Goal: Task Accomplishment & Management: Complete application form

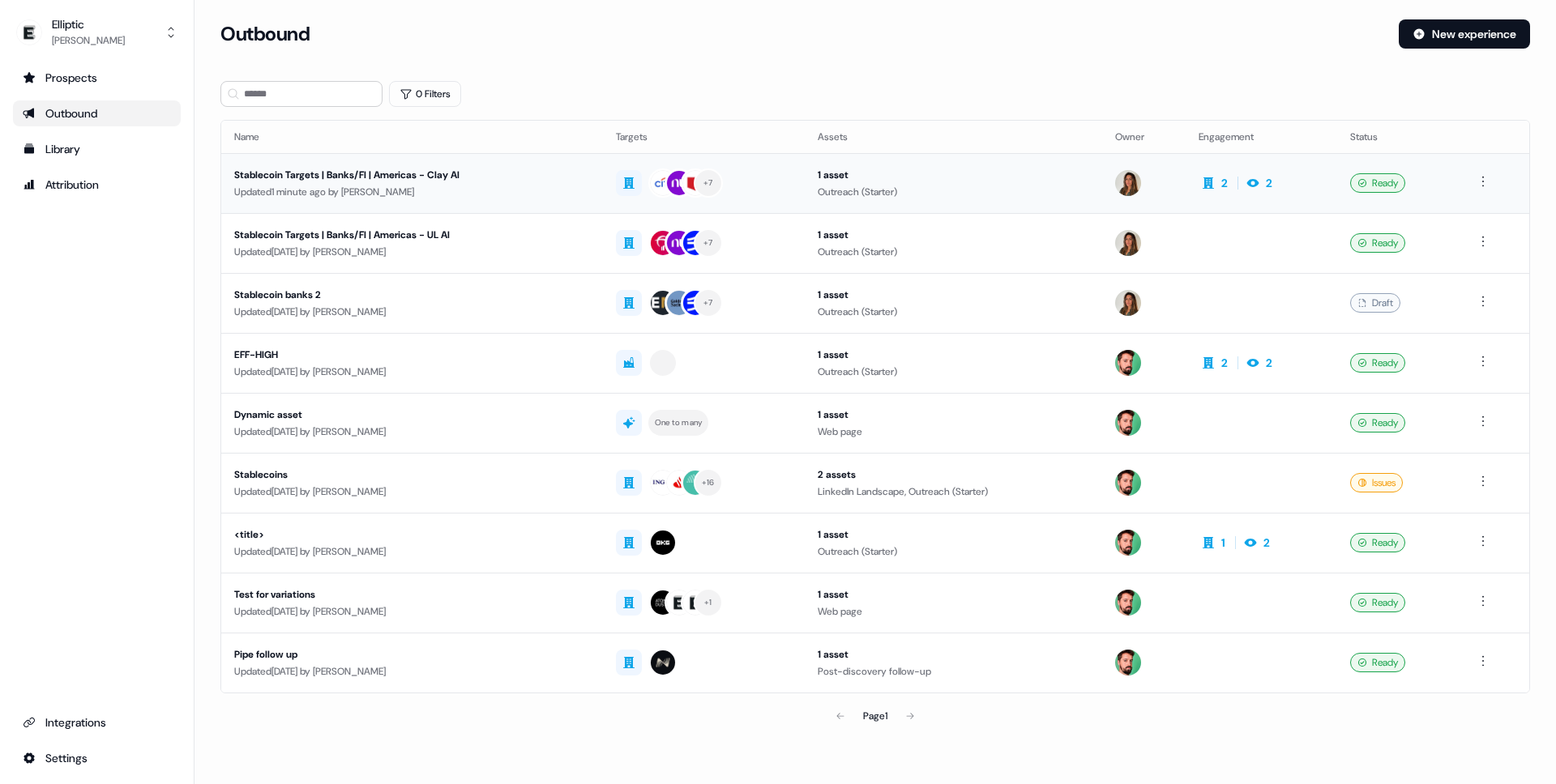
click at [1494, 191] on td at bounding box center [1495, 183] width 69 height 60
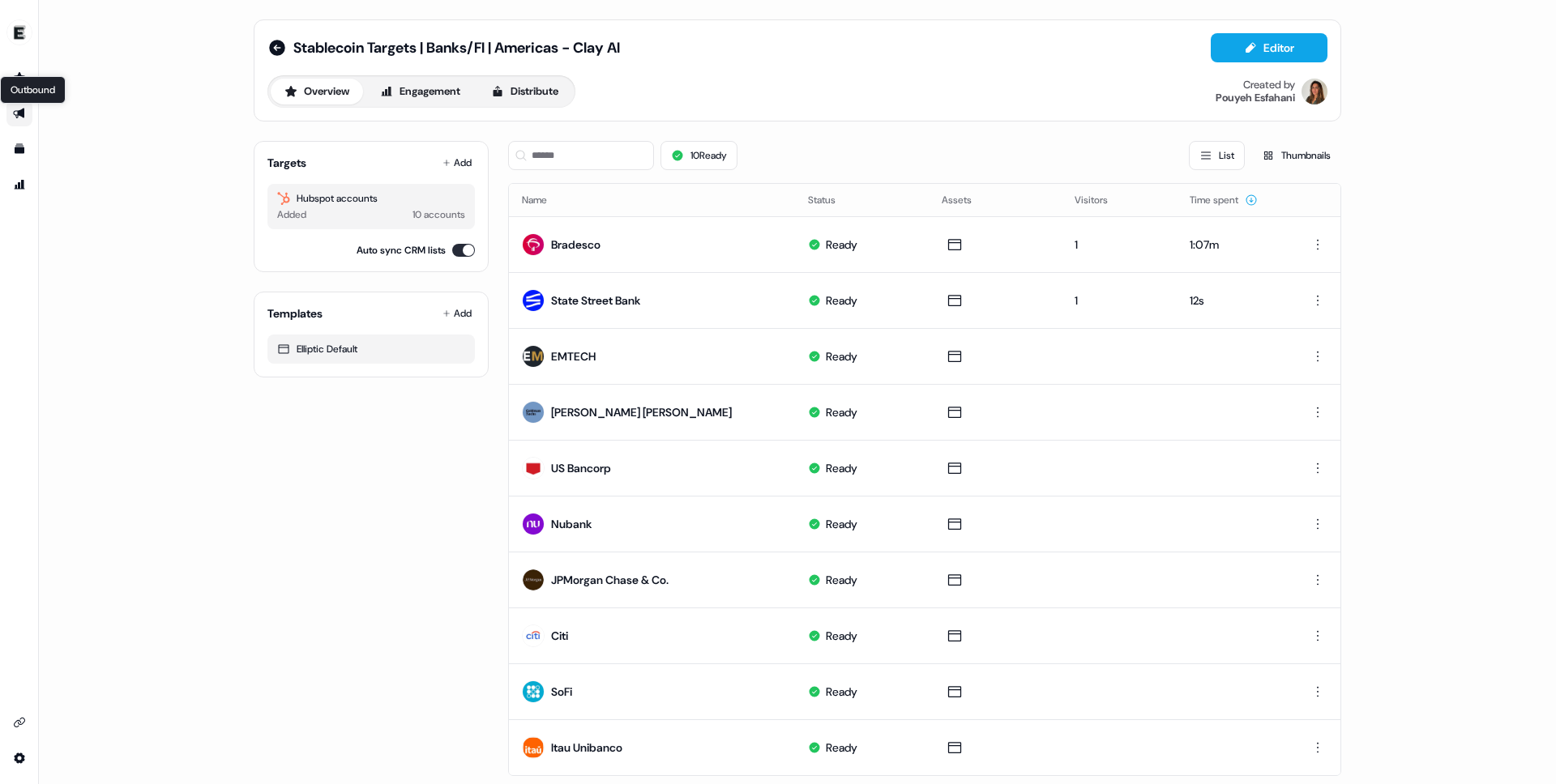
click at [14, 111] on icon "Go to outbound experience" at bounding box center [18, 114] width 12 height 11
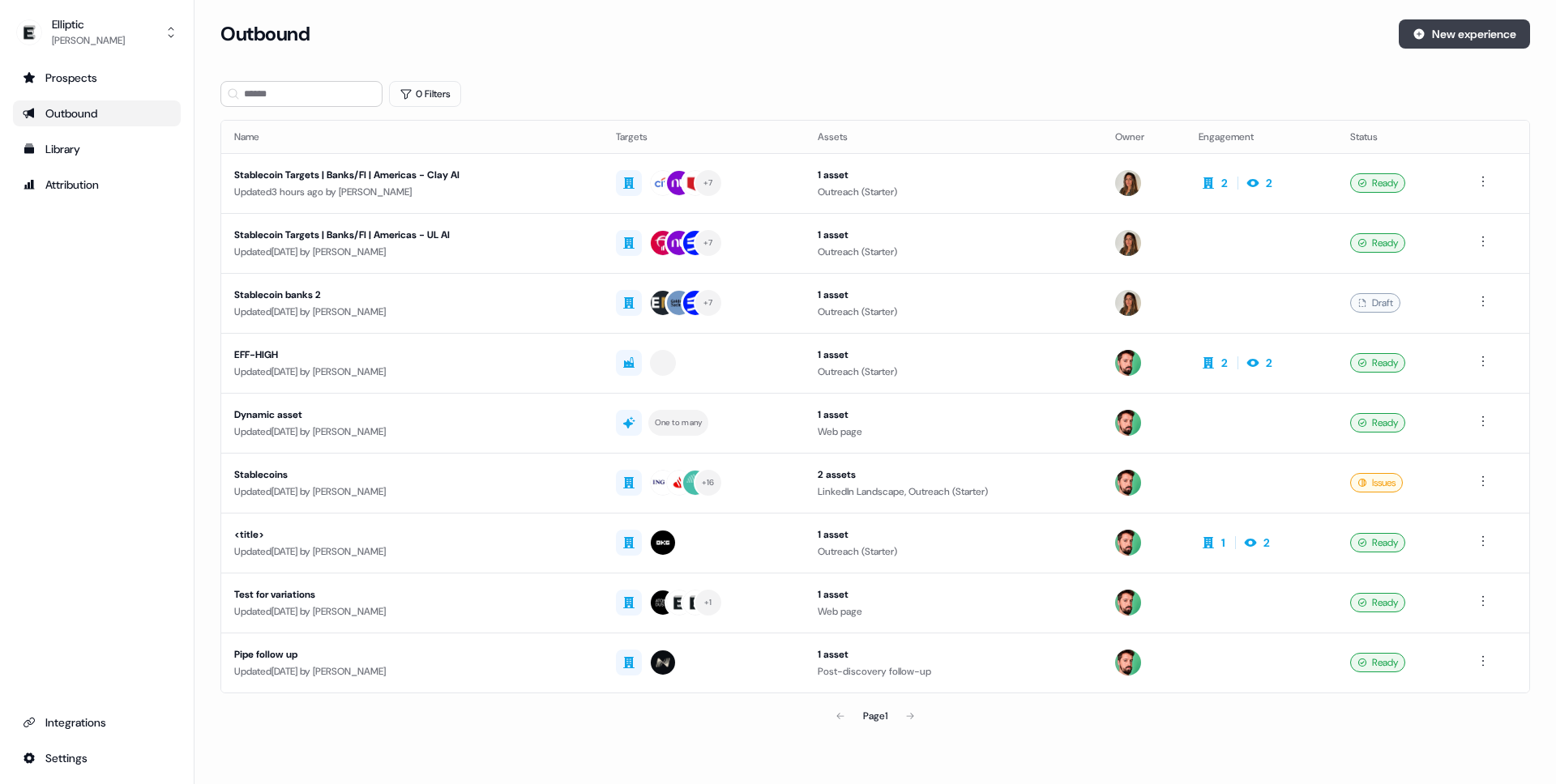
click at [1500, 23] on button "New experience" at bounding box center [1465, 34] width 132 height 30
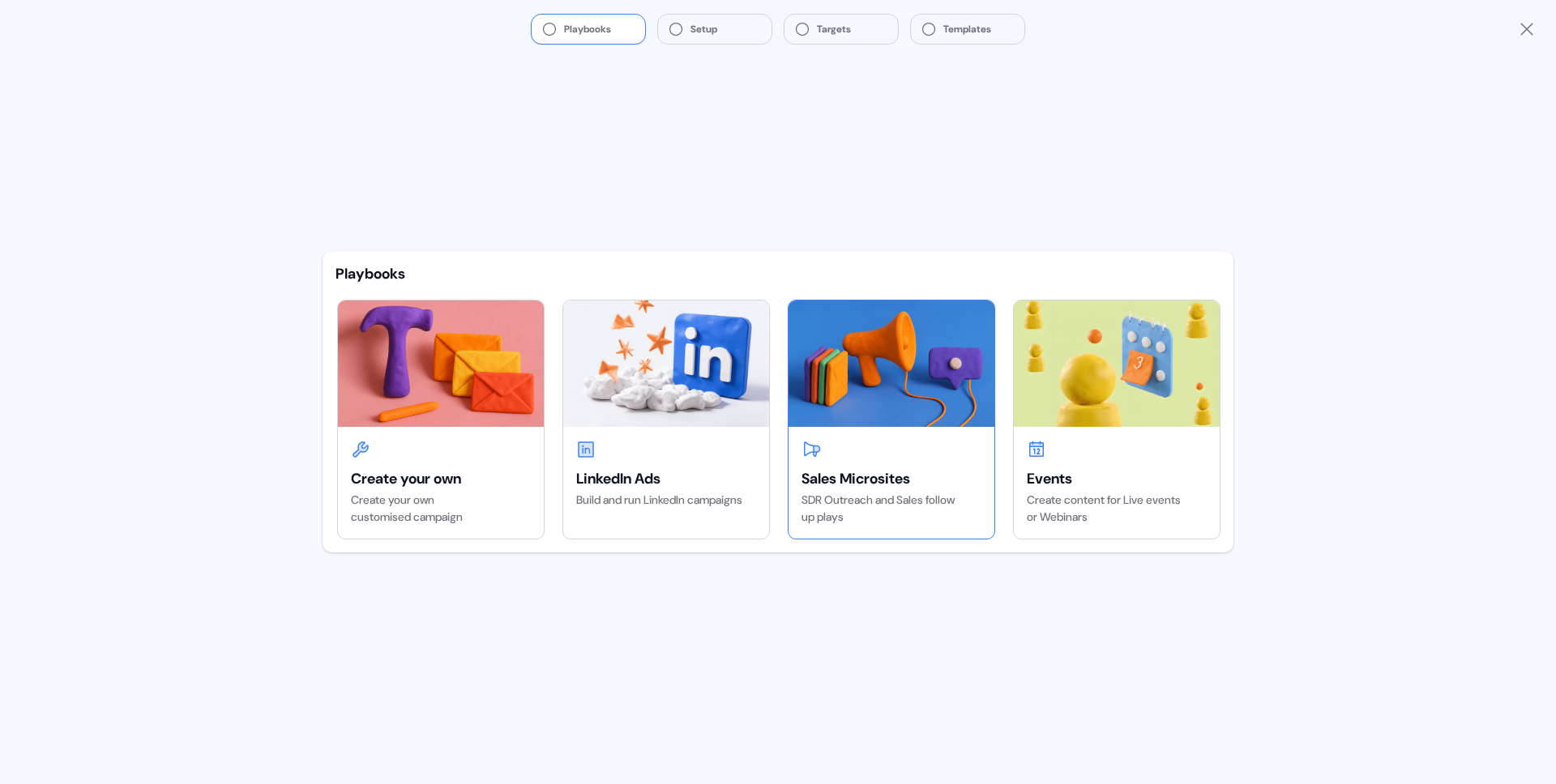
click at [923, 445] on div at bounding box center [891, 450] width 180 height 20
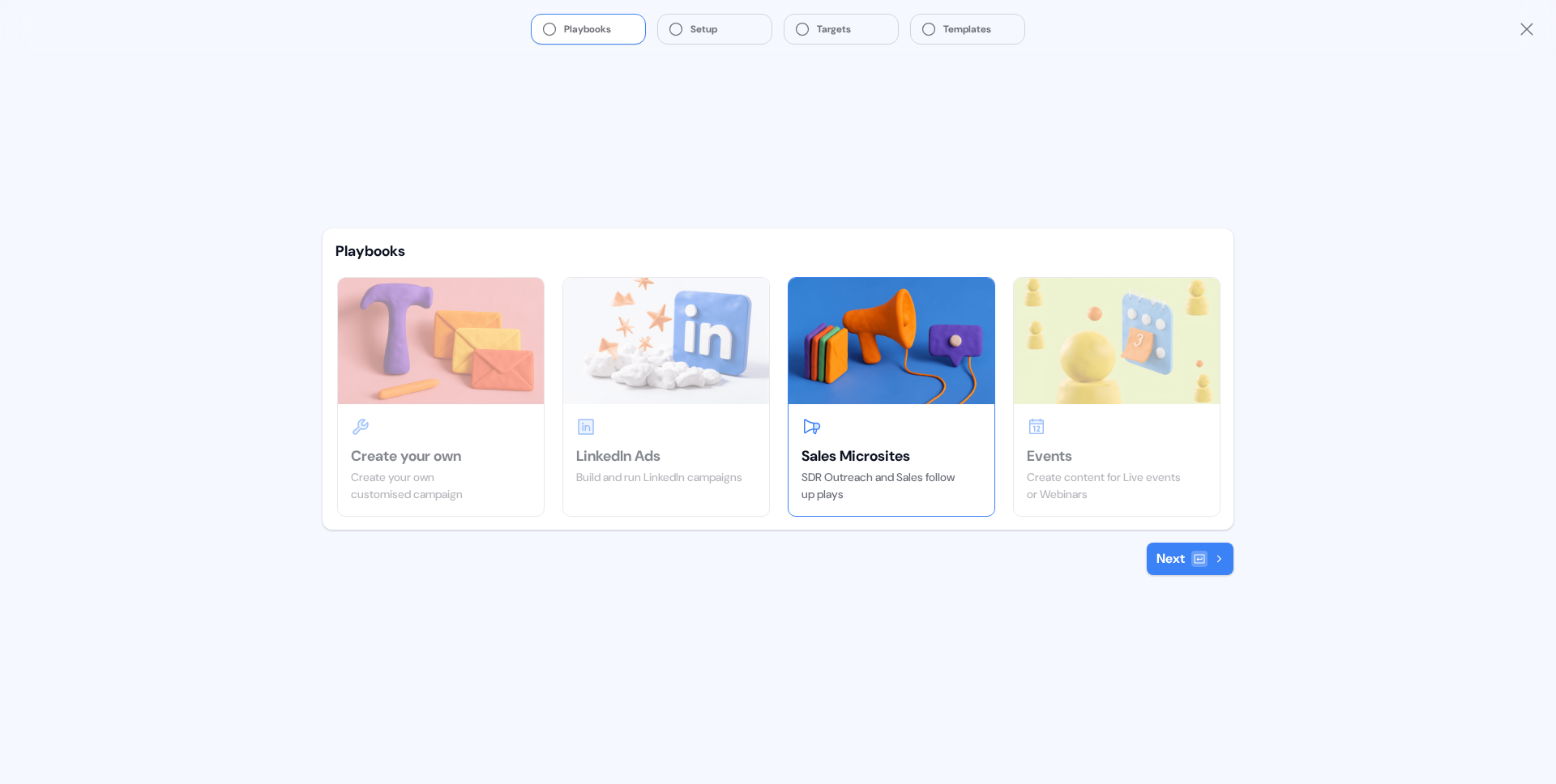
click at [1195, 556] on icon at bounding box center [1200, 560] width 11 height 9
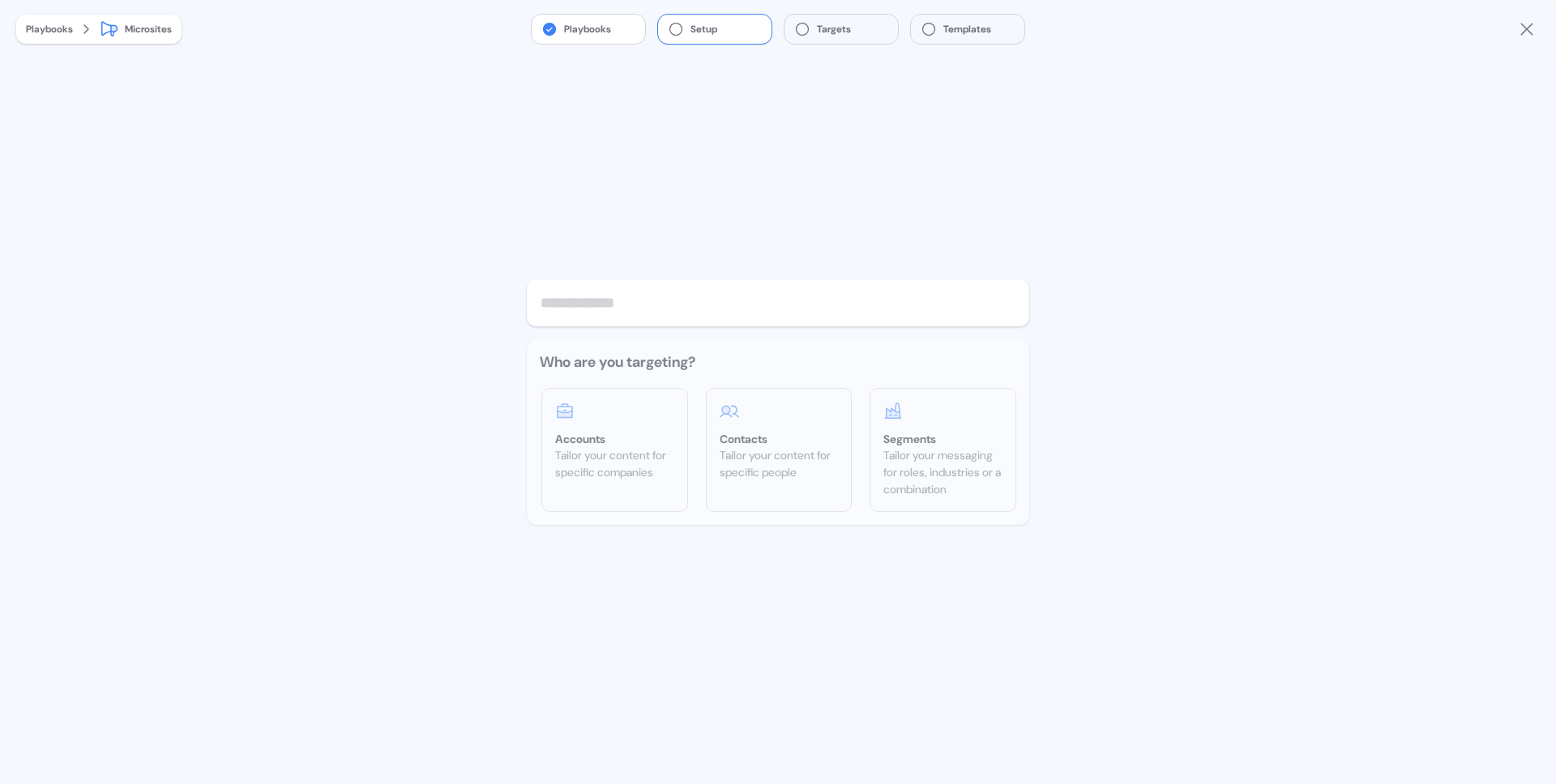
click at [612, 439] on div "Who are you targeting? Accounts Tailor your content for specific companies Cont…" at bounding box center [778, 432] width 503 height 185
click at [620, 292] on input "text" at bounding box center [778, 303] width 503 height 47
type input "********"
click at [587, 453] on div "Tailor your content for specific companies" at bounding box center [615, 464] width 119 height 34
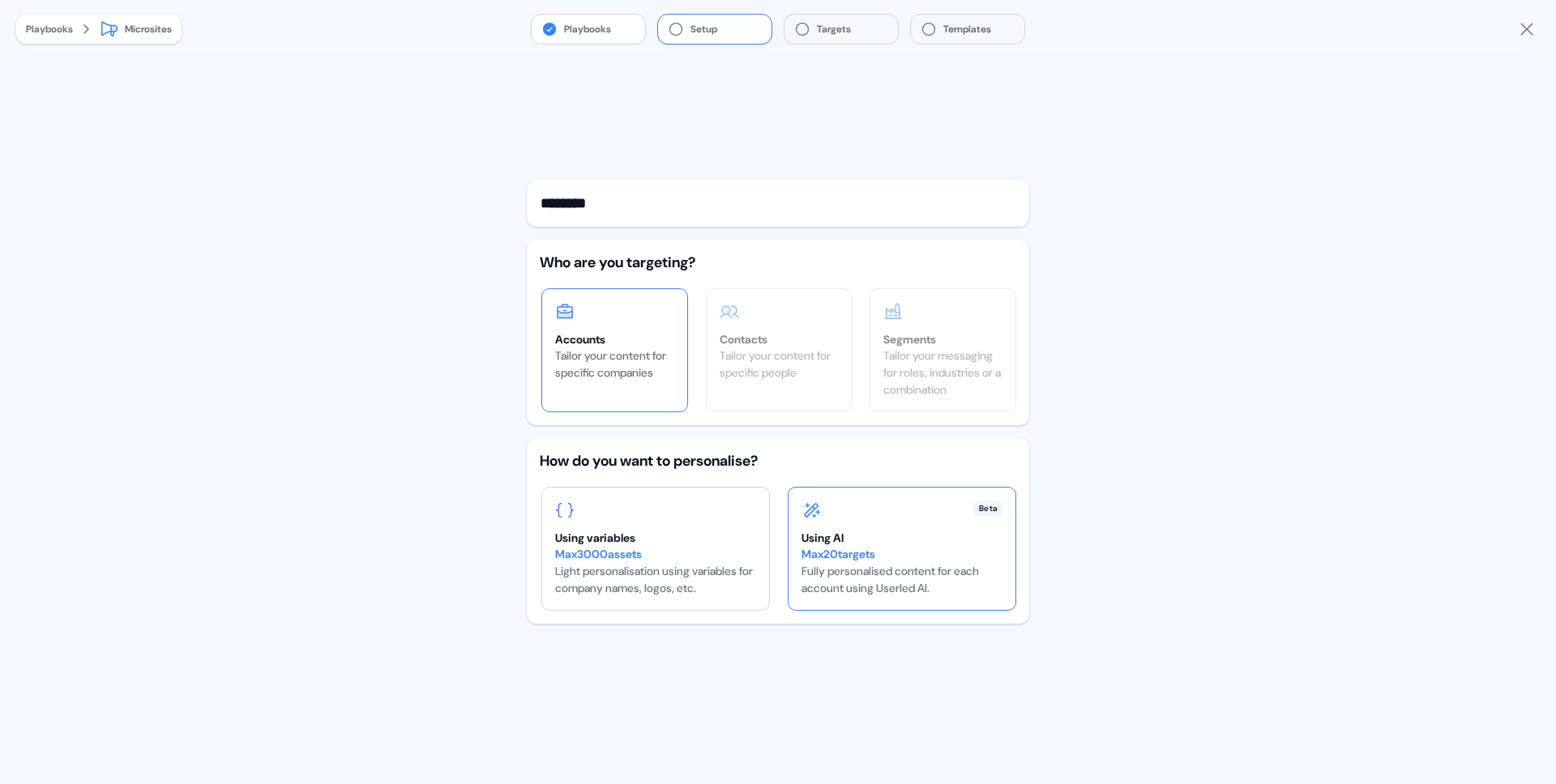
click at [872, 561] on div "Max 20 targets" at bounding box center [902, 555] width 201 height 17
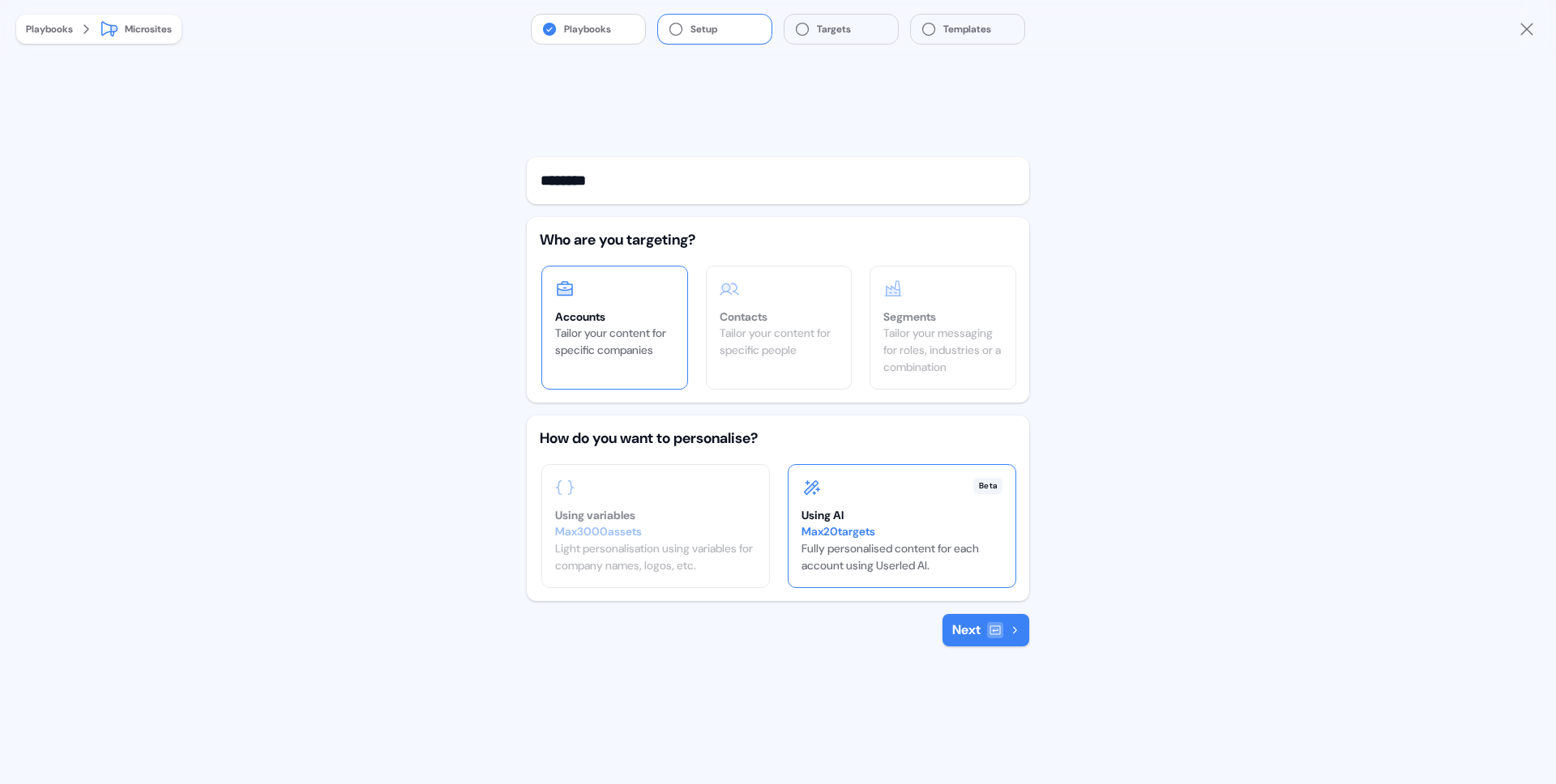
click at [1022, 625] on button "Next" at bounding box center [986, 631] width 87 height 32
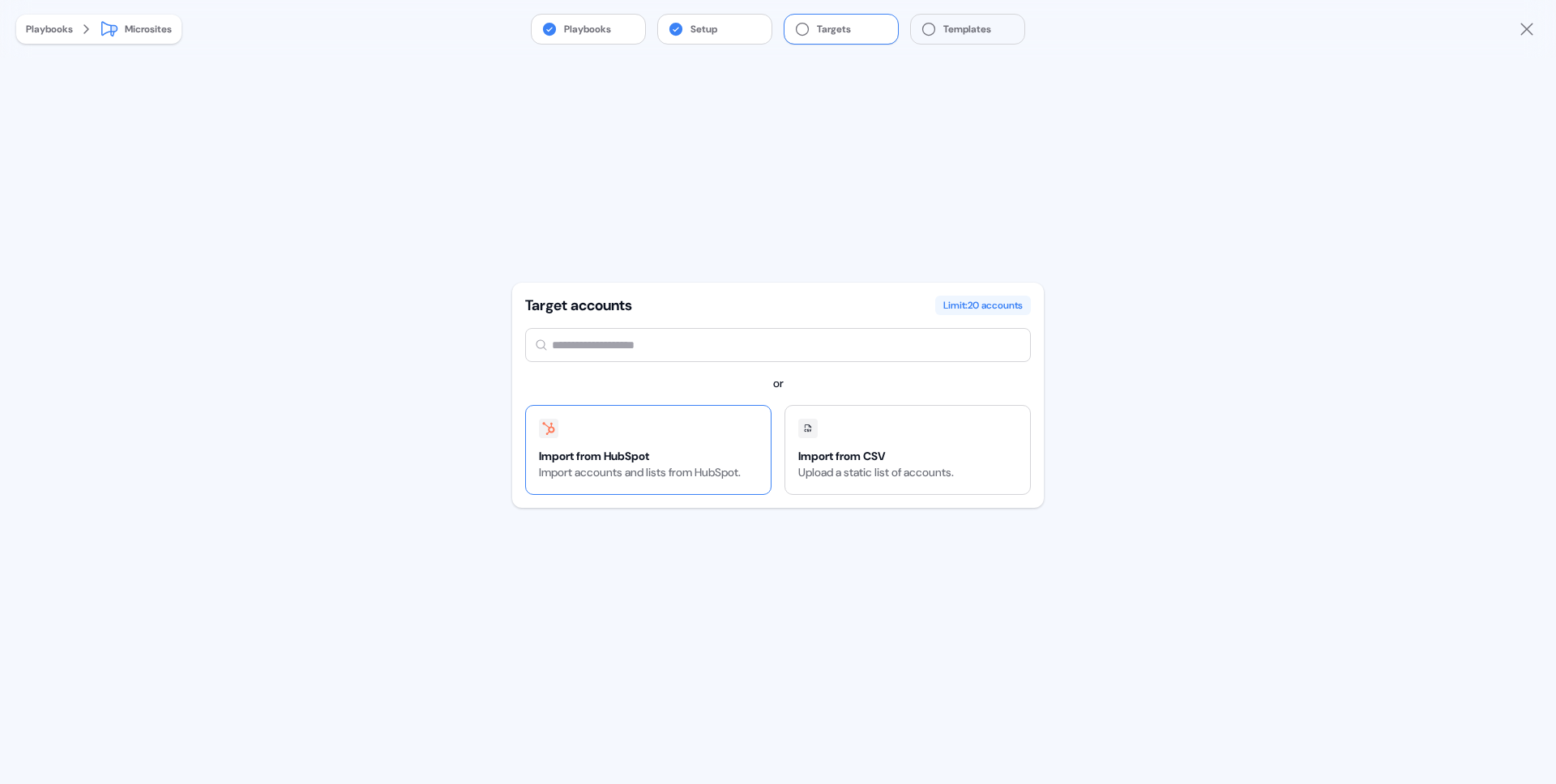
click at [650, 438] on div "Import from HubSpot Import accounts and lists from HubSpot." at bounding box center [640, 450] width 228 height 89
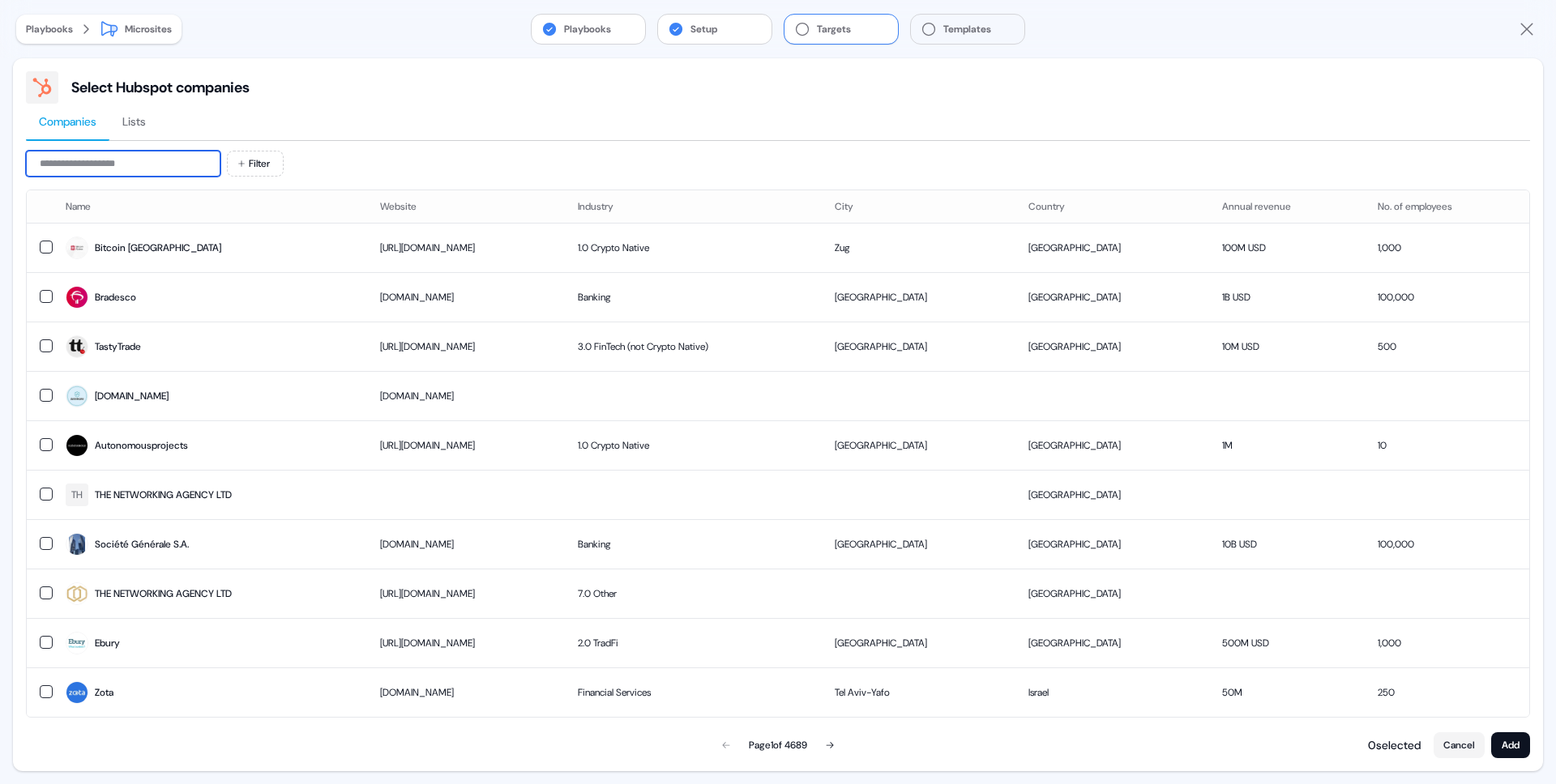
click at [134, 160] on input at bounding box center [123, 163] width 194 height 26
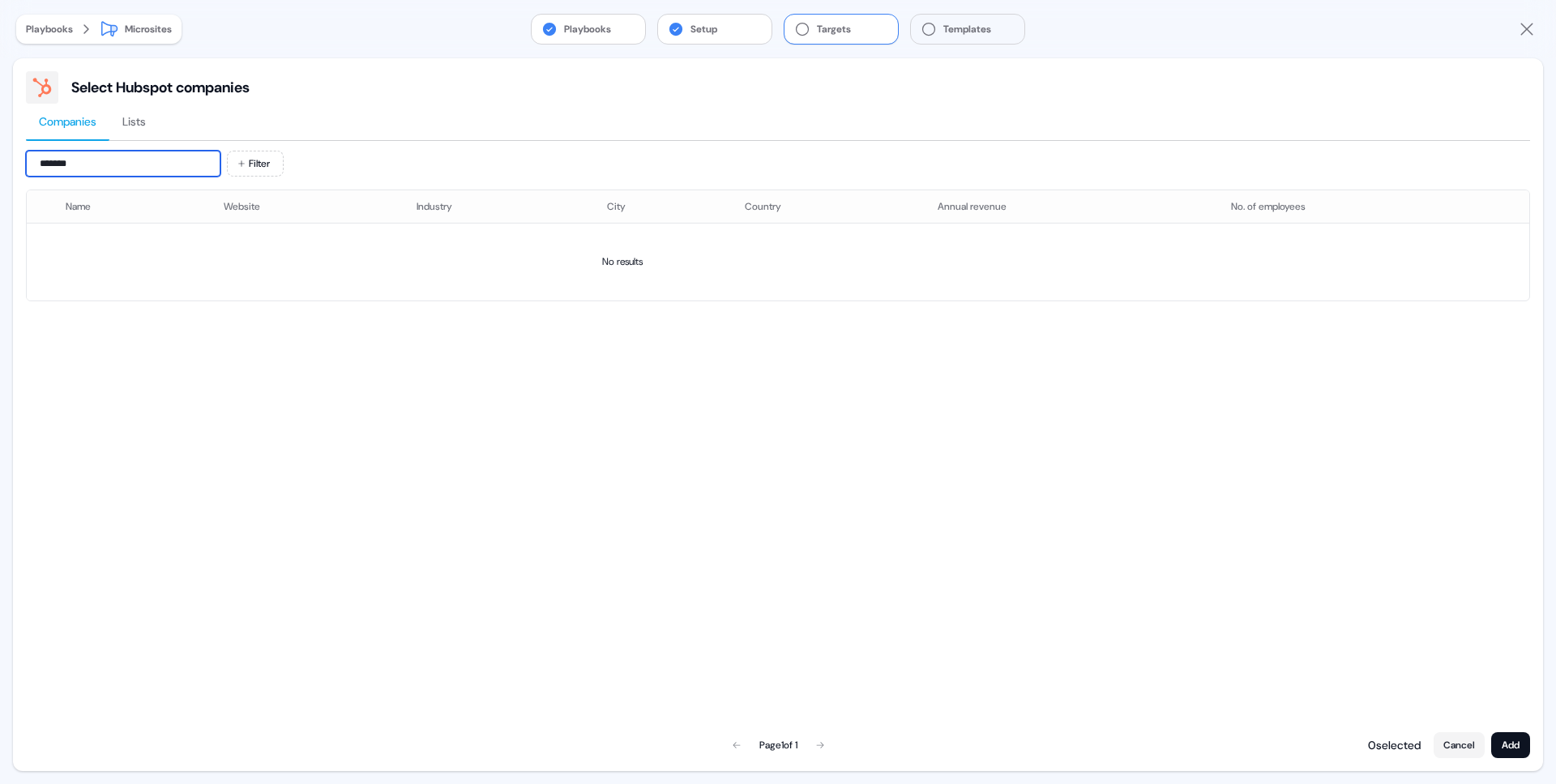
drag, startPoint x: 78, startPoint y: 164, endPoint x: 0, endPoint y: 153, distance: 78.8
click at [0, 153] on div "Playbooks Setup Targets Templates Playbooks Microsites Target accounts Limit: 2…" at bounding box center [778, 392] width 1556 height 784
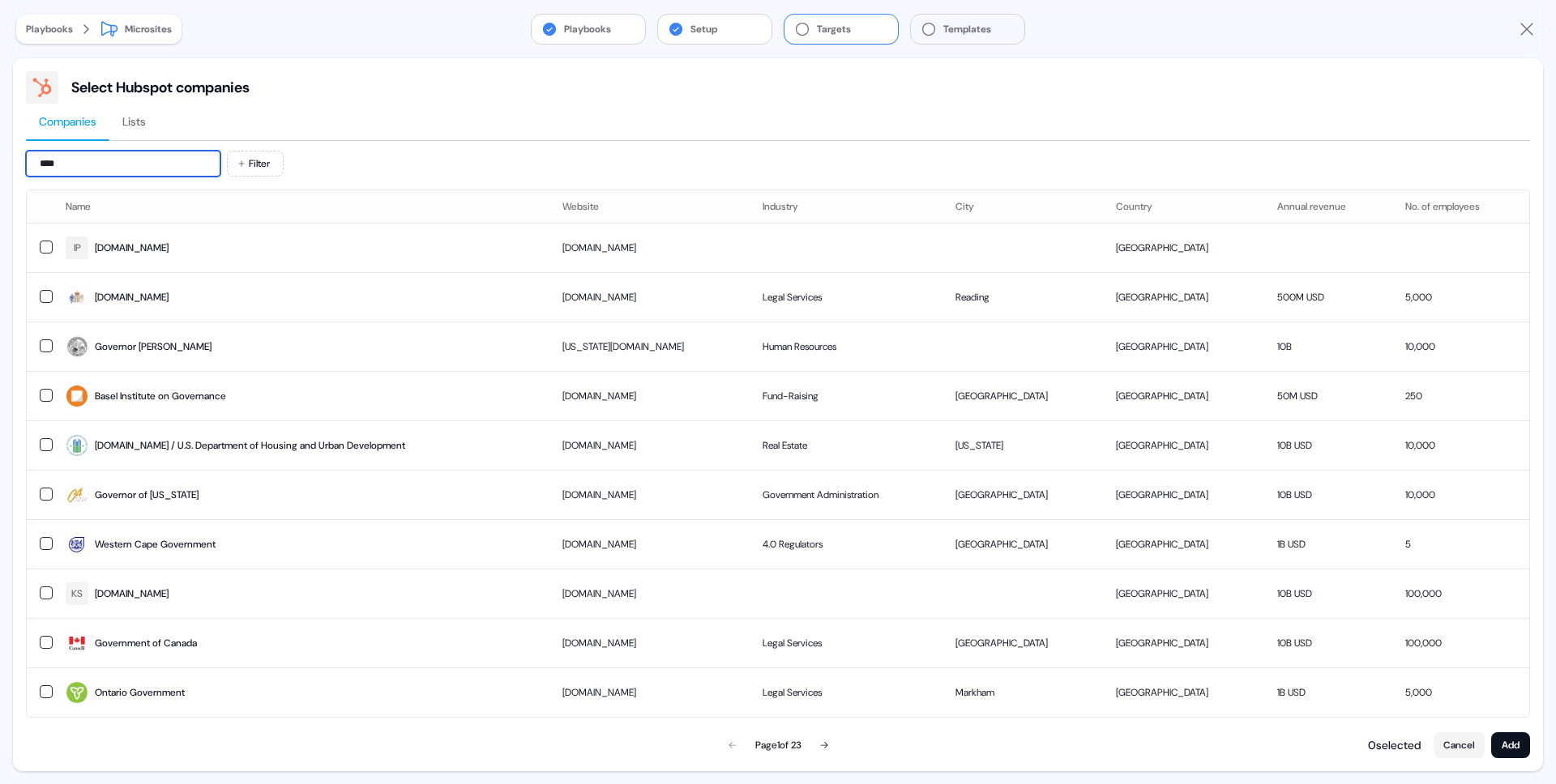
click at [43, 159] on input "****" at bounding box center [123, 163] width 194 height 26
type input "*"
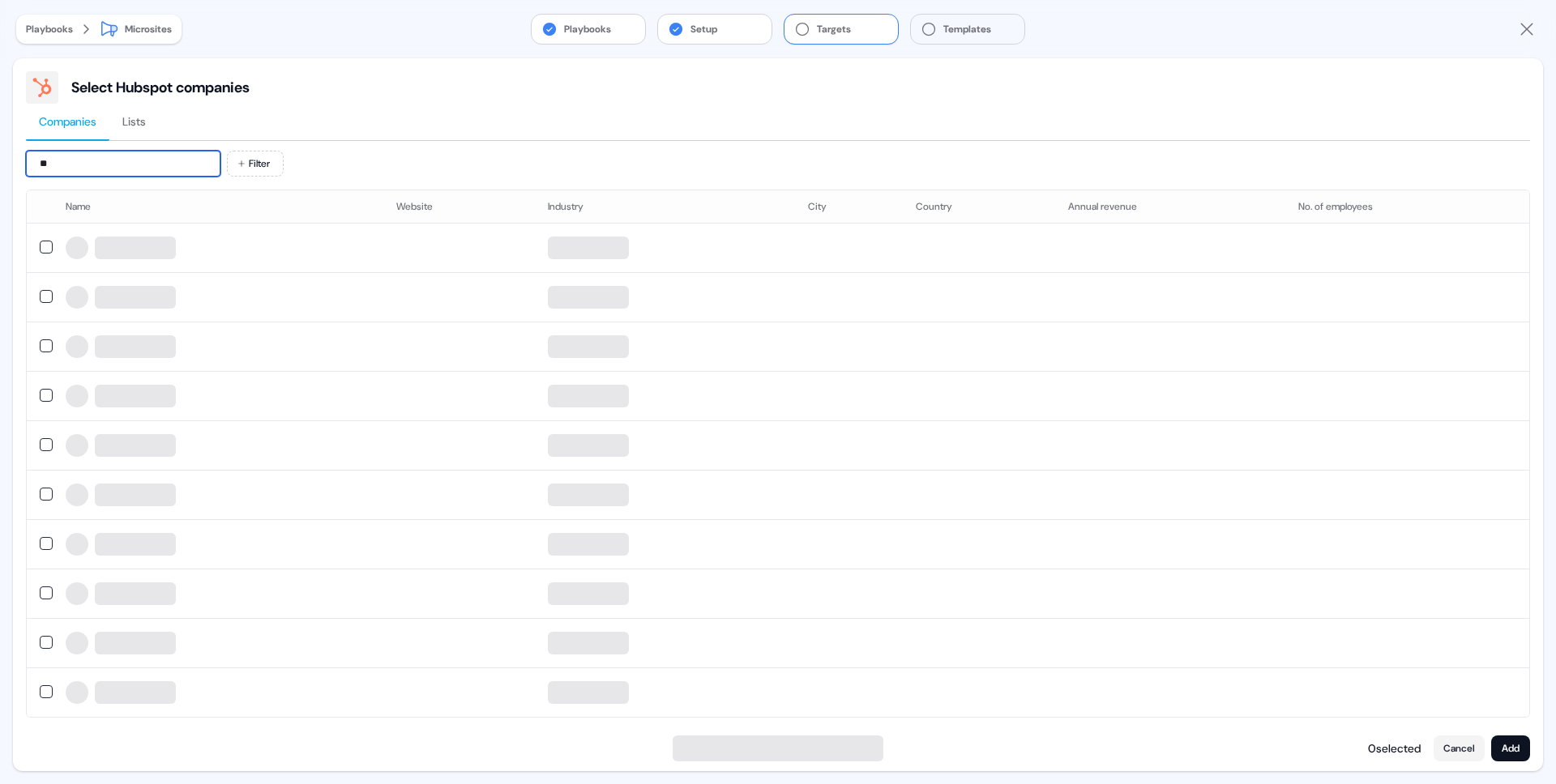
type input "*"
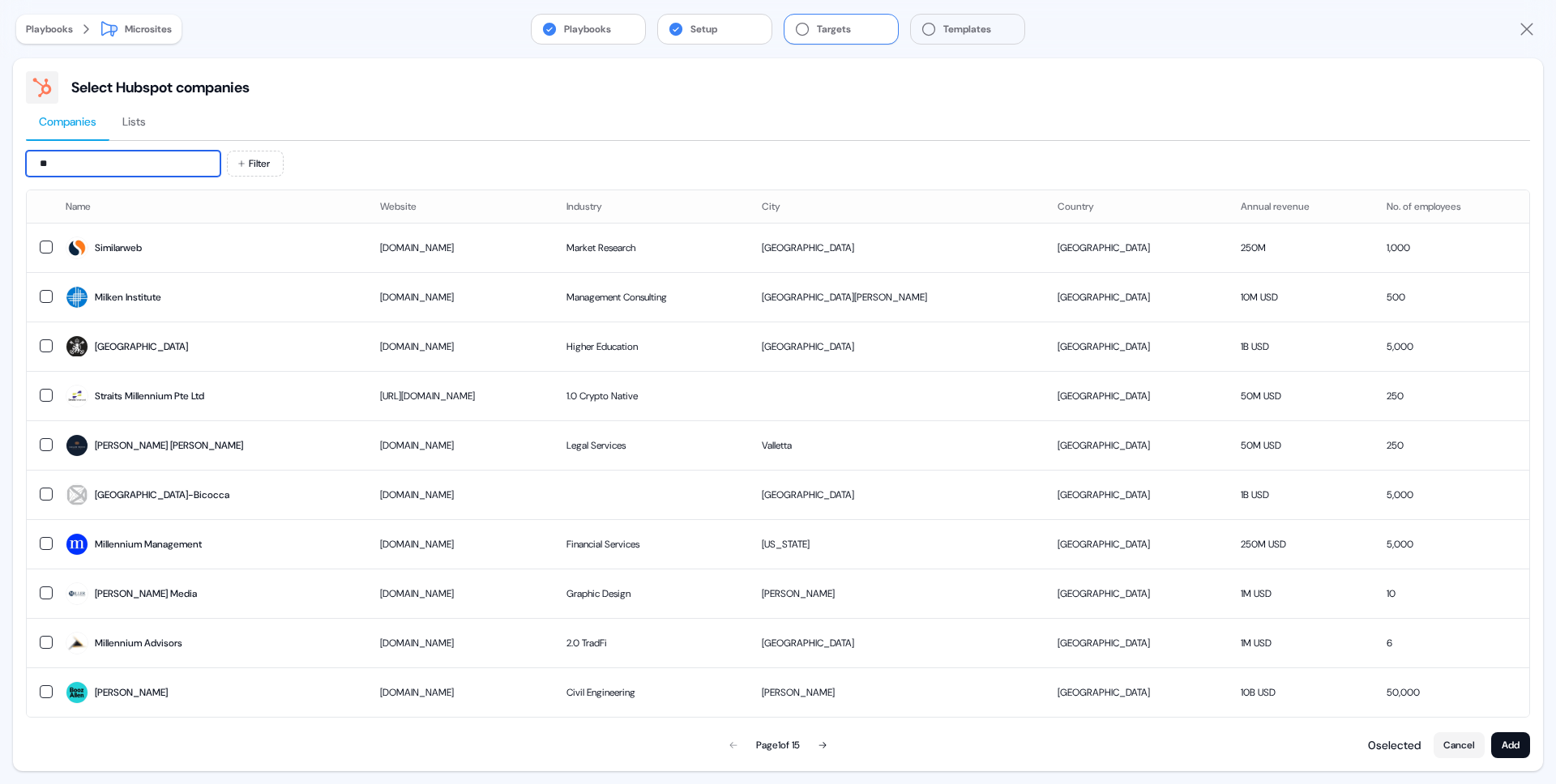
type input "*"
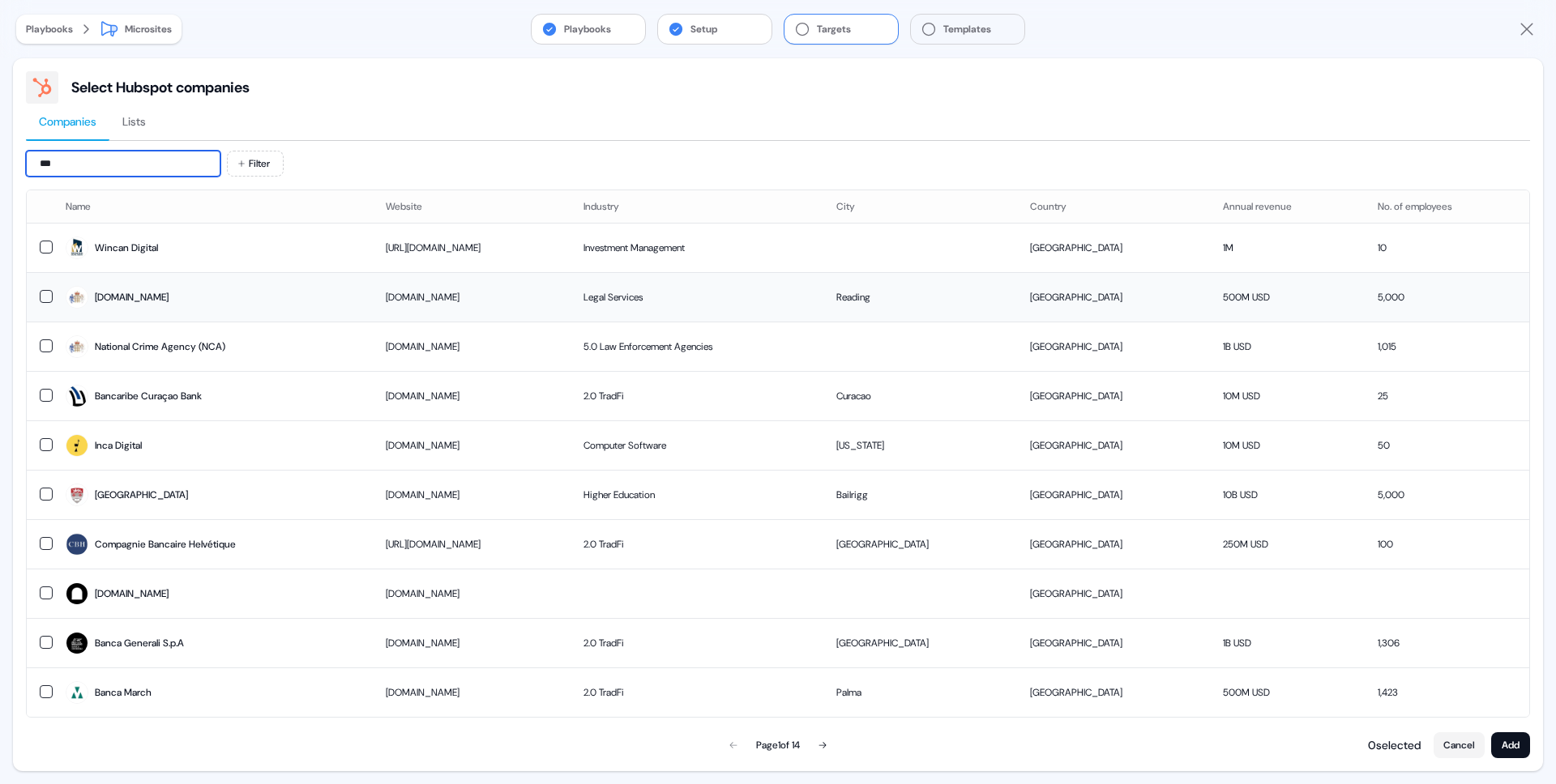
type input "***"
click at [168, 300] on span "[DOMAIN_NAME]" at bounding box center [212, 297] width 294 height 22
click at [1506, 744] on button "Add" at bounding box center [1510, 745] width 39 height 26
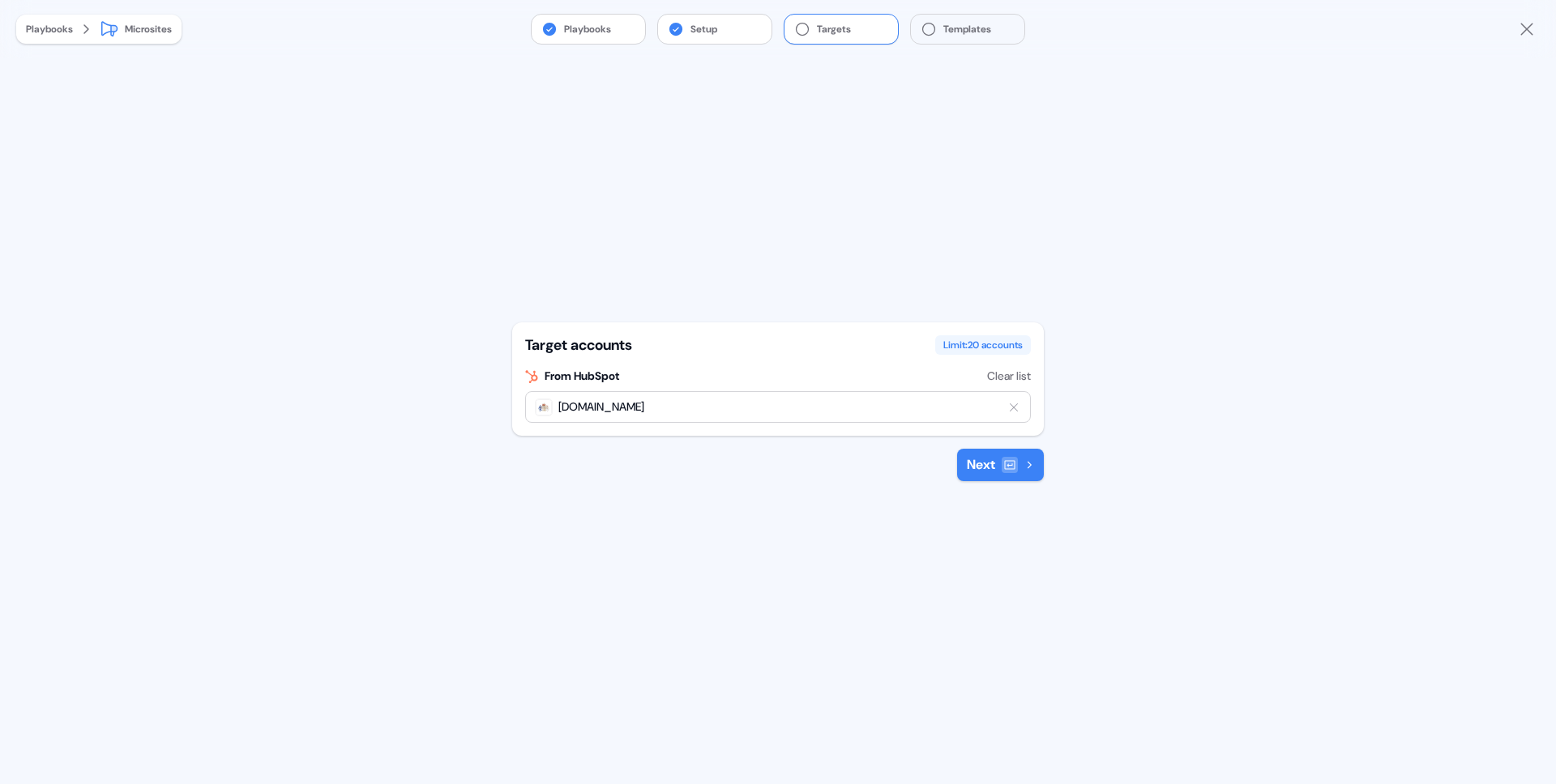
click at [984, 464] on button "Next" at bounding box center [1000, 465] width 87 height 32
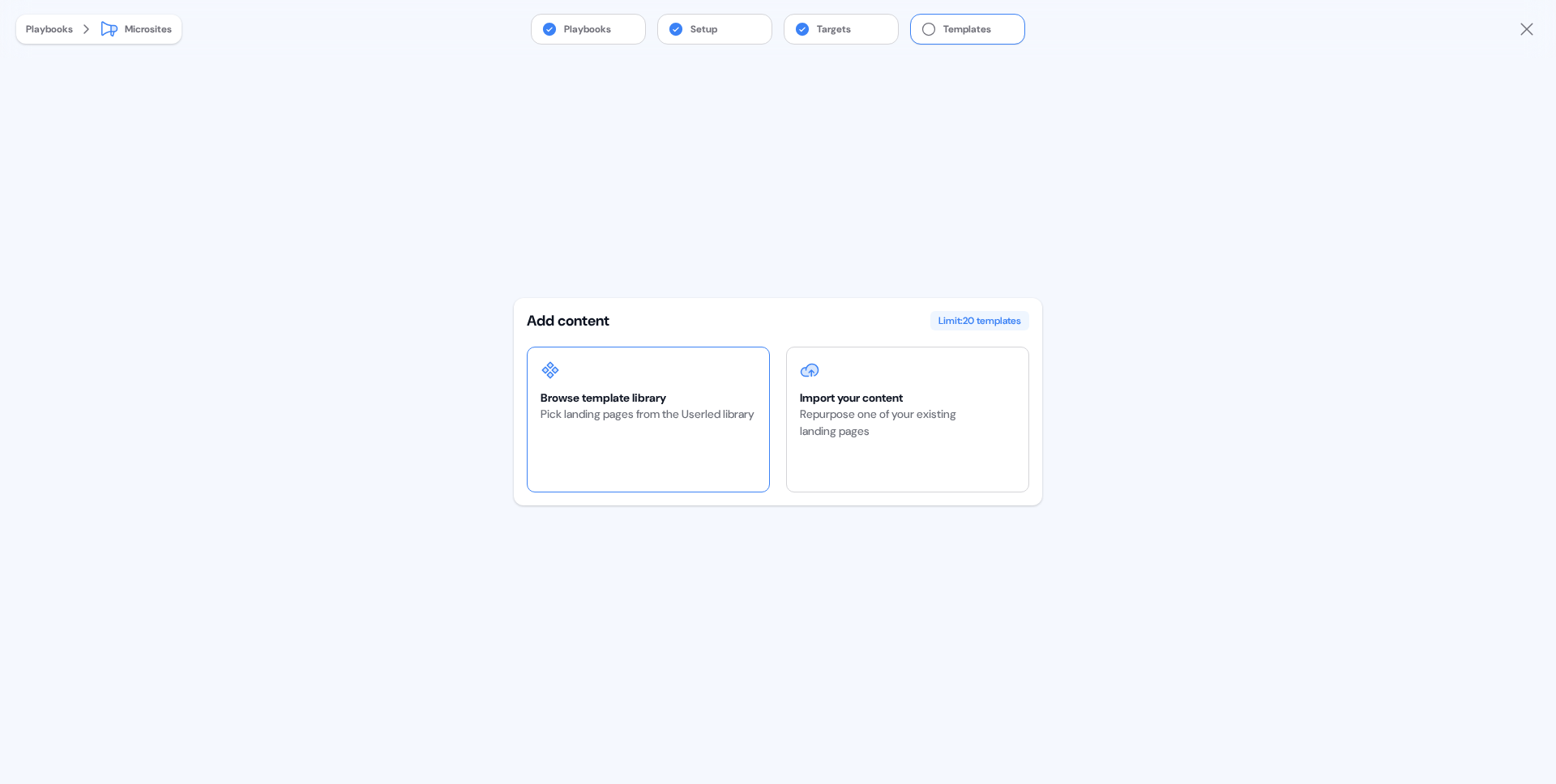
click at [705, 441] on div "Browse template library Pick landing pages from the Userled library" at bounding box center [648, 419] width 240 height 144
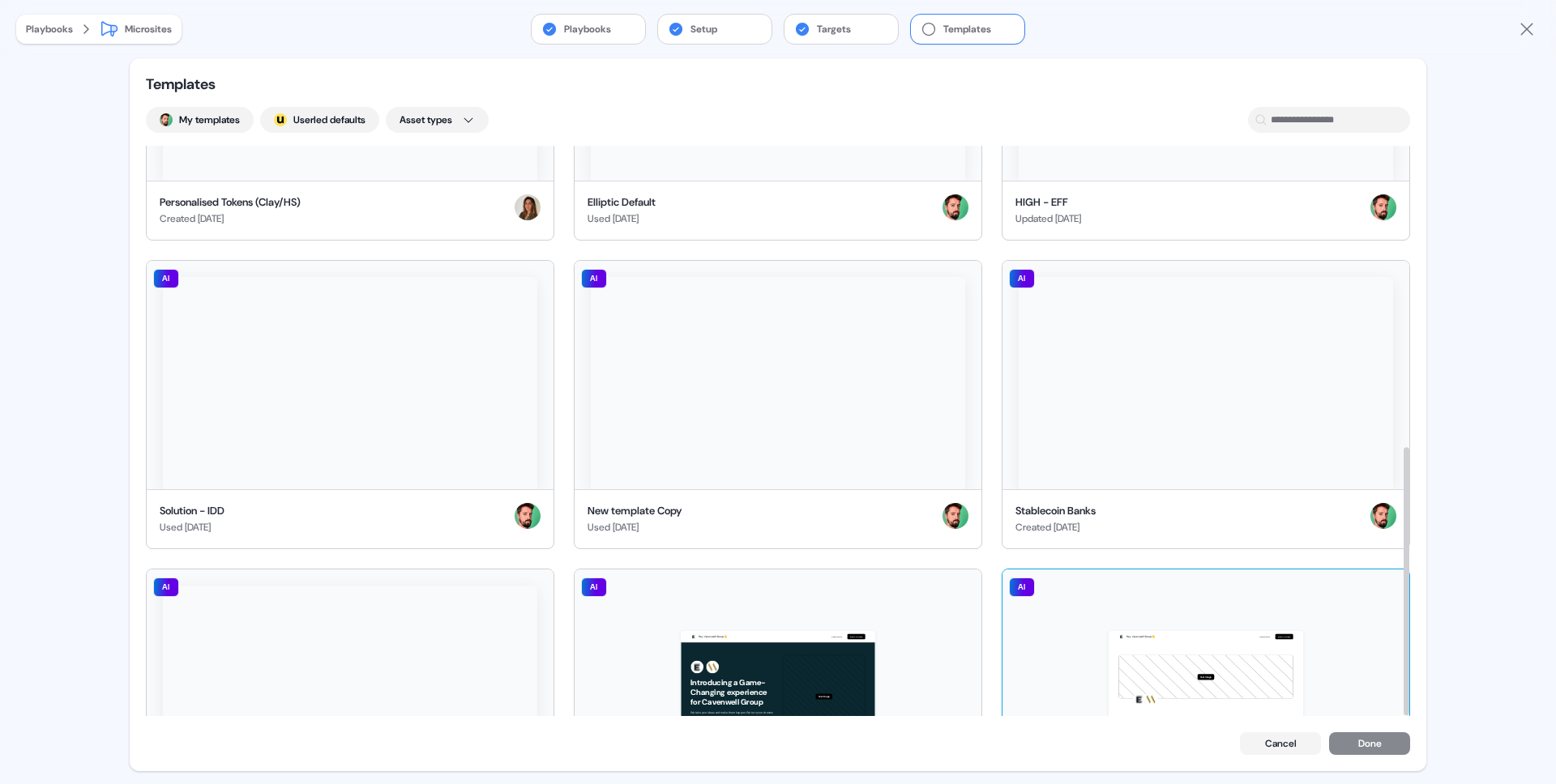
scroll to position [177, 0]
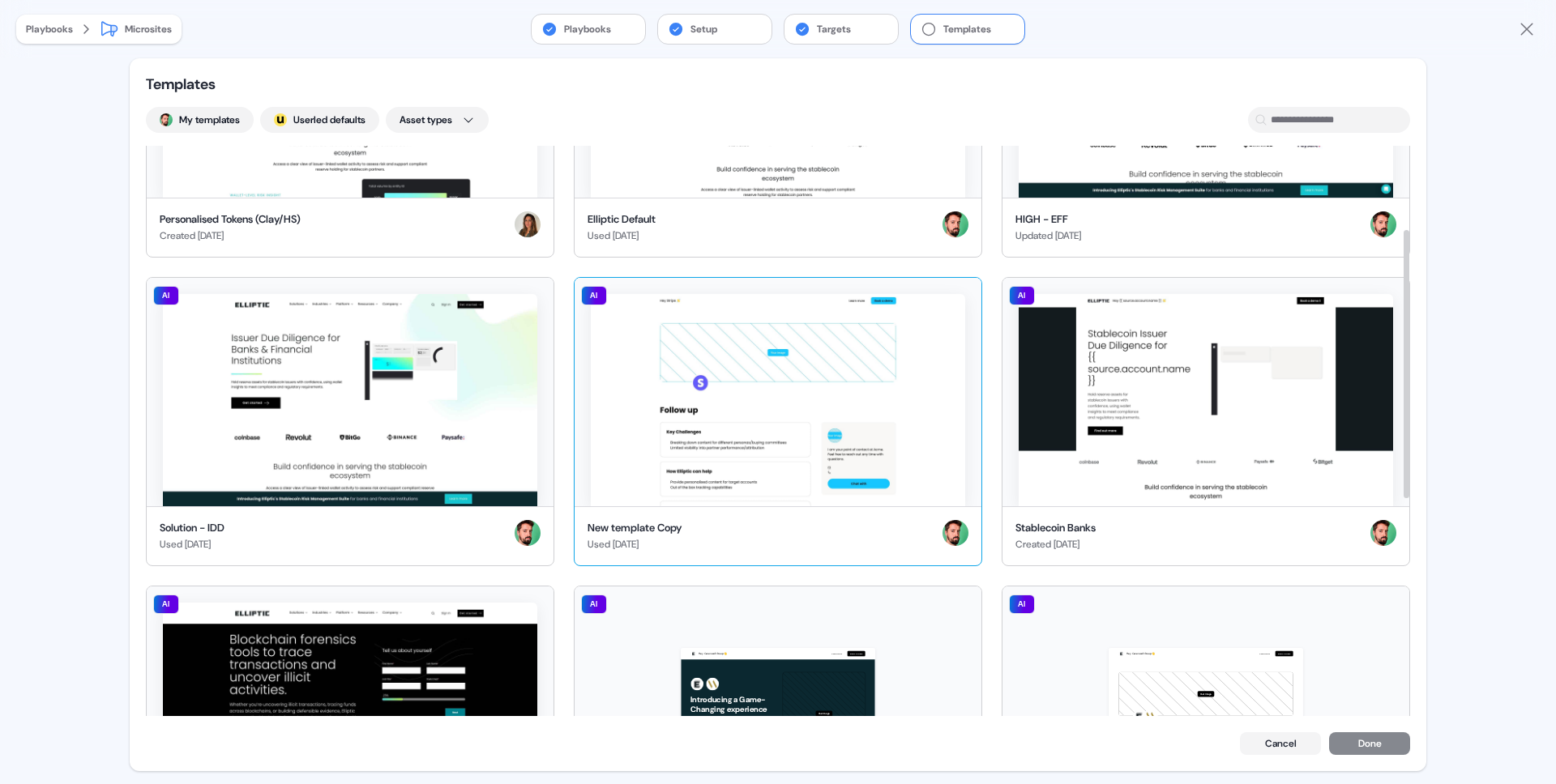
click at [812, 442] on img at bounding box center [778, 400] width 375 height 212
click at [1355, 744] on button "Done" at bounding box center [1370, 745] width 81 height 22
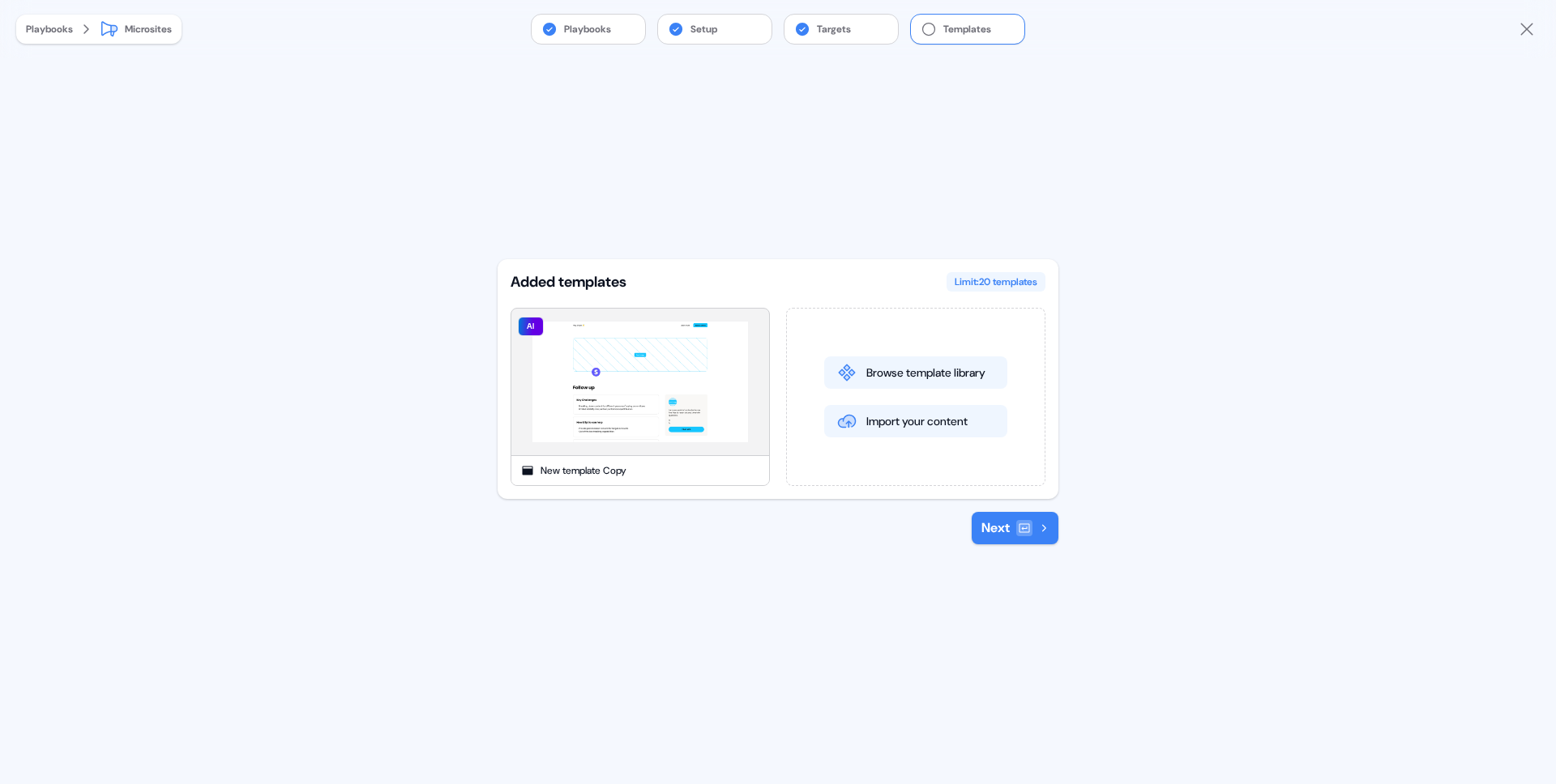
click at [998, 535] on button "Next" at bounding box center [1015, 529] width 87 height 32
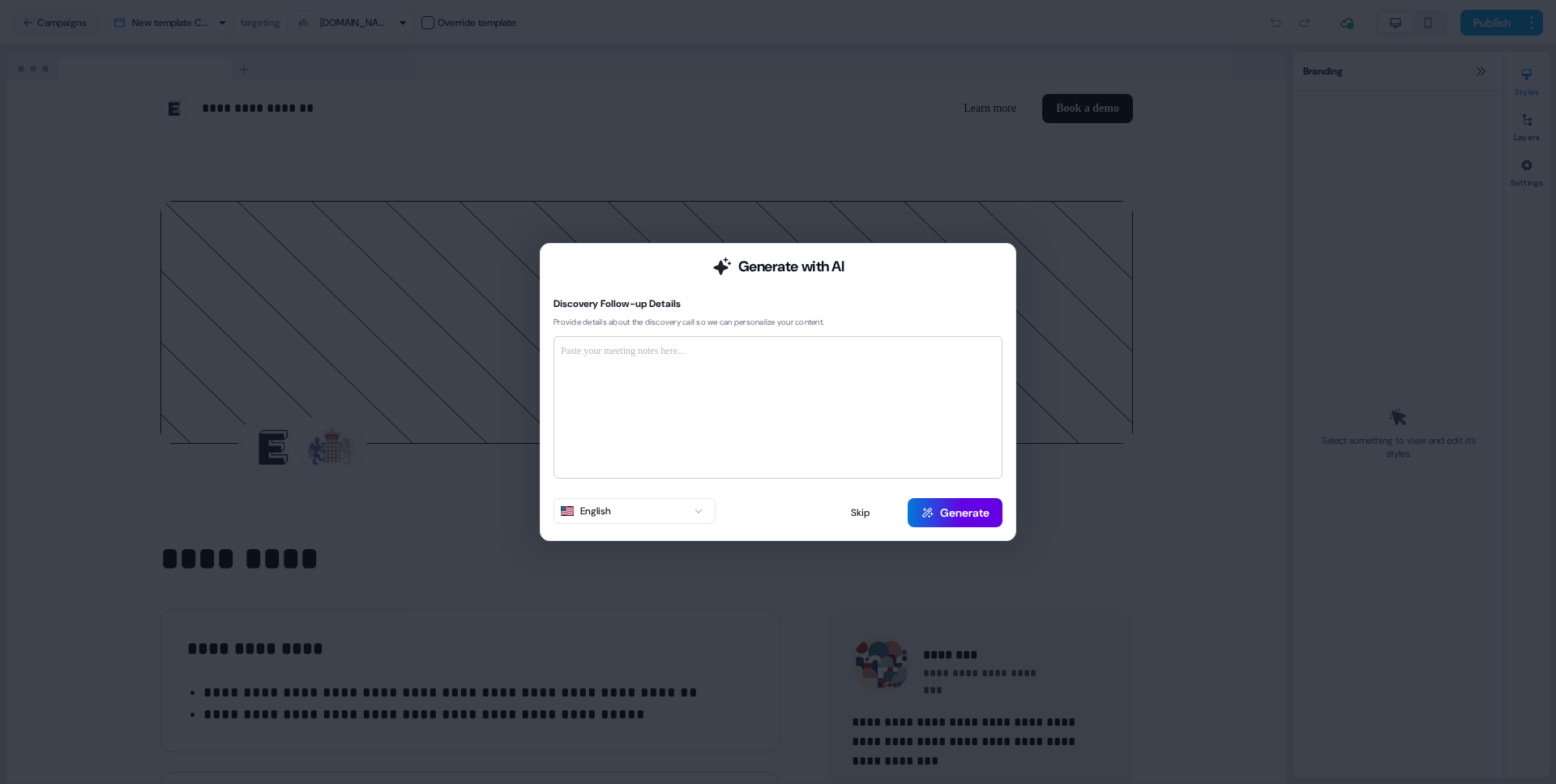
click at [770, 378] on div at bounding box center [778, 407] width 435 height 128
click at [695, 353] on p at bounding box center [778, 351] width 435 height 16
drag, startPoint x: 737, startPoint y: 311, endPoint x: 535, endPoint y: 311, distance: 202.0
click at [527, 300] on div "Generate with AI Discovery Follow-up Details Provide details about the discover…" at bounding box center [778, 392] width 1556 height 784
click at [694, 406] on div at bounding box center [778, 407] width 435 height 128
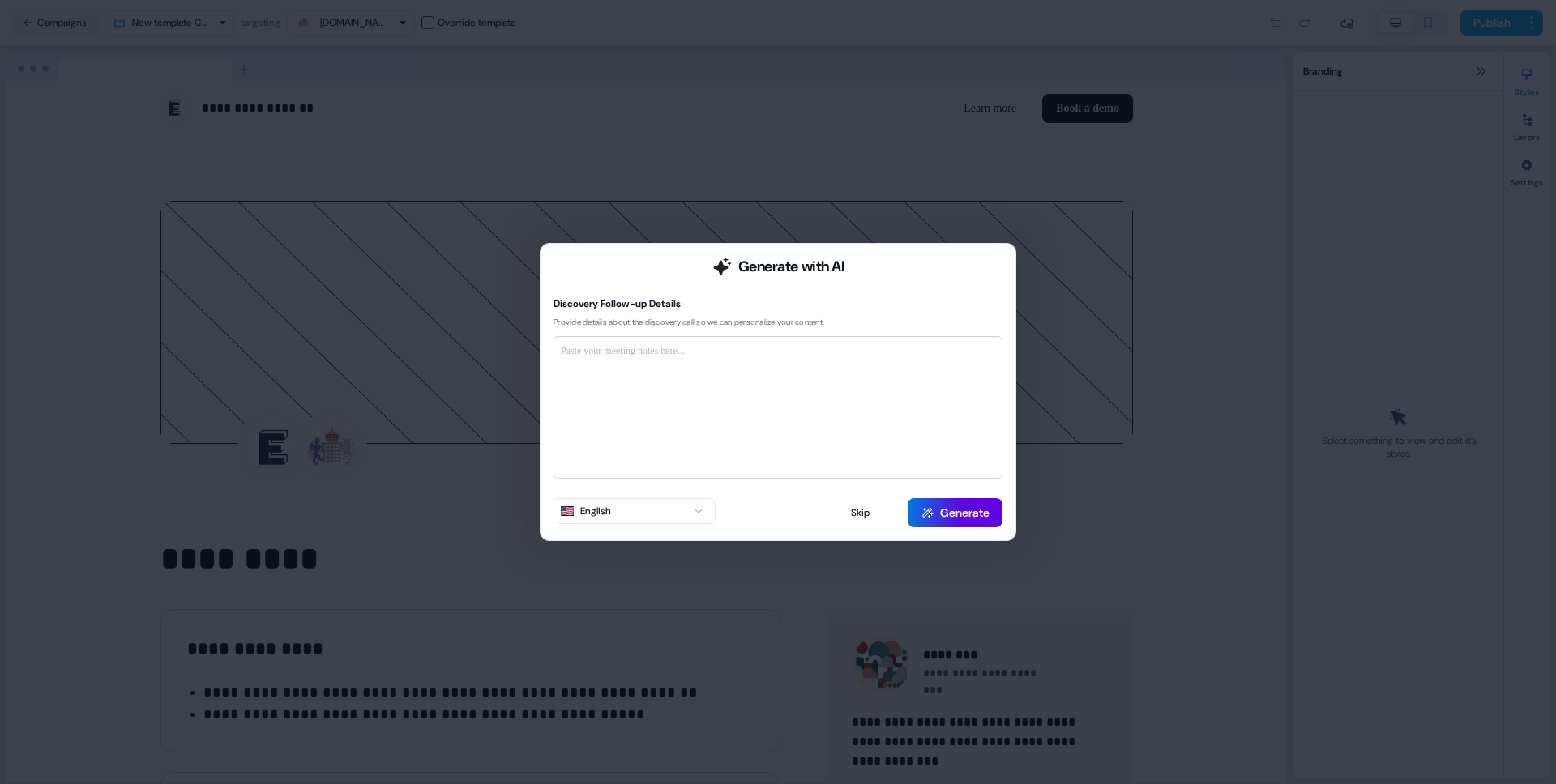
click at [734, 406] on div at bounding box center [778, 407] width 435 height 128
click at [719, 378] on div at bounding box center [778, 407] width 435 height 128
drag, startPoint x: 694, startPoint y: 366, endPoint x: 661, endPoint y: 354, distance: 35.1
click at [691, 364] on div at bounding box center [778, 407] width 435 height 128
click at [658, 353] on p at bounding box center [778, 351] width 435 height 16
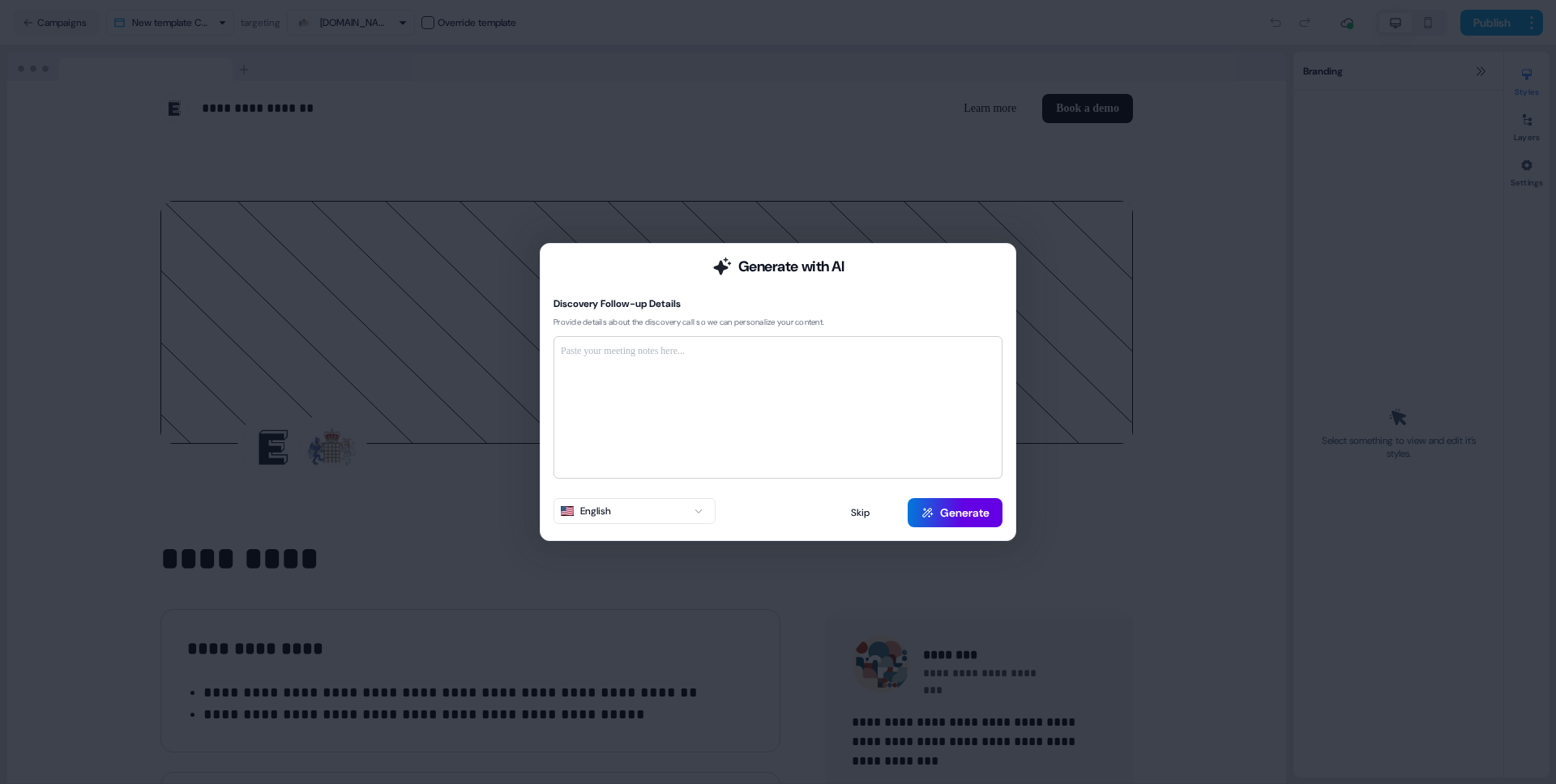
click at [658, 353] on p at bounding box center [778, 351] width 435 height 16
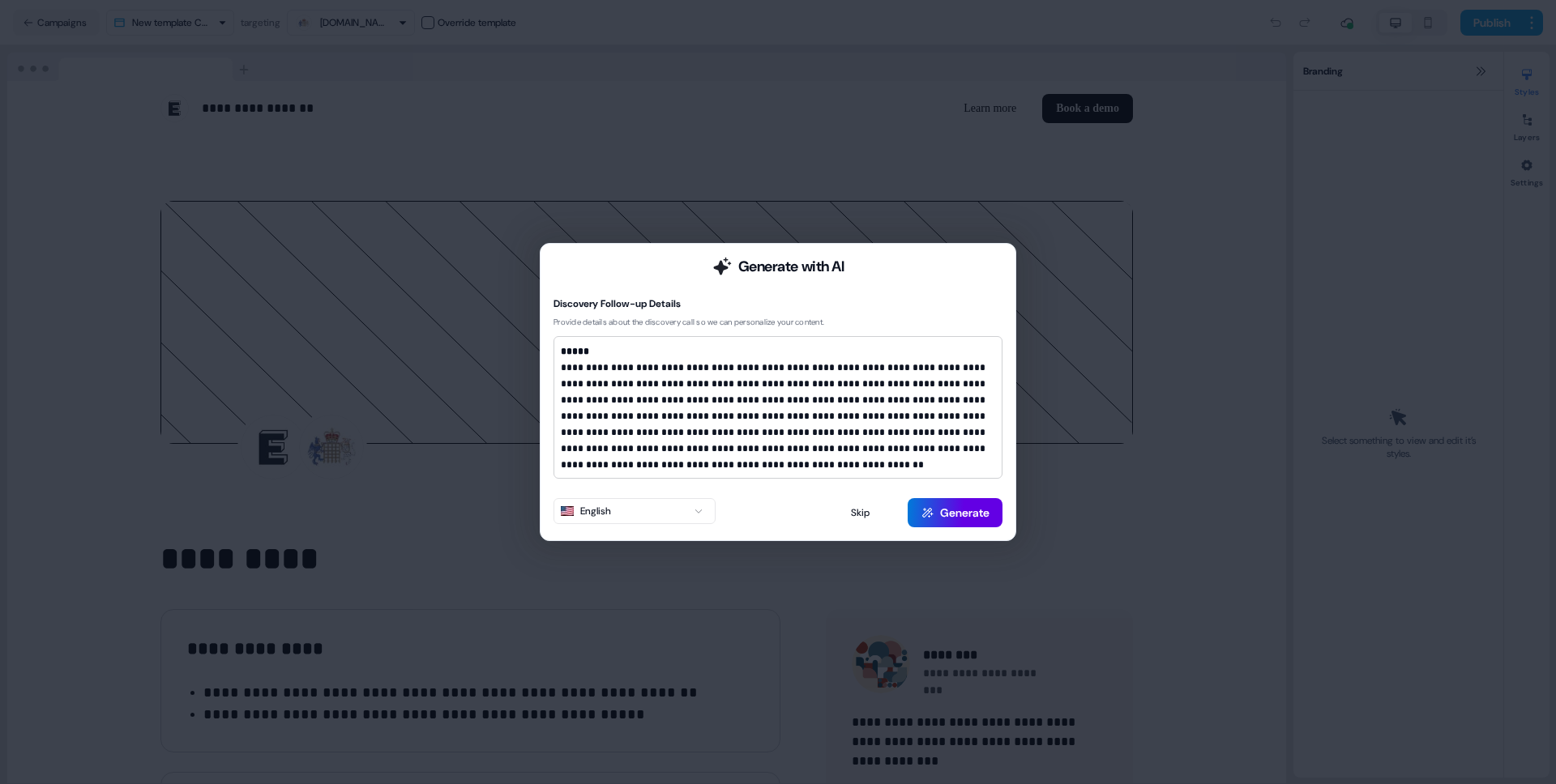
scroll to position [676, 0]
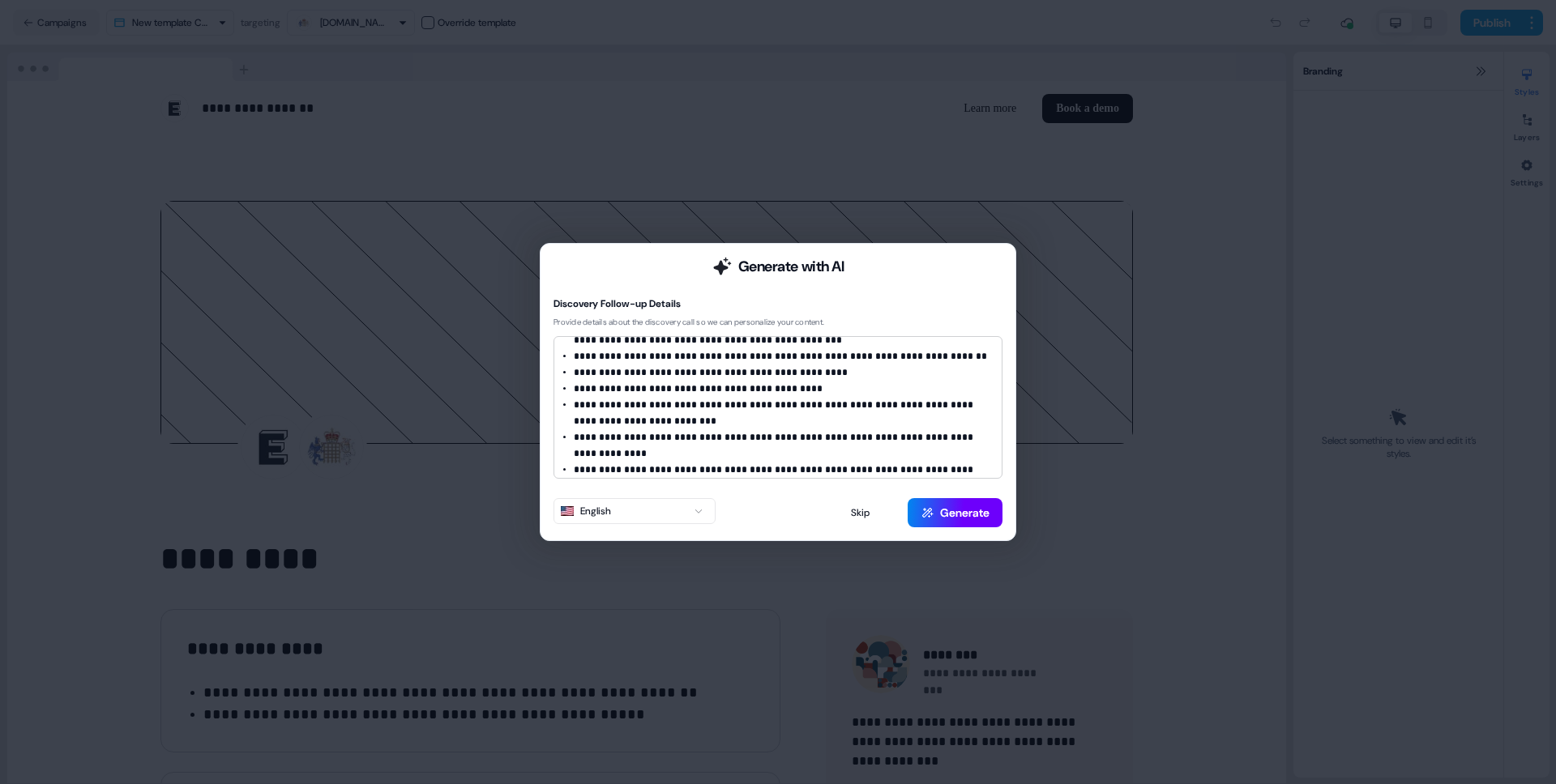
click at [964, 511] on button "Generate" at bounding box center [955, 513] width 95 height 30
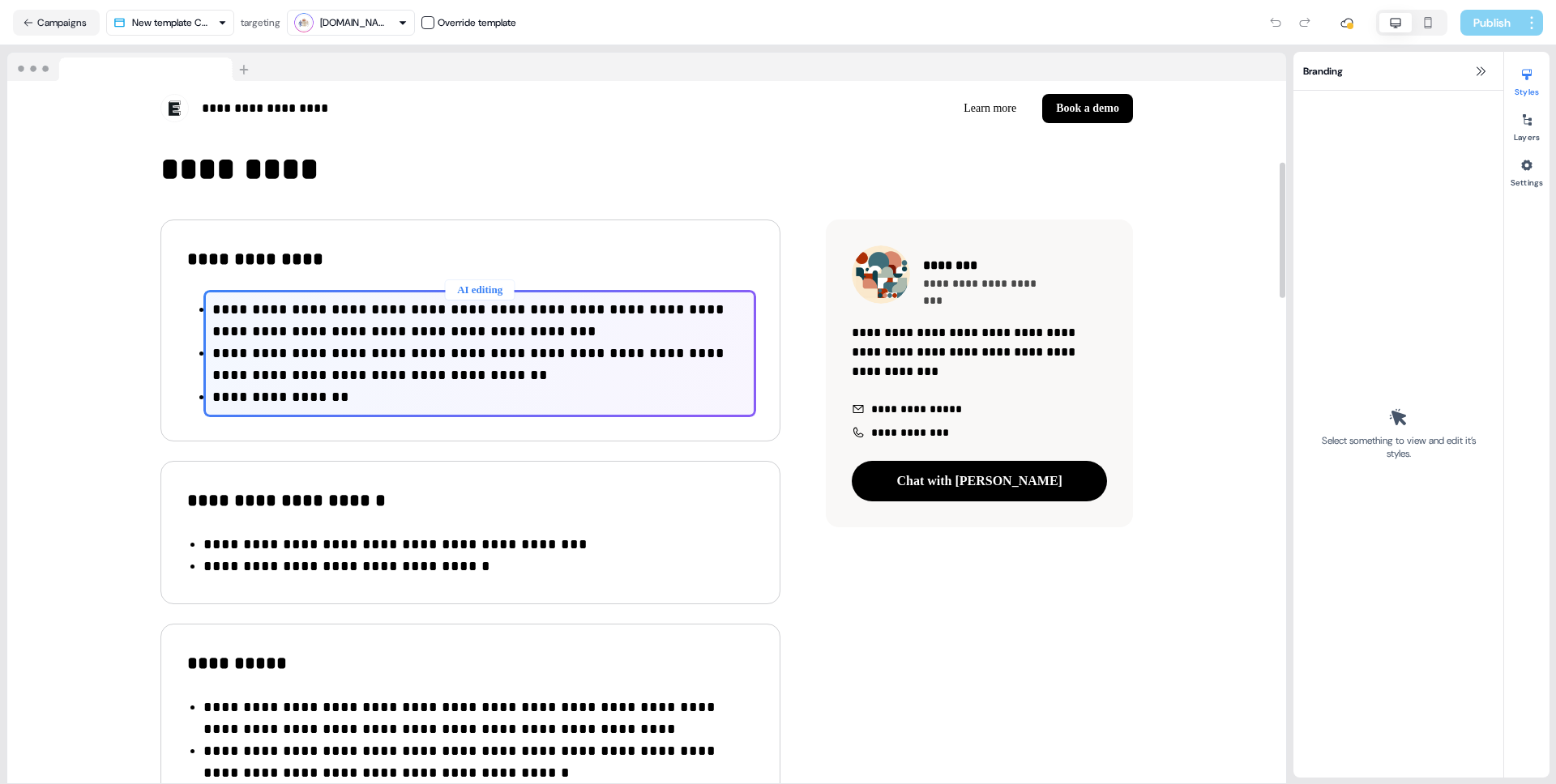
scroll to position [425, 0]
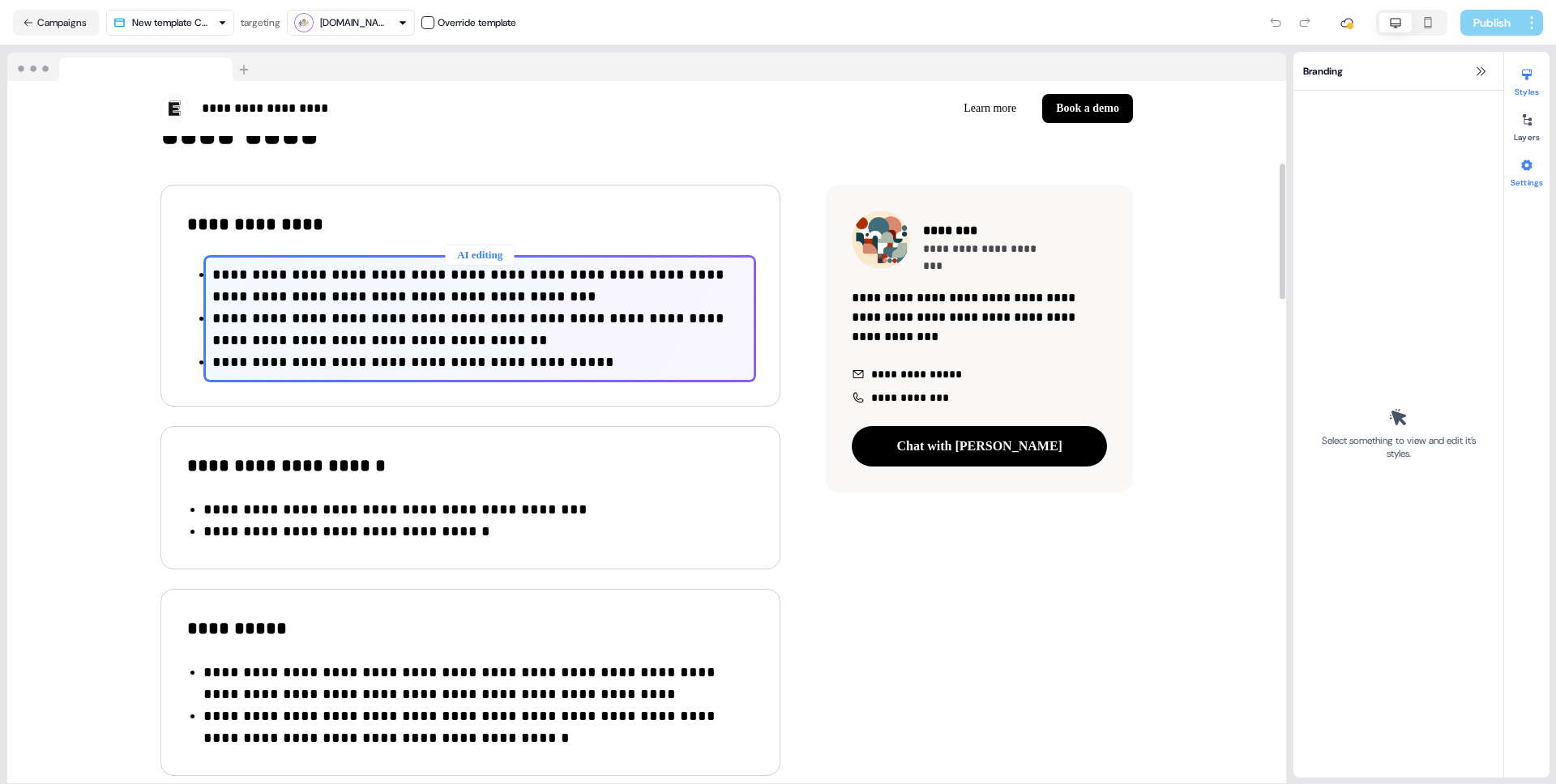
click at [1537, 168] on div at bounding box center [1526, 165] width 26 height 26
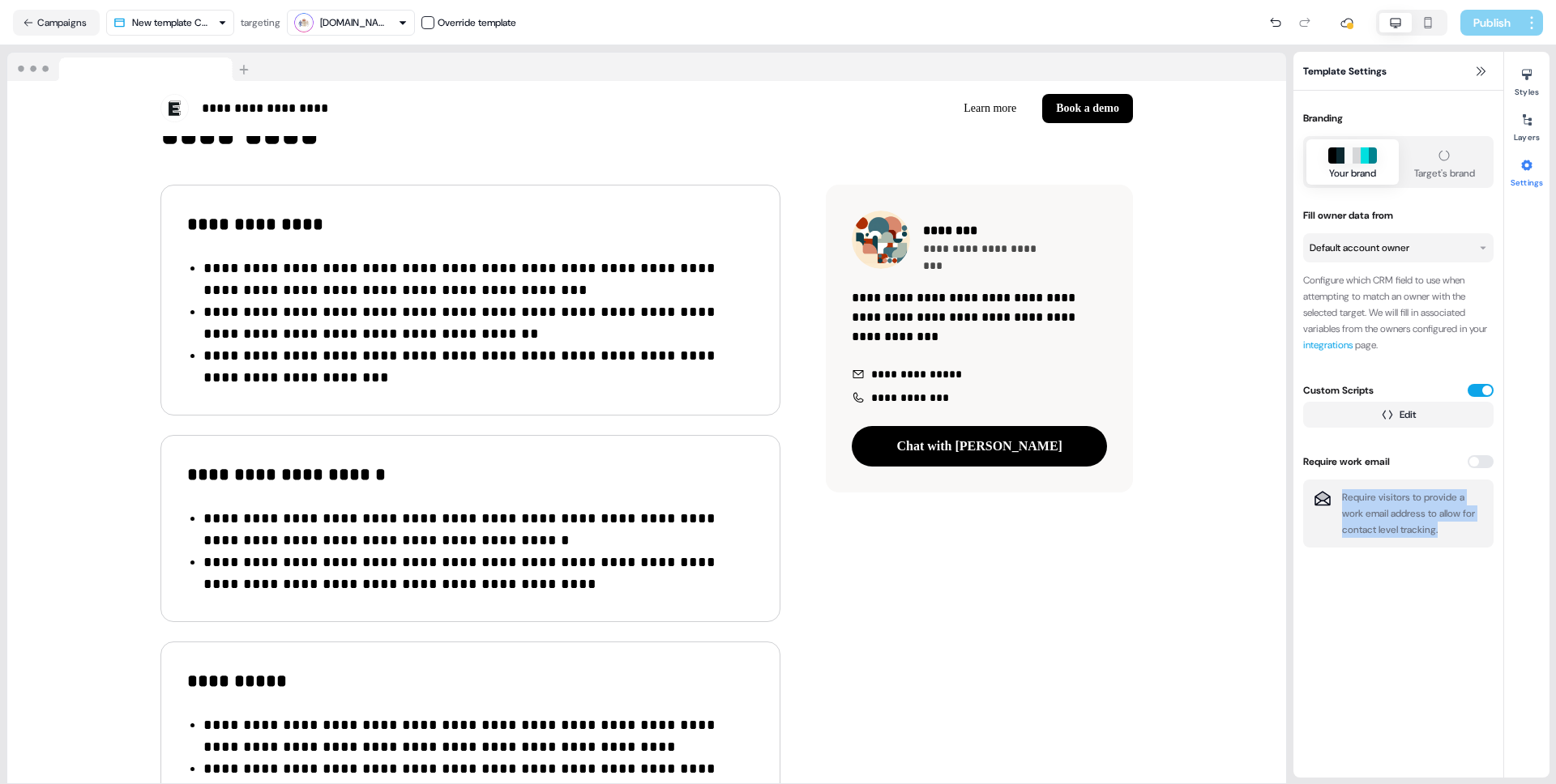
drag, startPoint x: 1471, startPoint y: 534, endPoint x: 1367, endPoint y: 222, distance: 328.9
click at [1326, 485] on div "Require visitors to provide a work email address to allow for contact level tra…" at bounding box center [1398, 513] width 191 height 68
click at [1482, 72] on icon at bounding box center [1481, 71] width 13 height 13
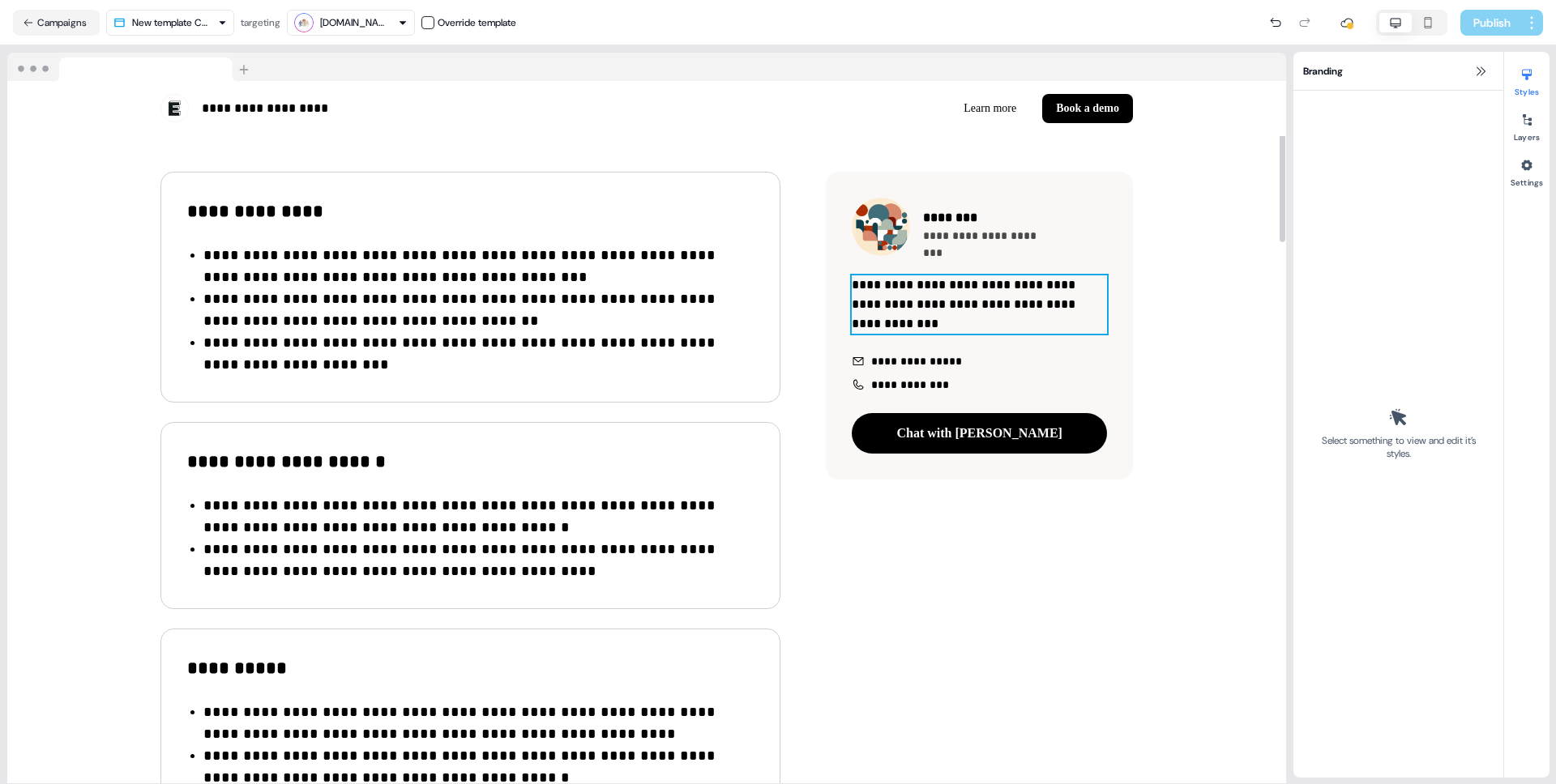
scroll to position [0, 0]
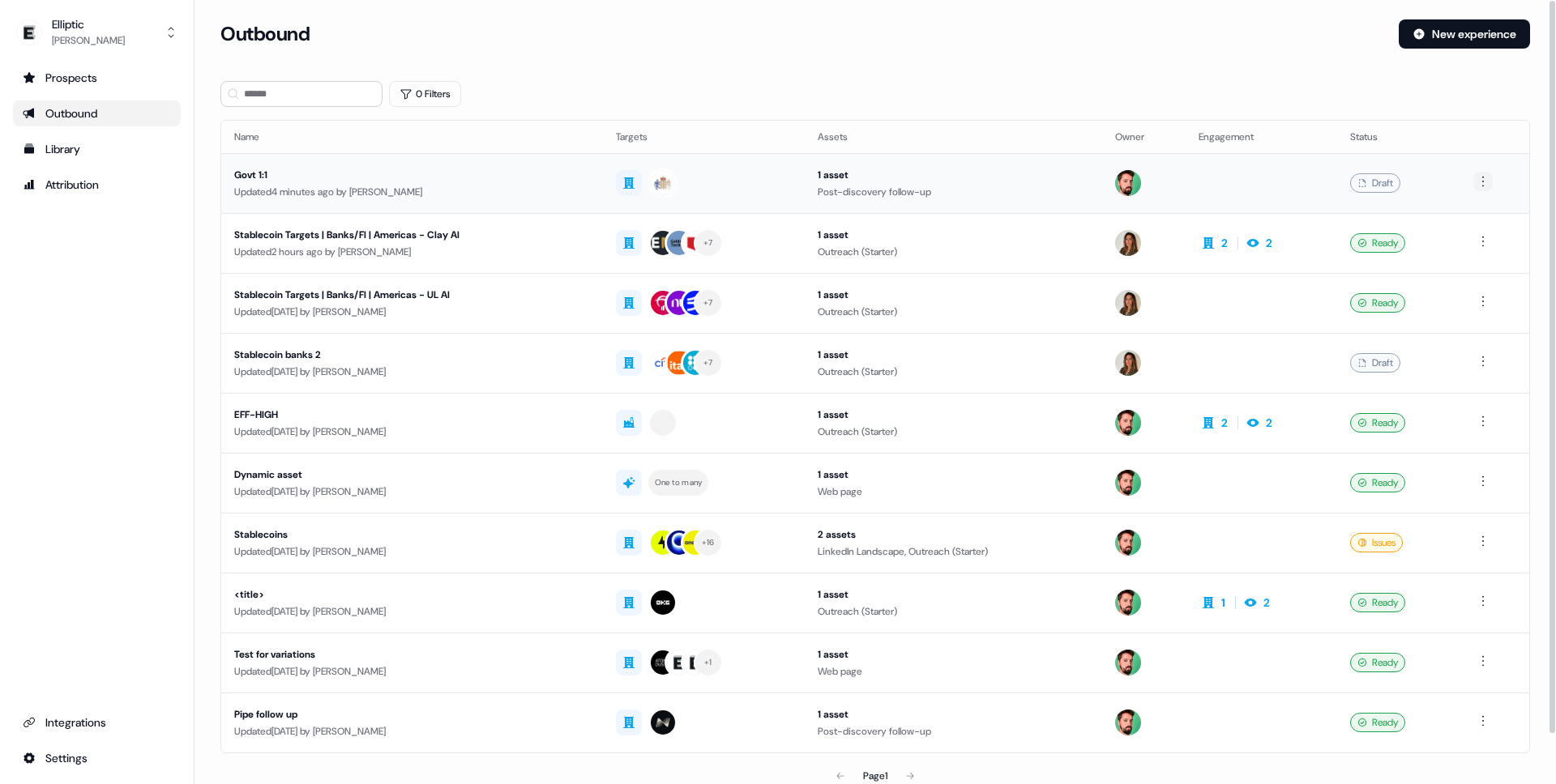
click at [1489, 185] on html "For the best experience switch devices to a bigger screen. Go to [DOMAIN_NAME] …" at bounding box center [778, 392] width 1556 height 784
click at [1471, 240] on span "Delete" at bounding box center [1457, 237] width 29 height 13
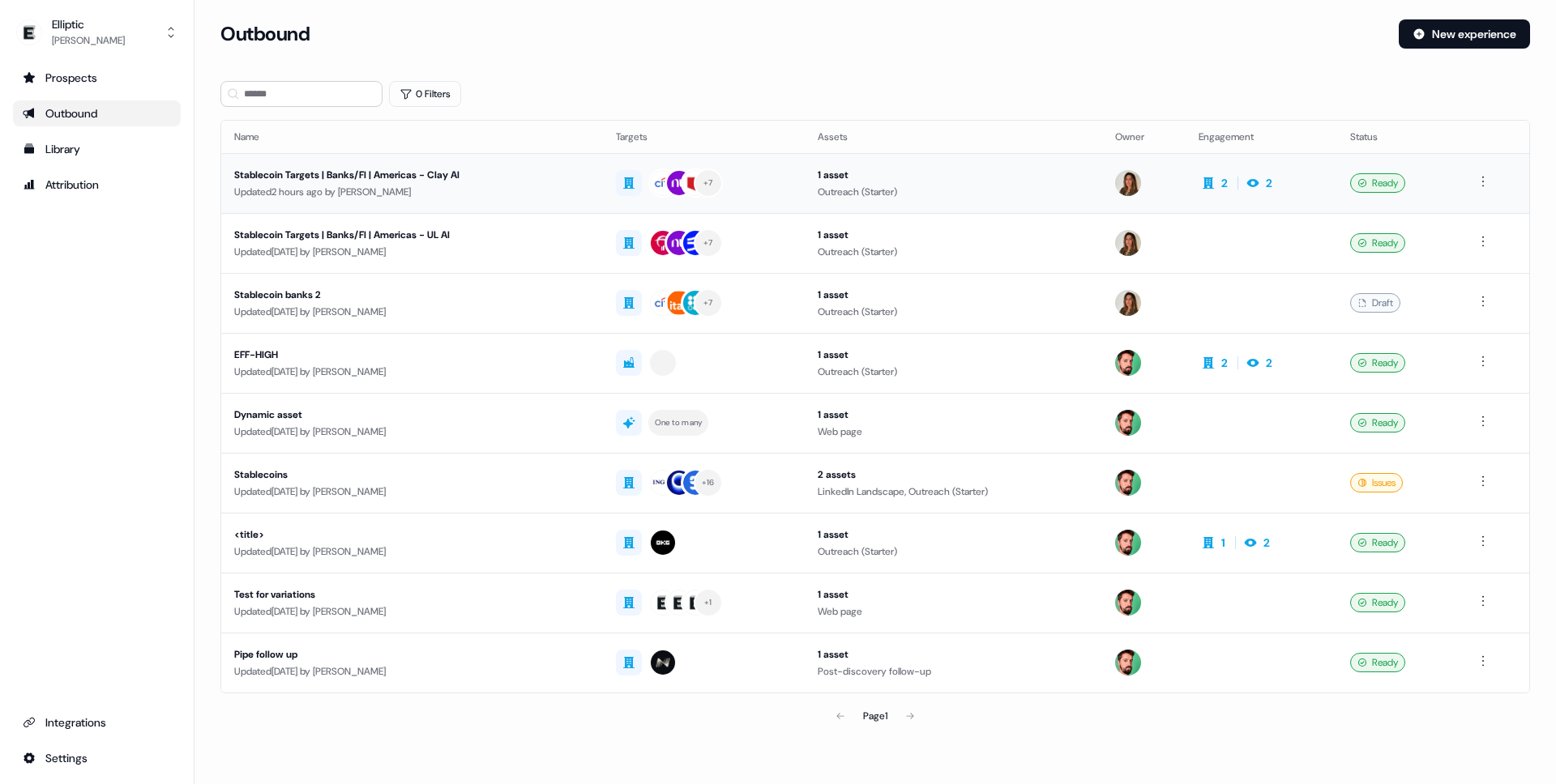
click at [360, 182] on div "Stablecoin Targets | Banks/FI | Americas - Clay AI" at bounding box center [411, 175] width 356 height 16
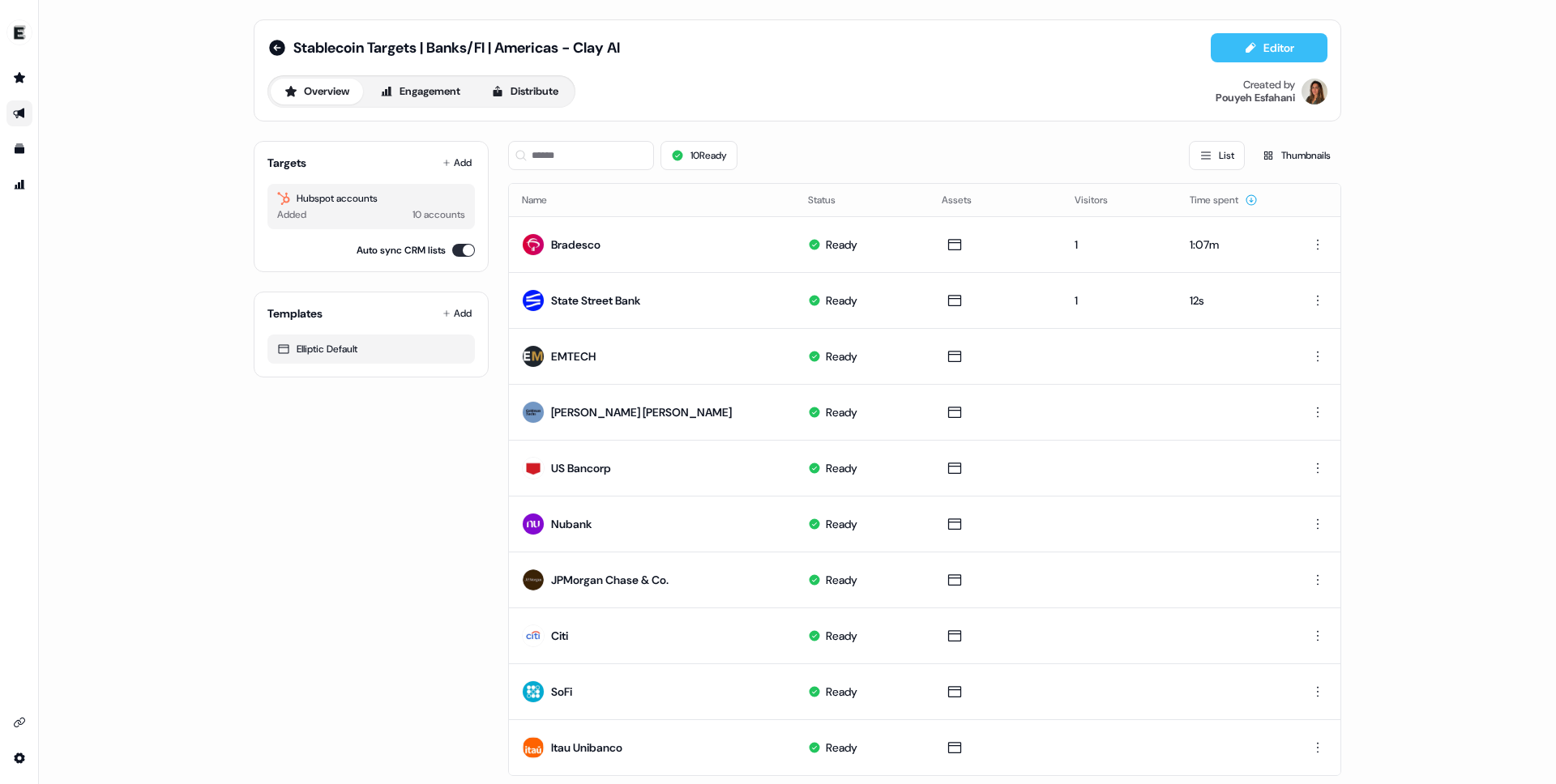
click at [1258, 47] on button "Editor" at bounding box center [1269, 47] width 117 height 30
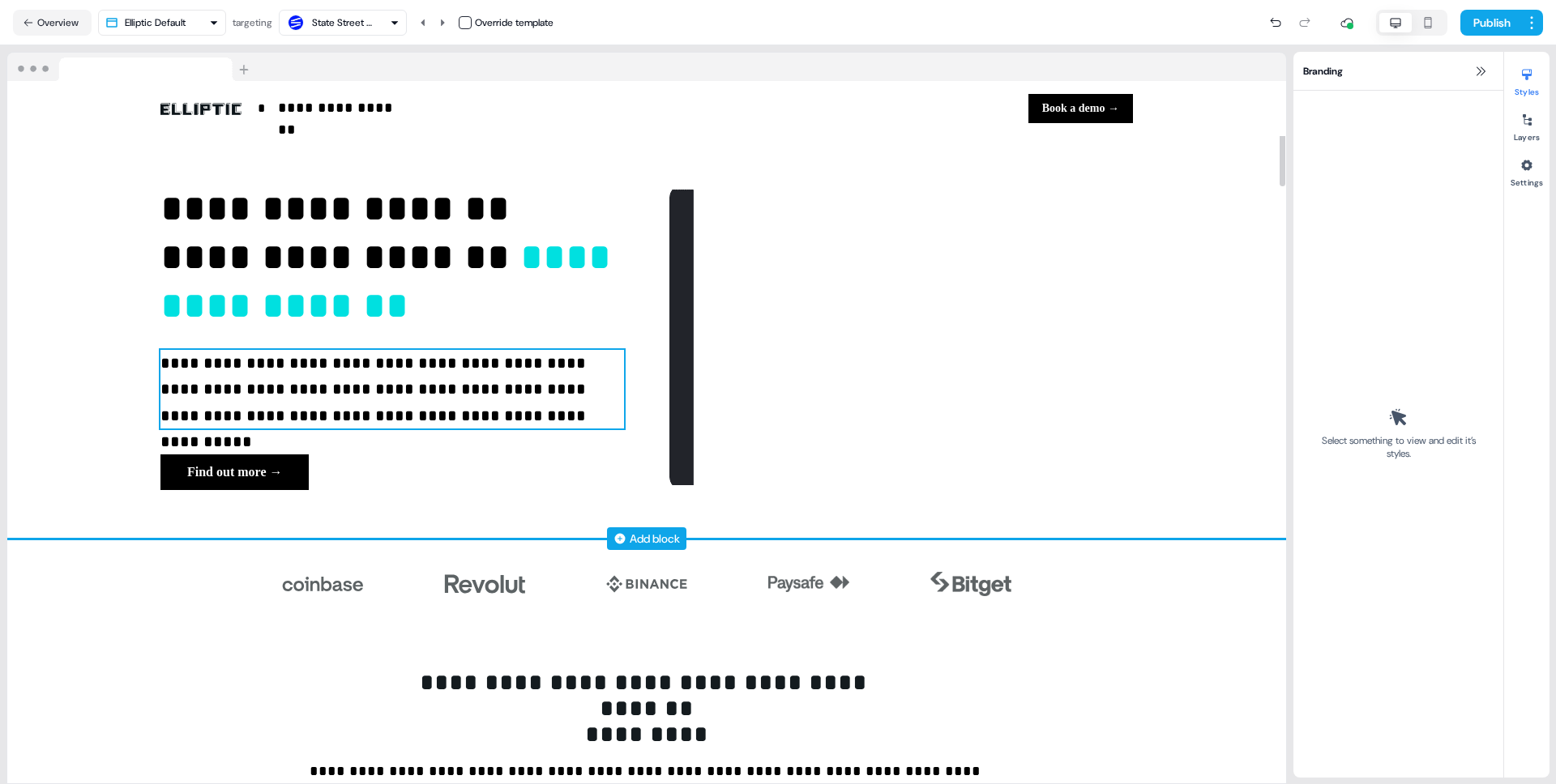
click at [359, 402] on p "**********" at bounding box center [392, 390] width 463 height 80
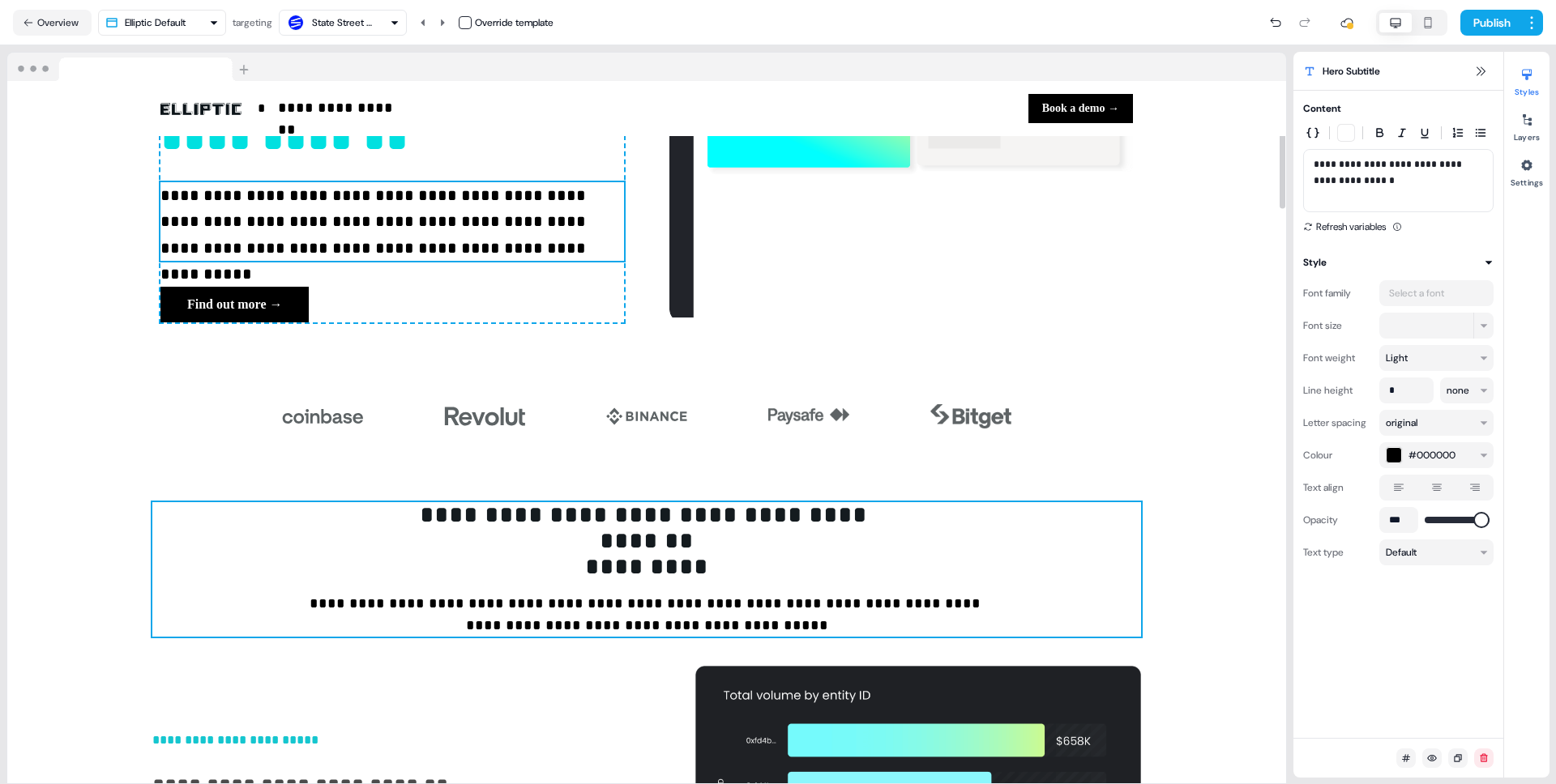
scroll to position [320, 0]
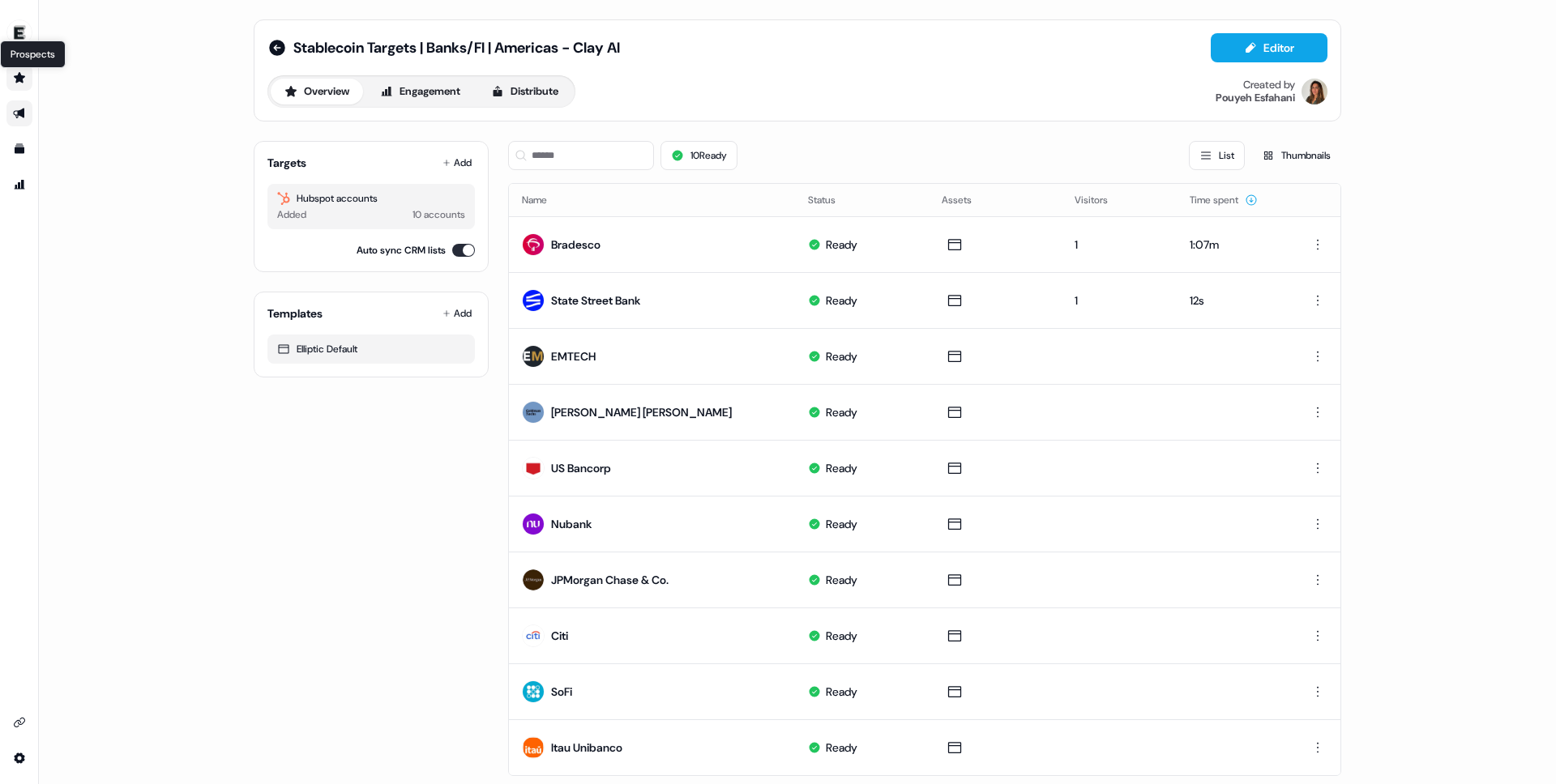
click at [16, 75] on icon "Go to prospects" at bounding box center [19, 78] width 13 height 13
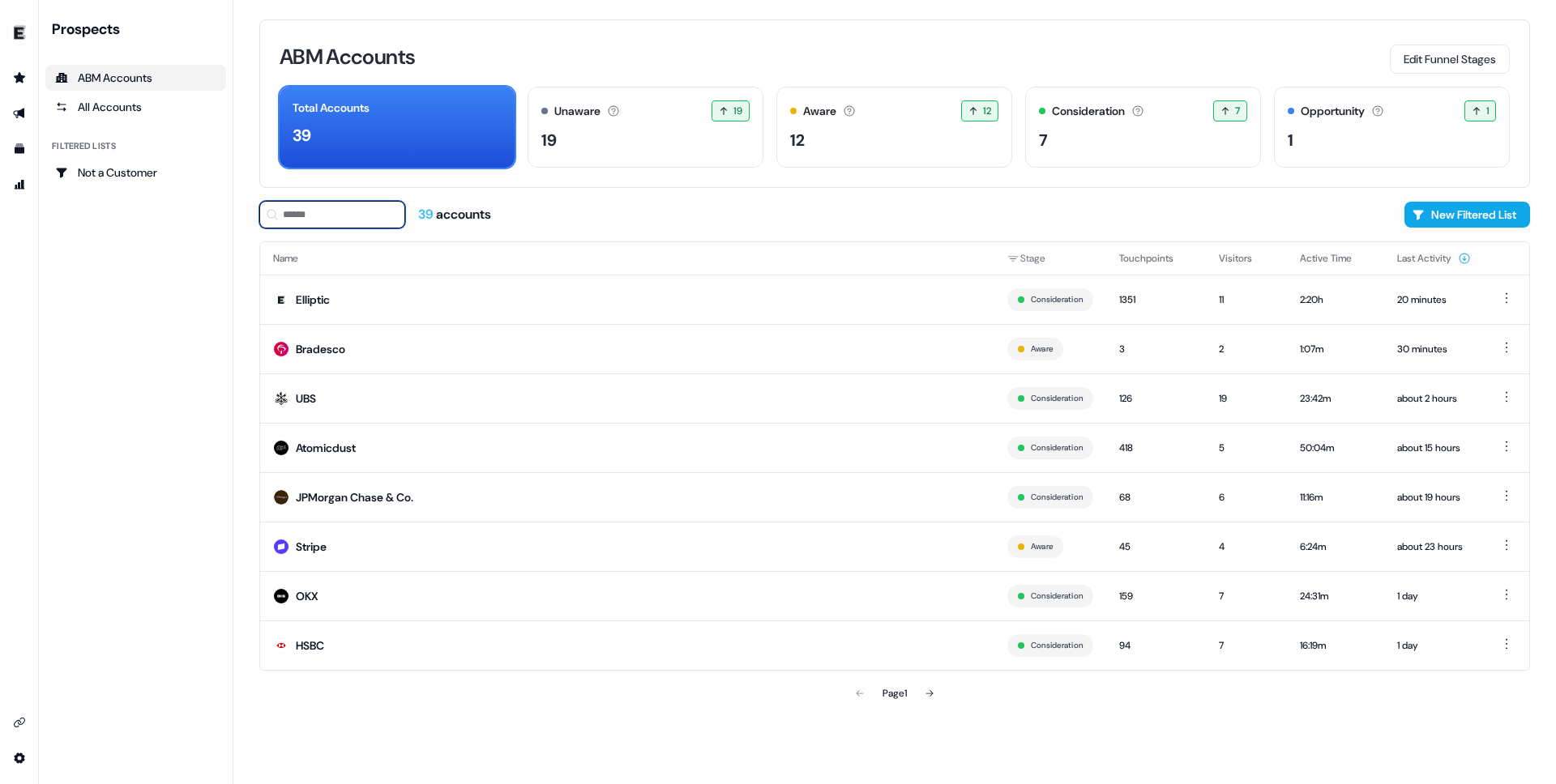
click at [350, 217] on input at bounding box center [332, 214] width 146 height 28
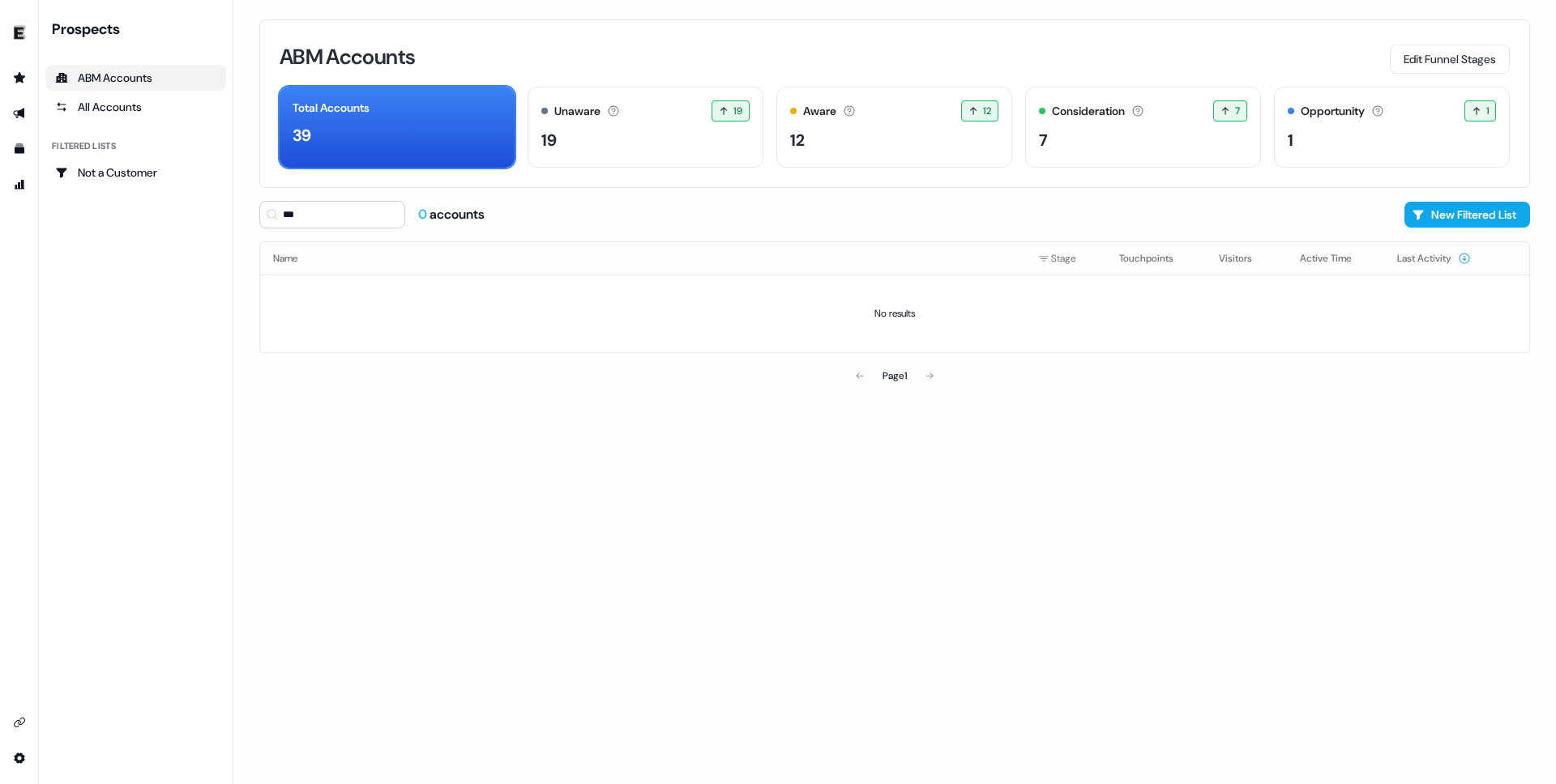
click at [638, 497] on div "ABM Accounts Edit Funnel Stages Total Accounts 39 Unaware The default stage all…" at bounding box center [895, 392] width 1323 height 784
click at [479, 131] on div "39" at bounding box center [396, 134] width 209 height 24
click at [194, 112] on div "All Accounts" at bounding box center [135, 107] width 161 height 16
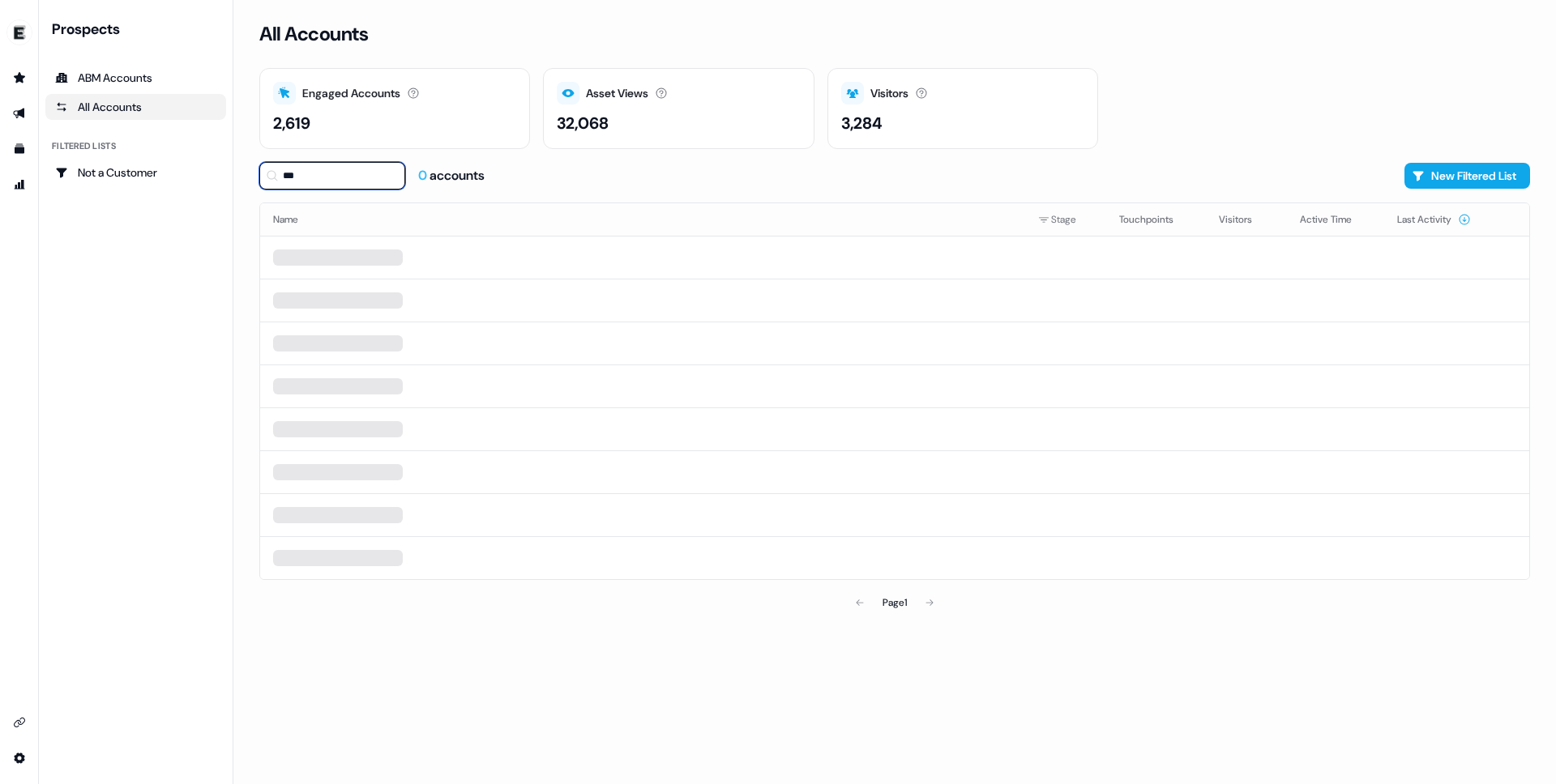
click at [341, 179] on input "***" at bounding box center [332, 176] width 146 height 28
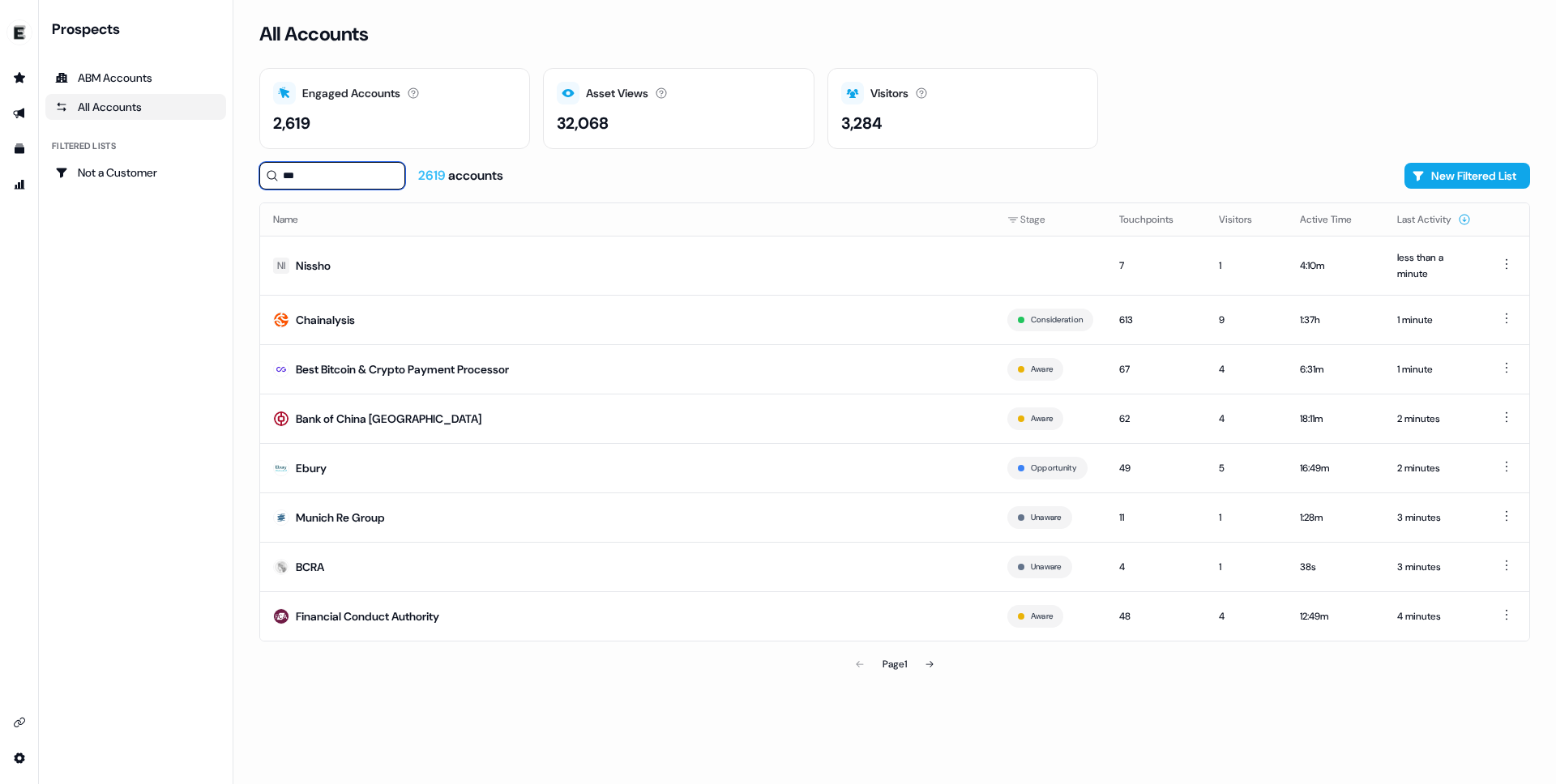
click at [359, 176] on input "***" at bounding box center [332, 176] width 146 height 28
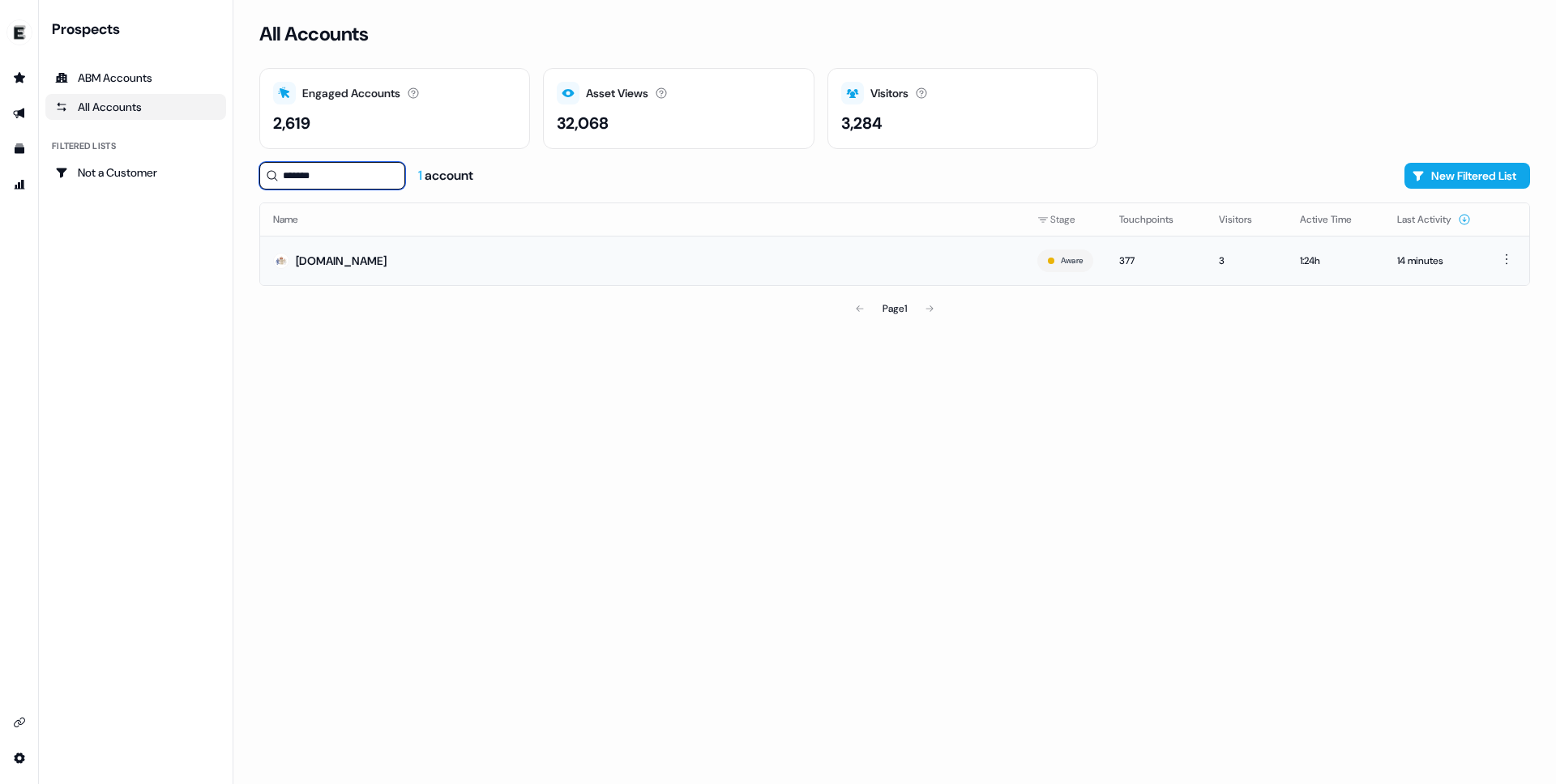
type input "*******"
click at [387, 262] on td "[DOMAIN_NAME]" at bounding box center [642, 260] width 765 height 49
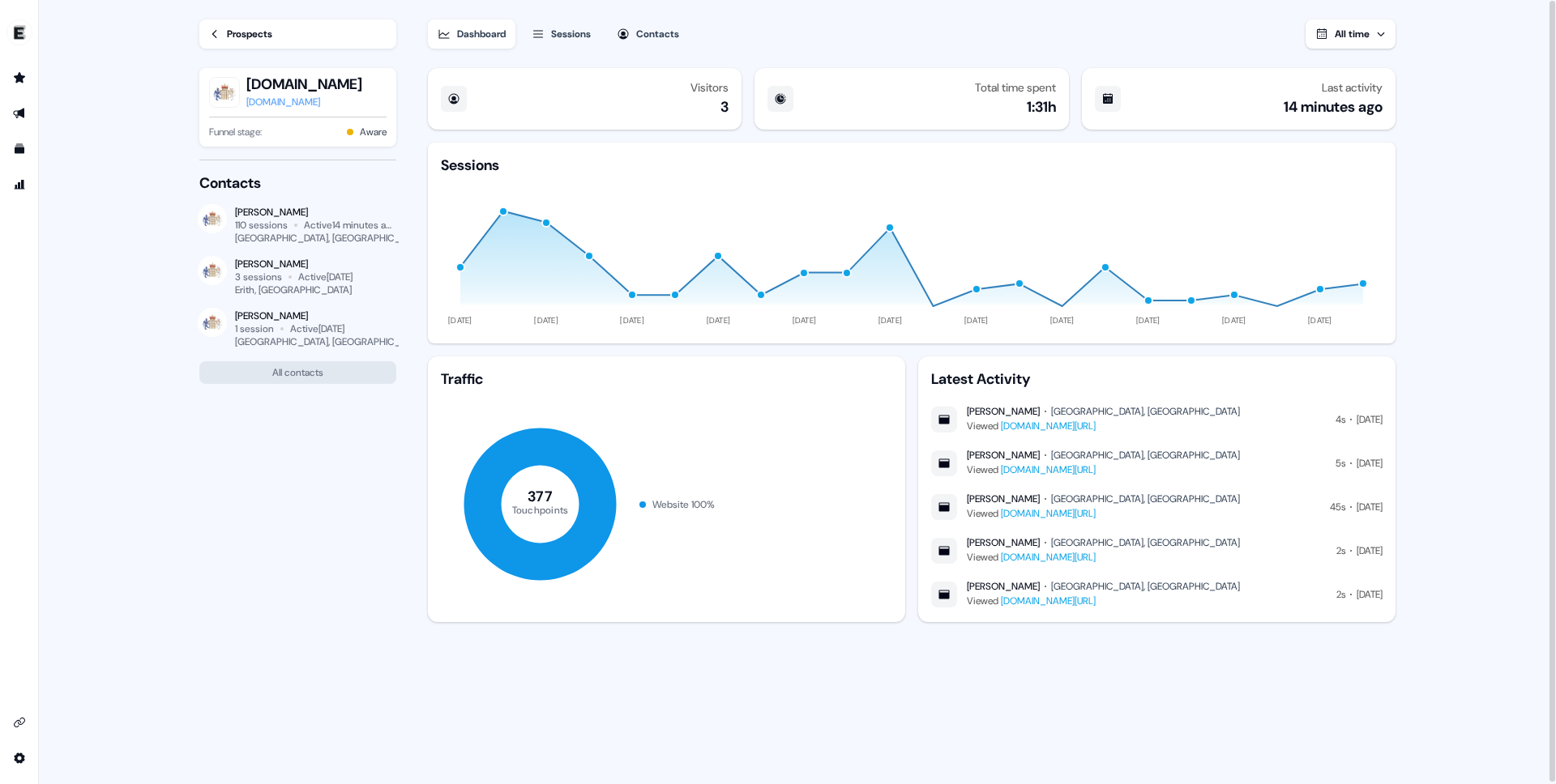
click at [267, 233] on div "[GEOGRAPHIC_DATA], [GEOGRAPHIC_DATA]" at bounding box center [330, 238] width 191 height 13
click at [590, 40] on div "Sessions" at bounding box center [571, 34] width 39 height 16
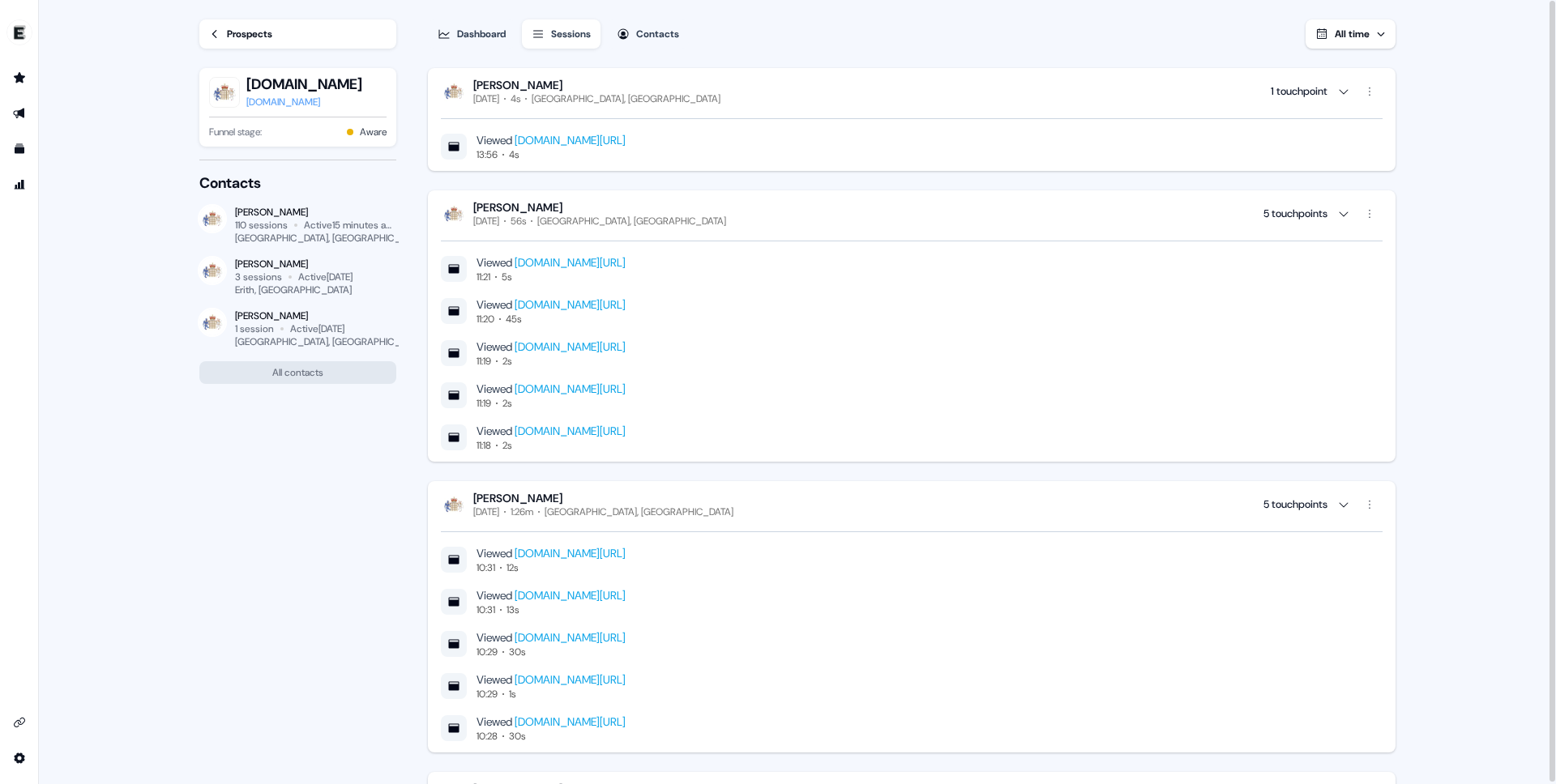
click at [670, 29] on div "Contacts" at bounding box center [658, 34] width 43 height 16
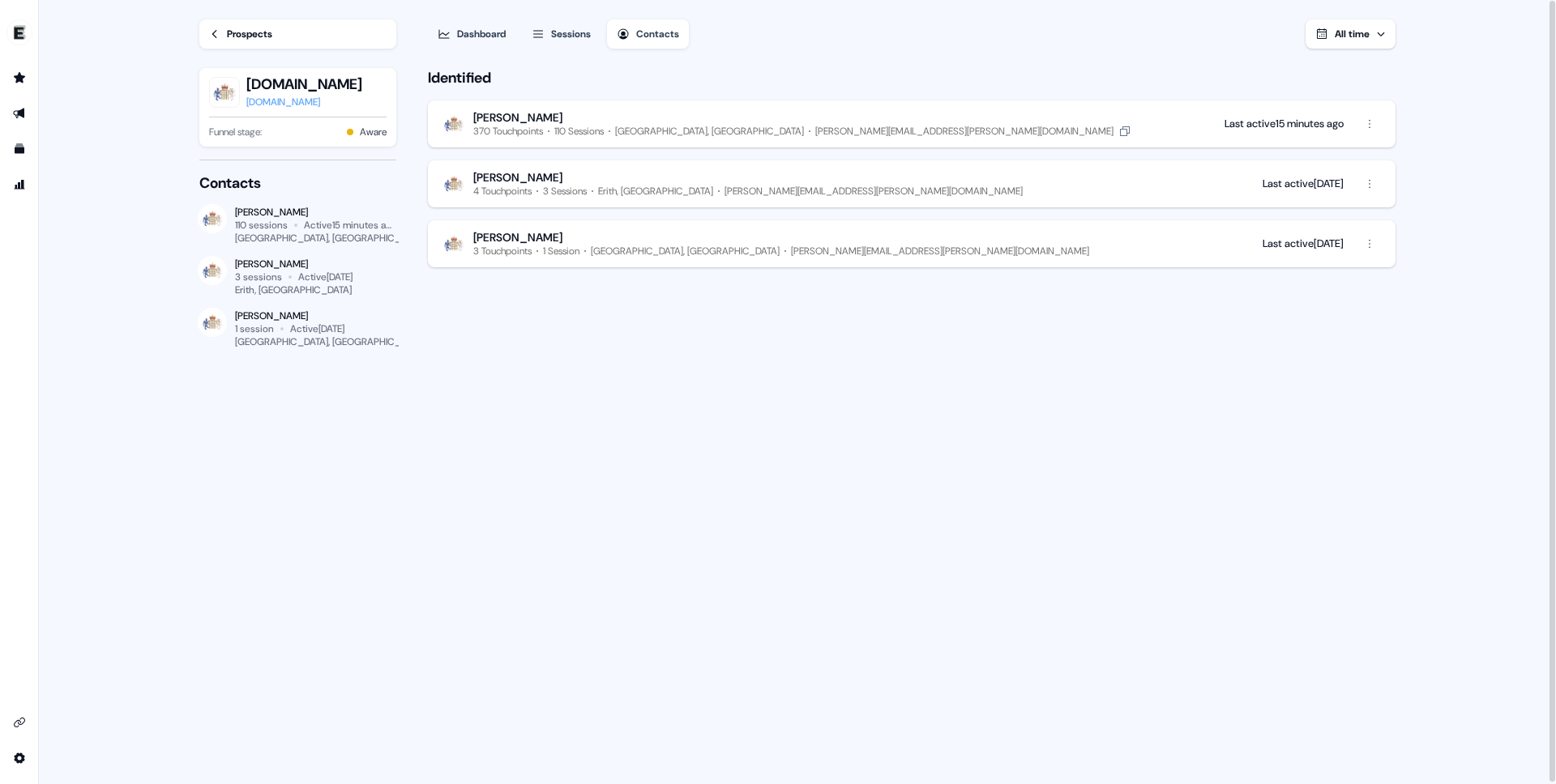
click at [1195, 105] on button "[PERSON_NAME] 370 Touchpoints 110 Sessions [GEOGRAPHIC_DATA], [GEOGRAPHIC_DATA]…" at bounding box center [912, 124] width 968 height 47
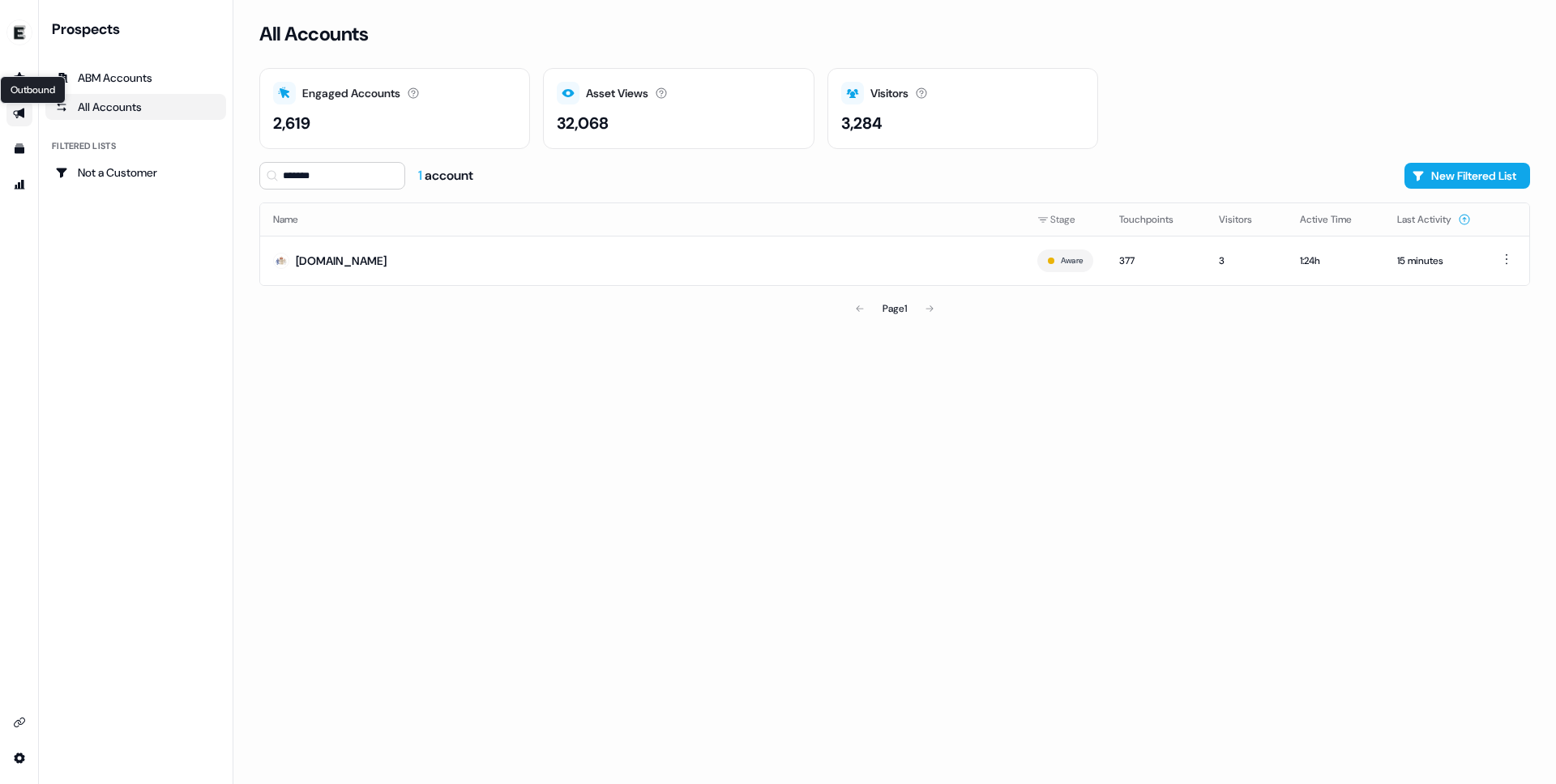
click at [13, 118] on icon "Go to outbound experience" at bounding box center [19, 113] width 13 height 13
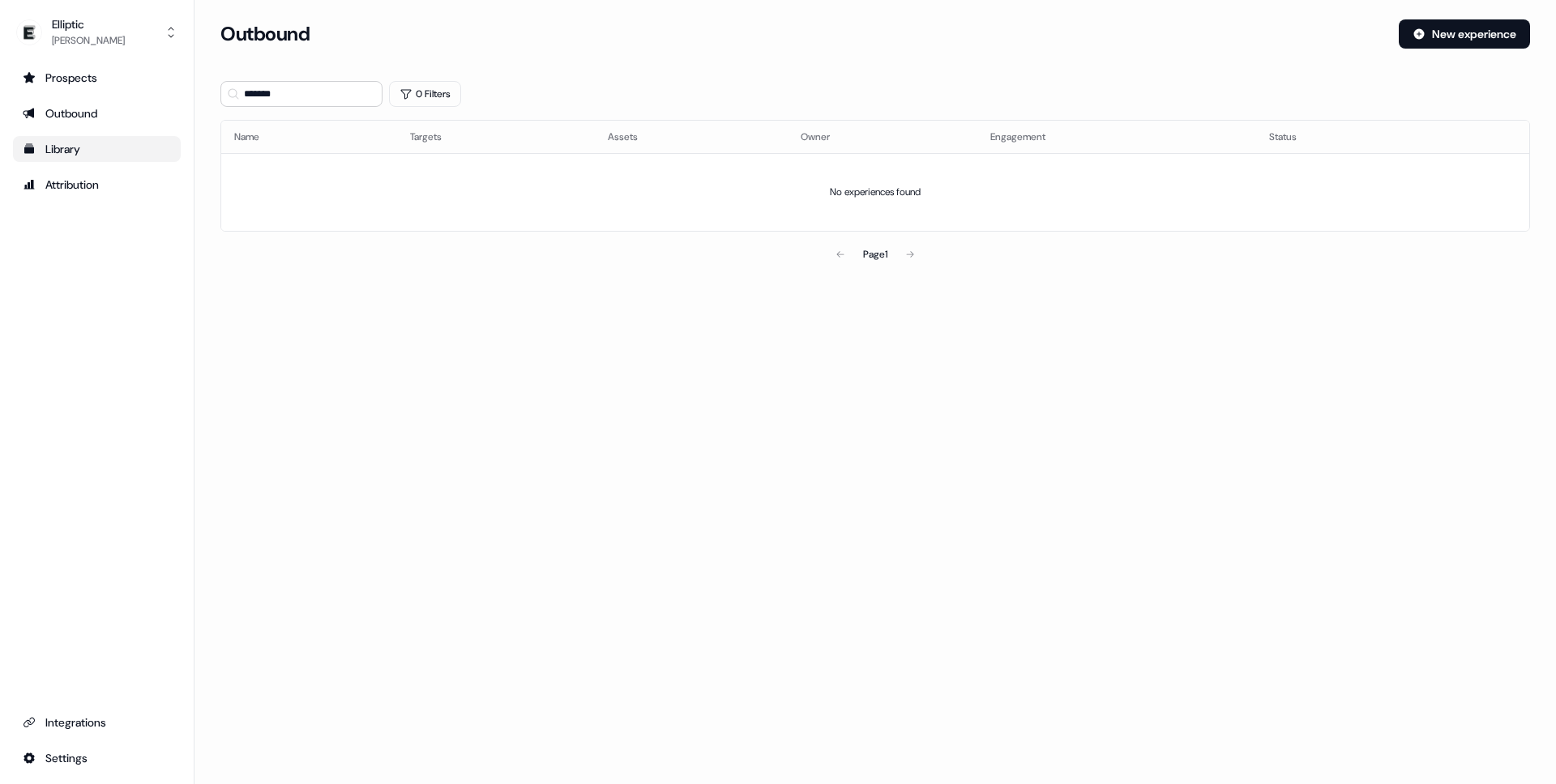
click at [85, 157] on div "Library" at bounding box center [97, 149] width 149 height 16
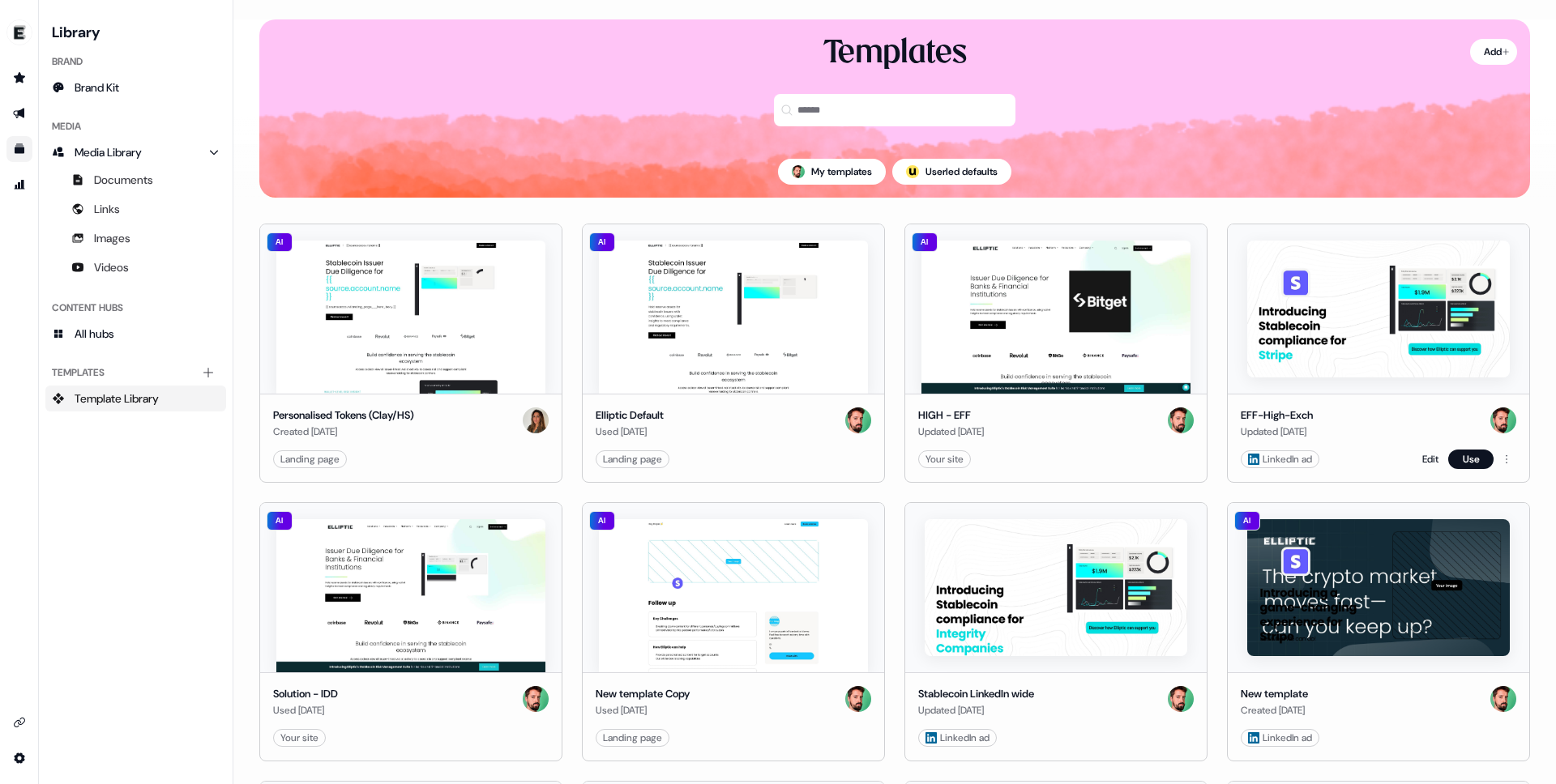
click at [1347, 282] on img at bounding box center [1379, 309] width 262 height 137
click at [1473, 461] on button "Use" at bounding box center [1471, 460] width 46 height 20
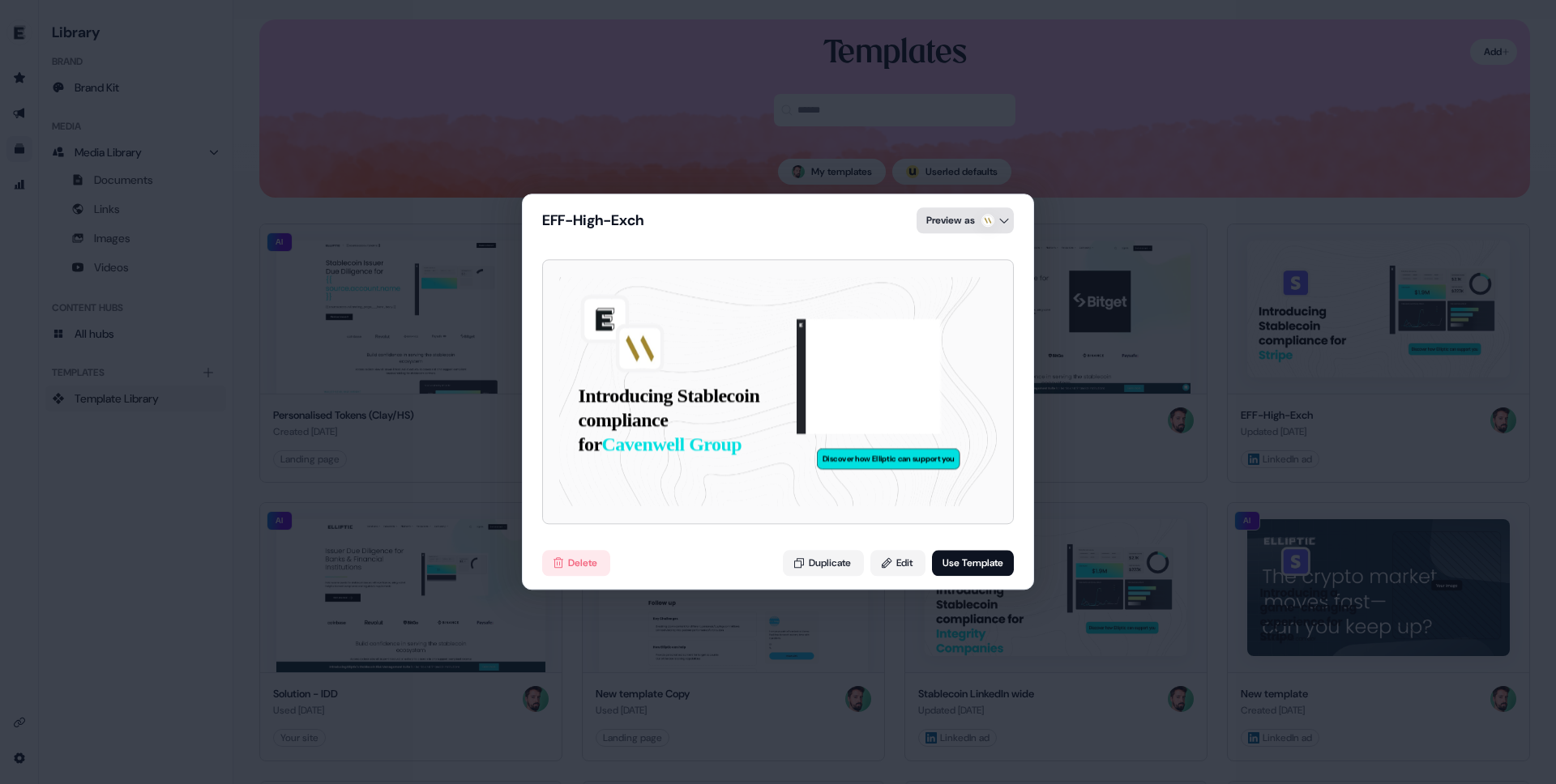
click at [975, 223] on div "EFF-High-Exch Preview as Introducing Stablecoin compliance for Cavenwell Group …" at bounding box center [778, 392] width 1556 height 784
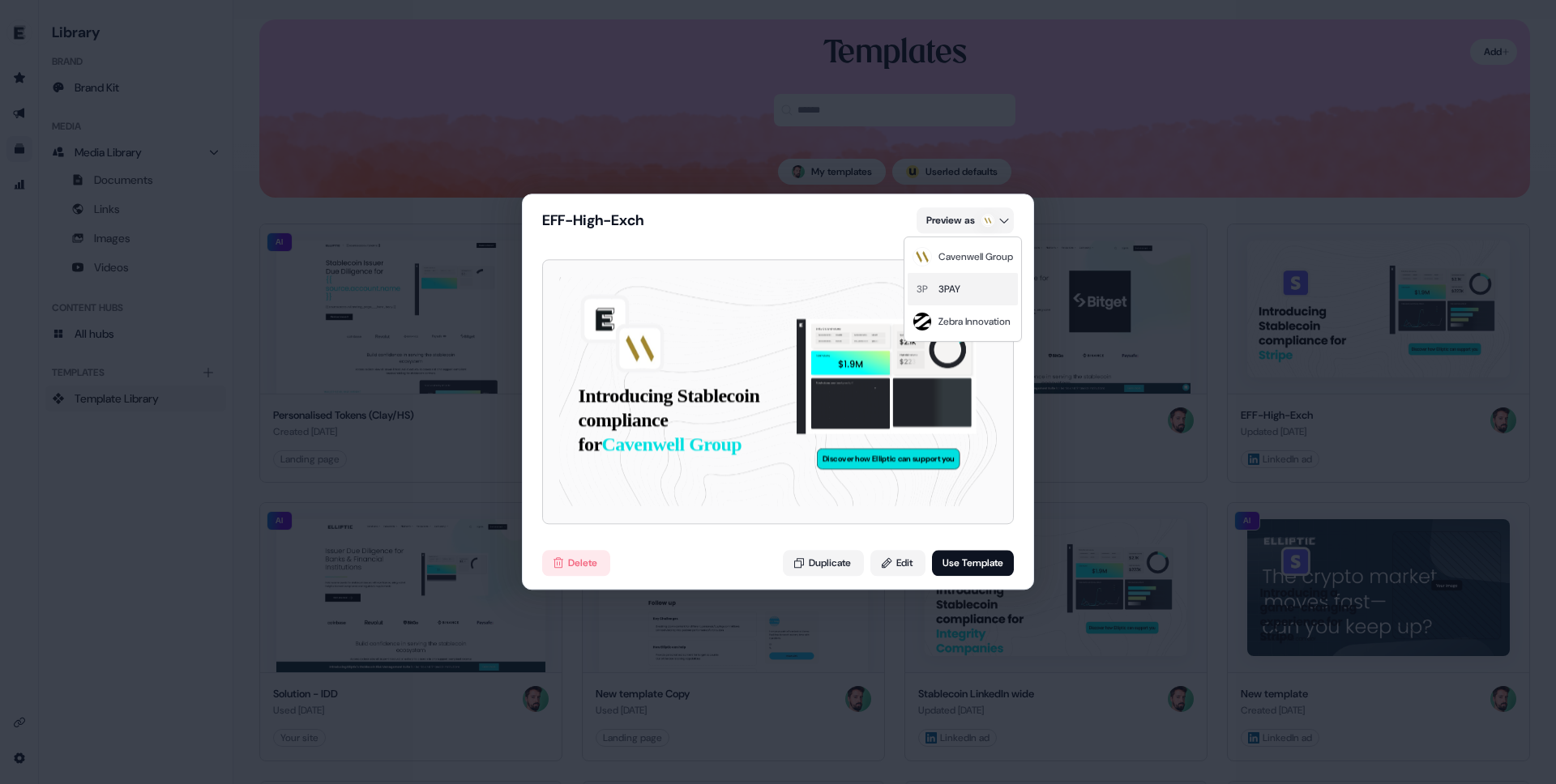
click at [972, 284] on div "3P 3PAY" at bounding box center [963, 289] width 110 height 32
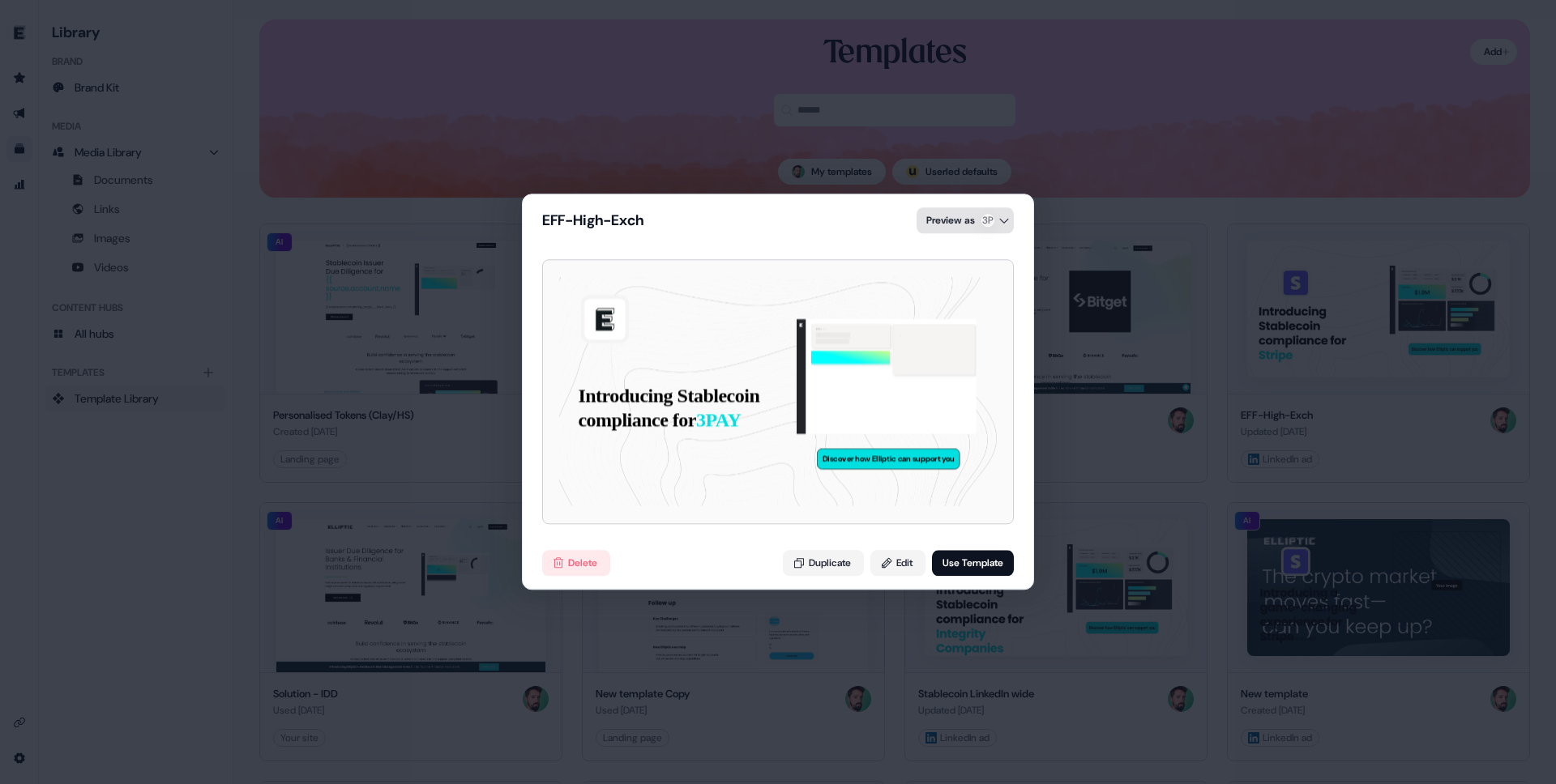
click at [967, 221] on div "EFF-High-Exch Preview as 3P Introducing Stablecoin compliance for 3PAY Discover…" at bounding box center [778, 392] width 1556 height 784
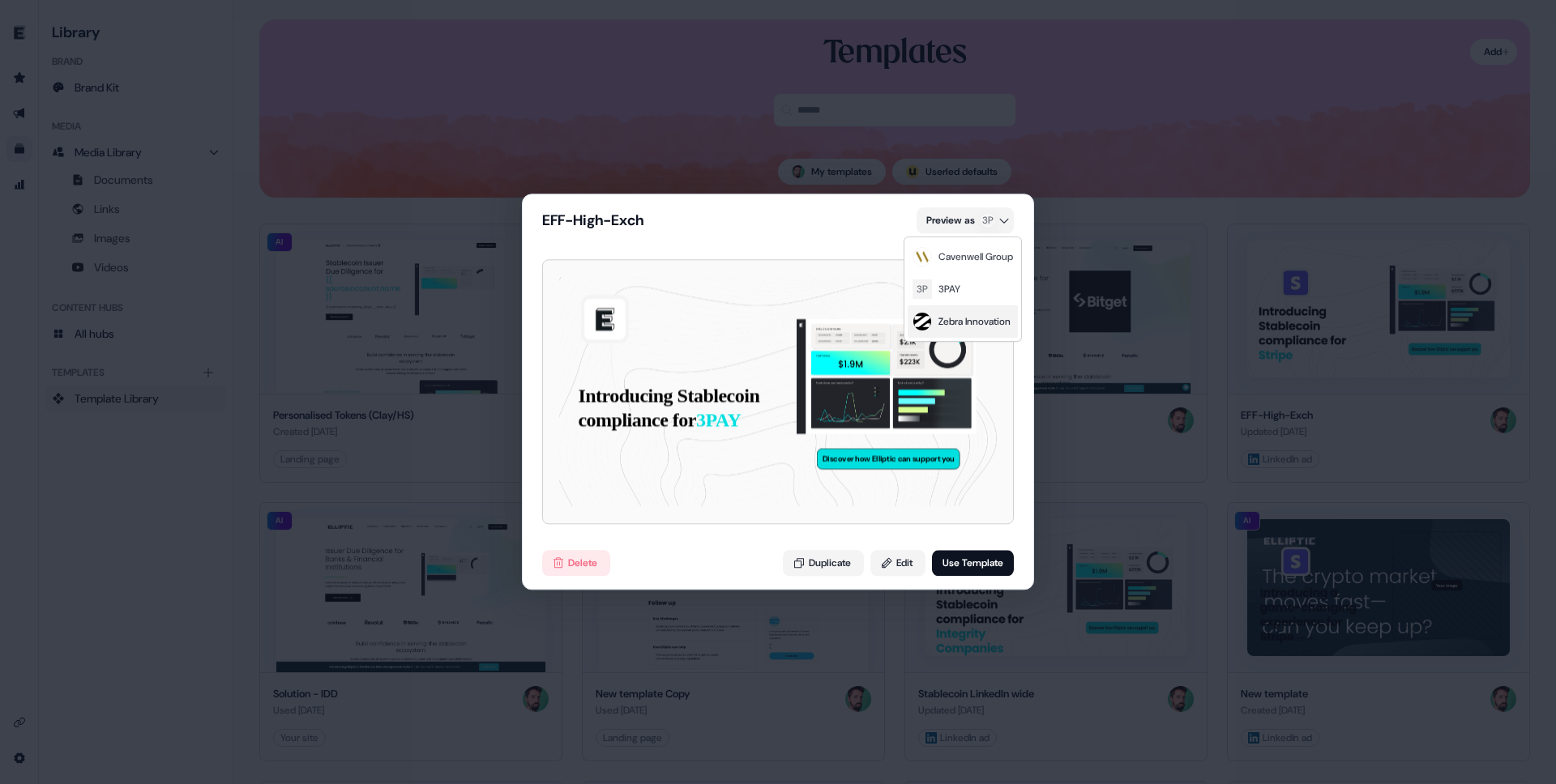
click at [976, 325] on div "Zebra Innovation" at bounding box center [974, 322] width 72 height 16
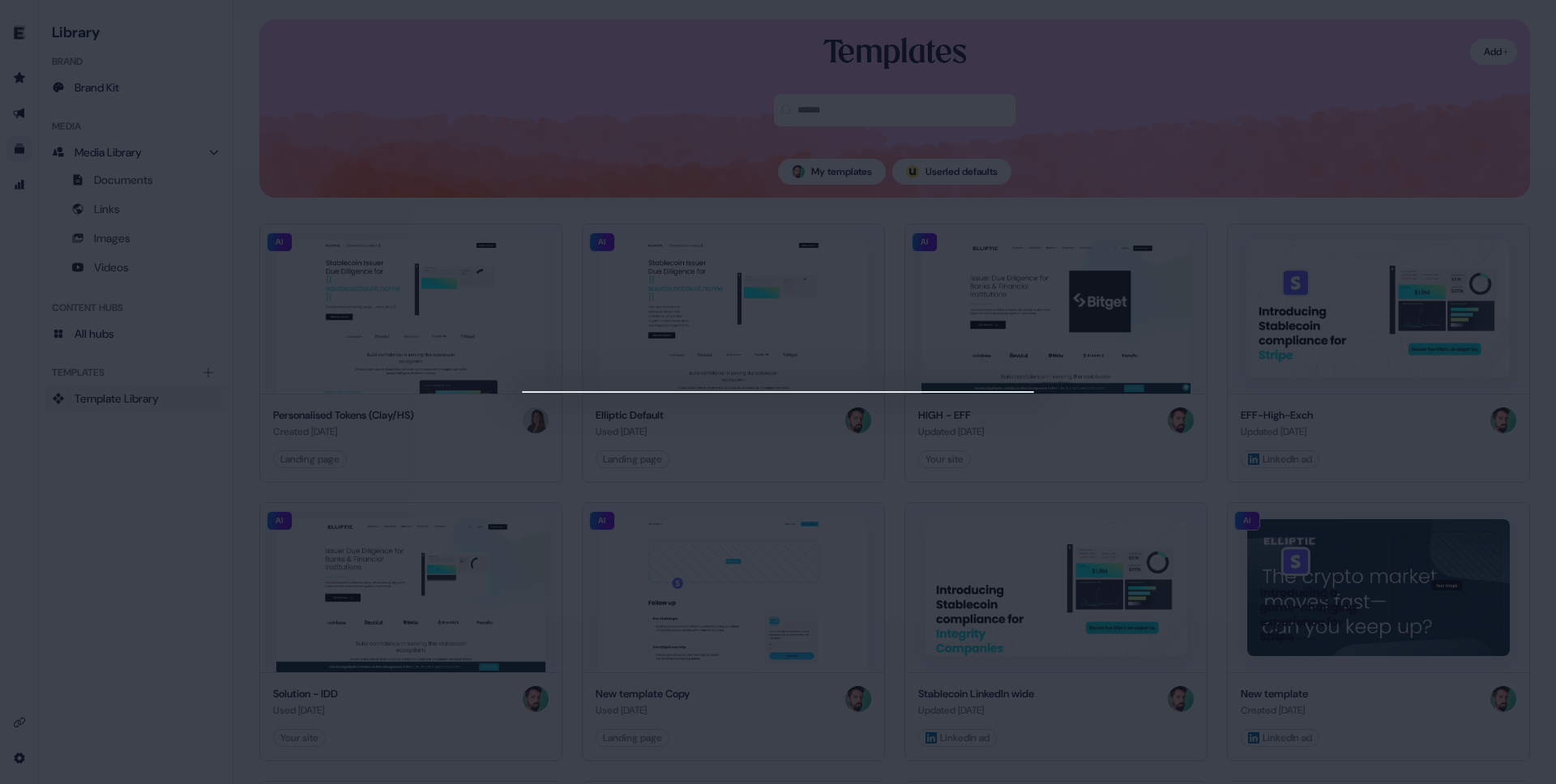
click at [1145, 115] on div at bounding box center [778, 392] width 1556 height 784
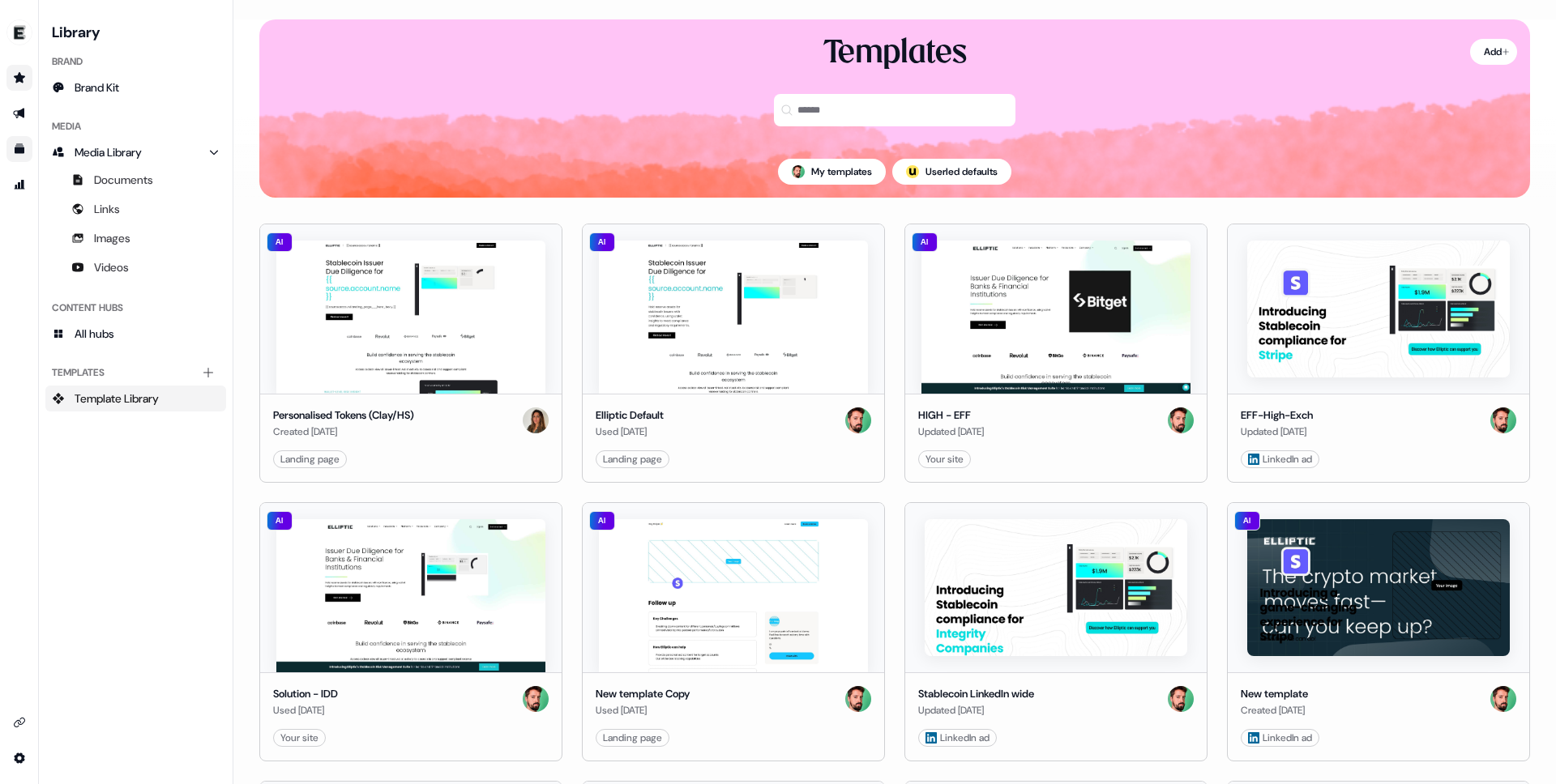
click at [15, 69] on link "Go to prospects" at bounding box center [19, 77] width 26 height 26
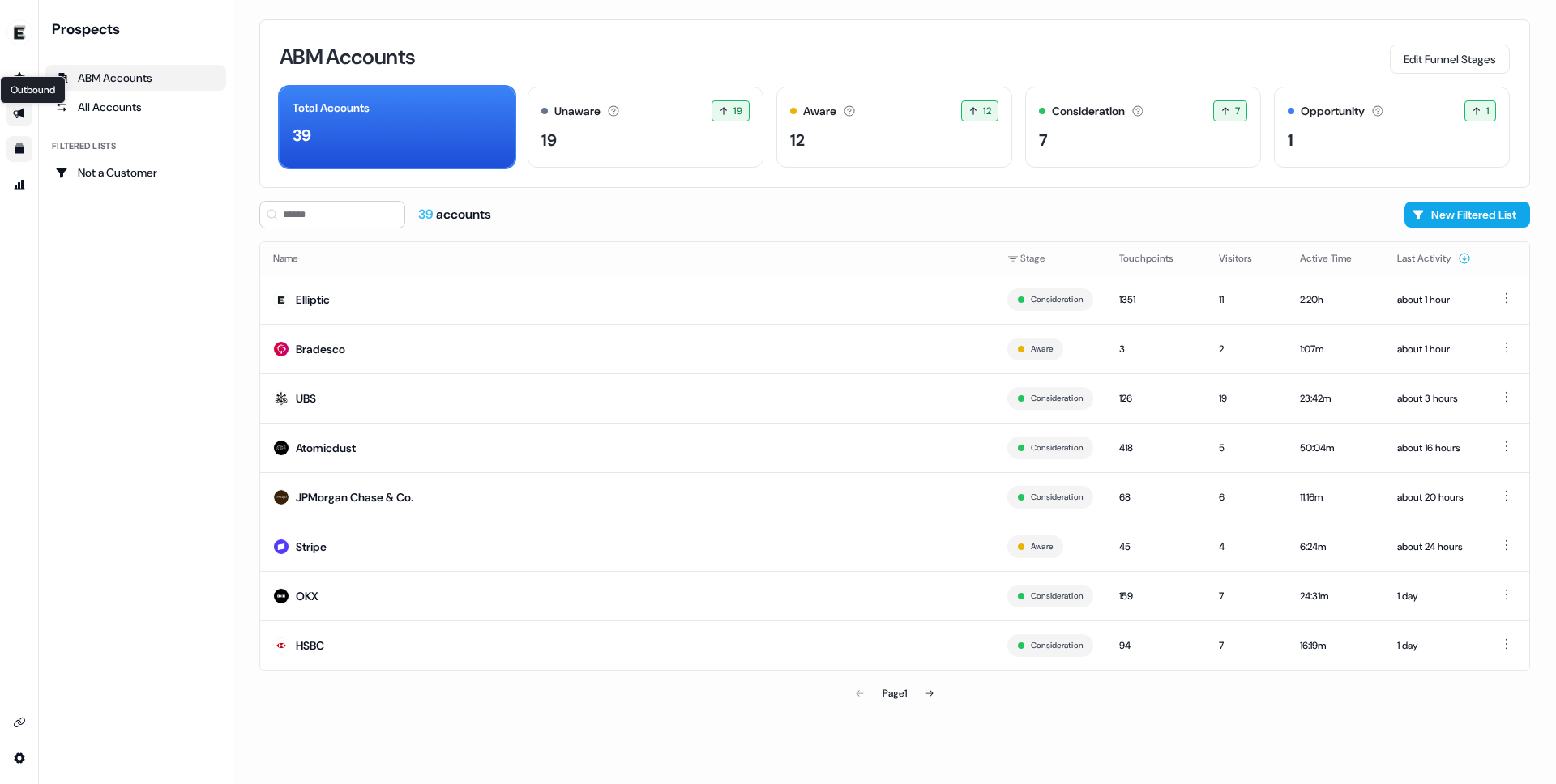
click at [24, 114] on icon "Go to outbound experience" at bounding box center [19, 113] width 13 height 13
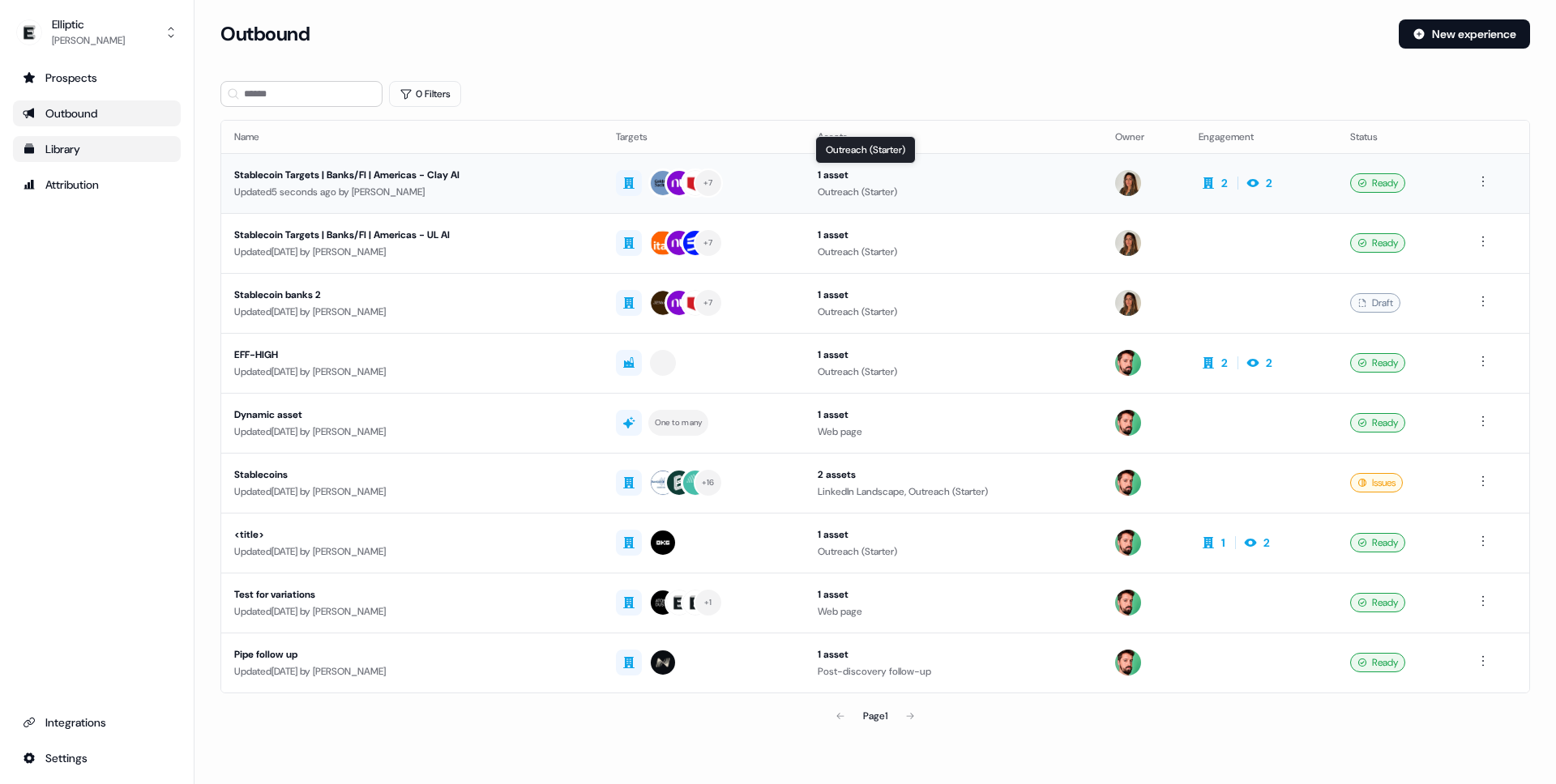
click at [1022, 190] on div "Outreach (Starter)" at bounding box center [954, 192] width 272 height 16
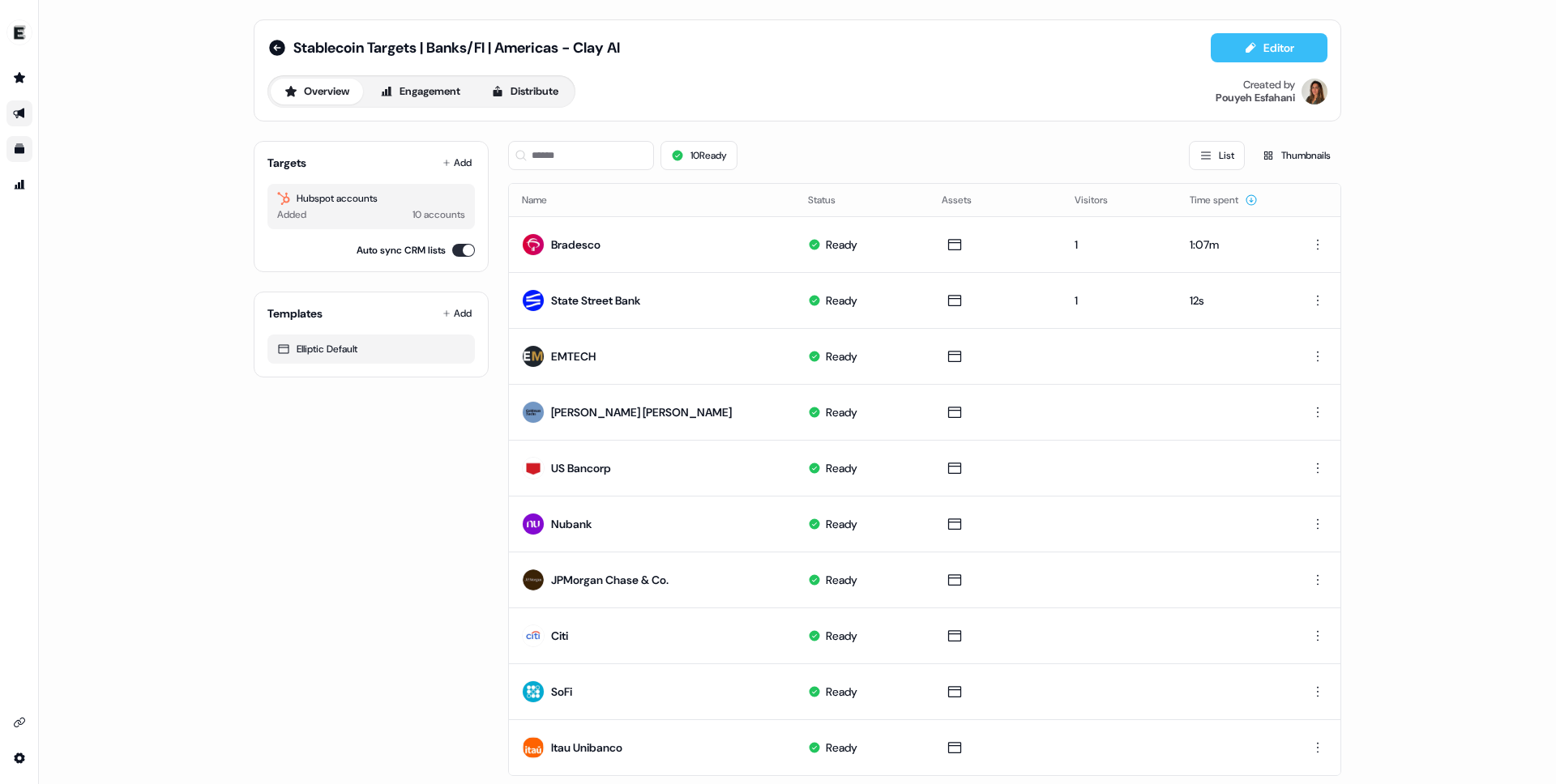
click at [1269, 49] on button "Editor" at bounding box center [1269, 47] width 117 height 30
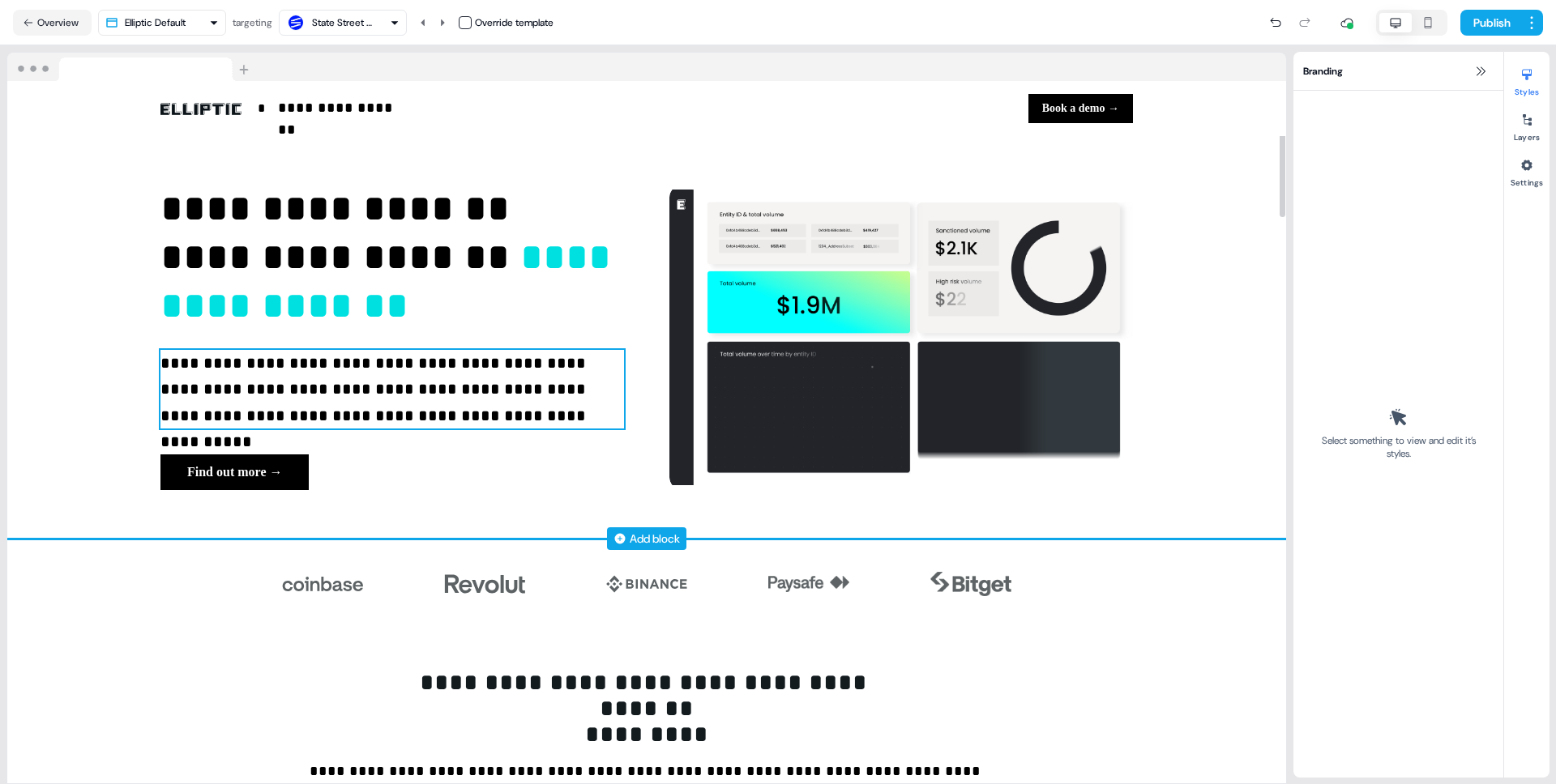
click at [427, 387] on p "**********" at bounding box center [392, 390] width 463 height 80
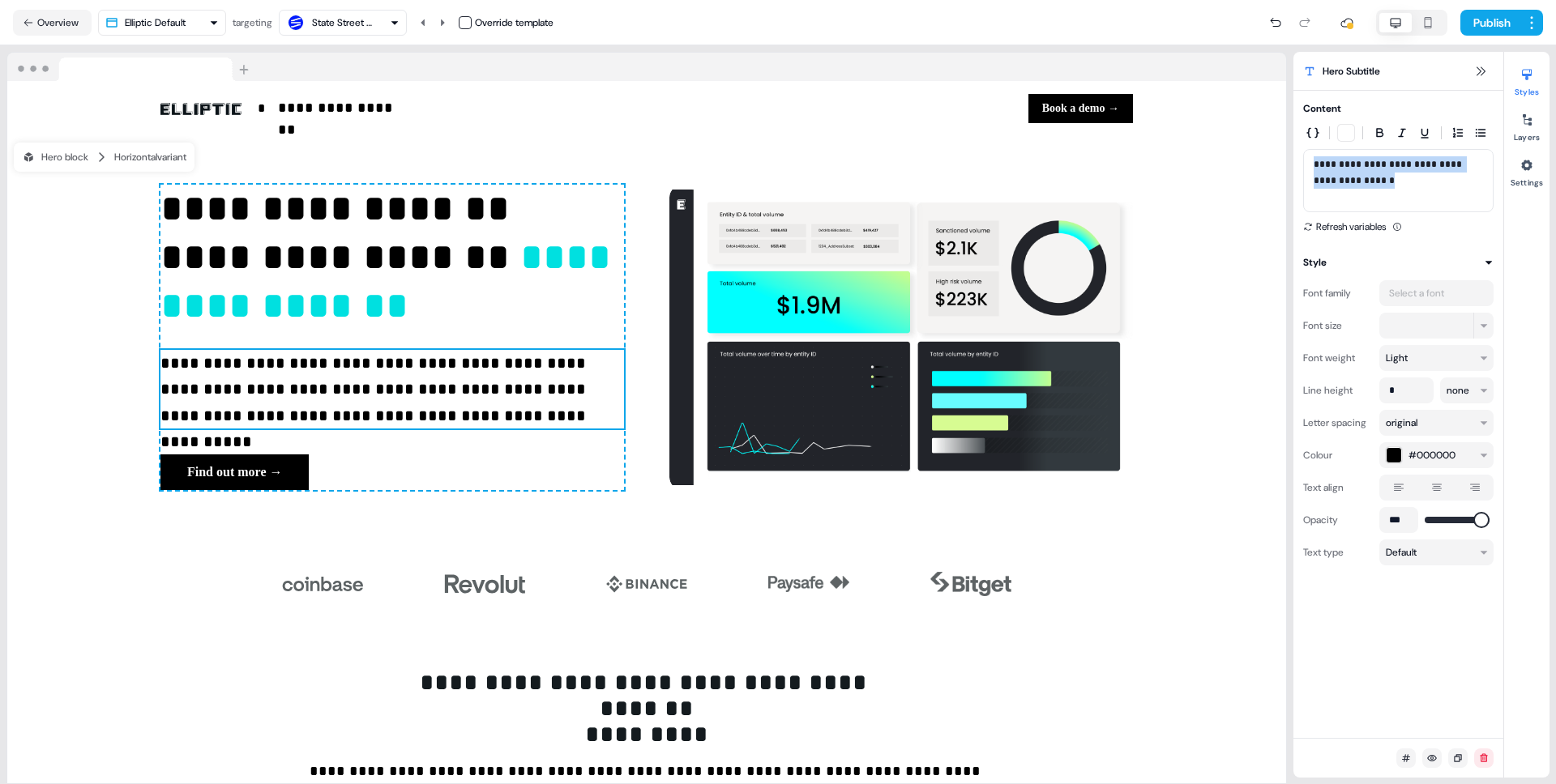
drag, startPoint x: 1313, startPoint y: 165, endPoint x: 1391, endPoint y: 207, distance: 88.6
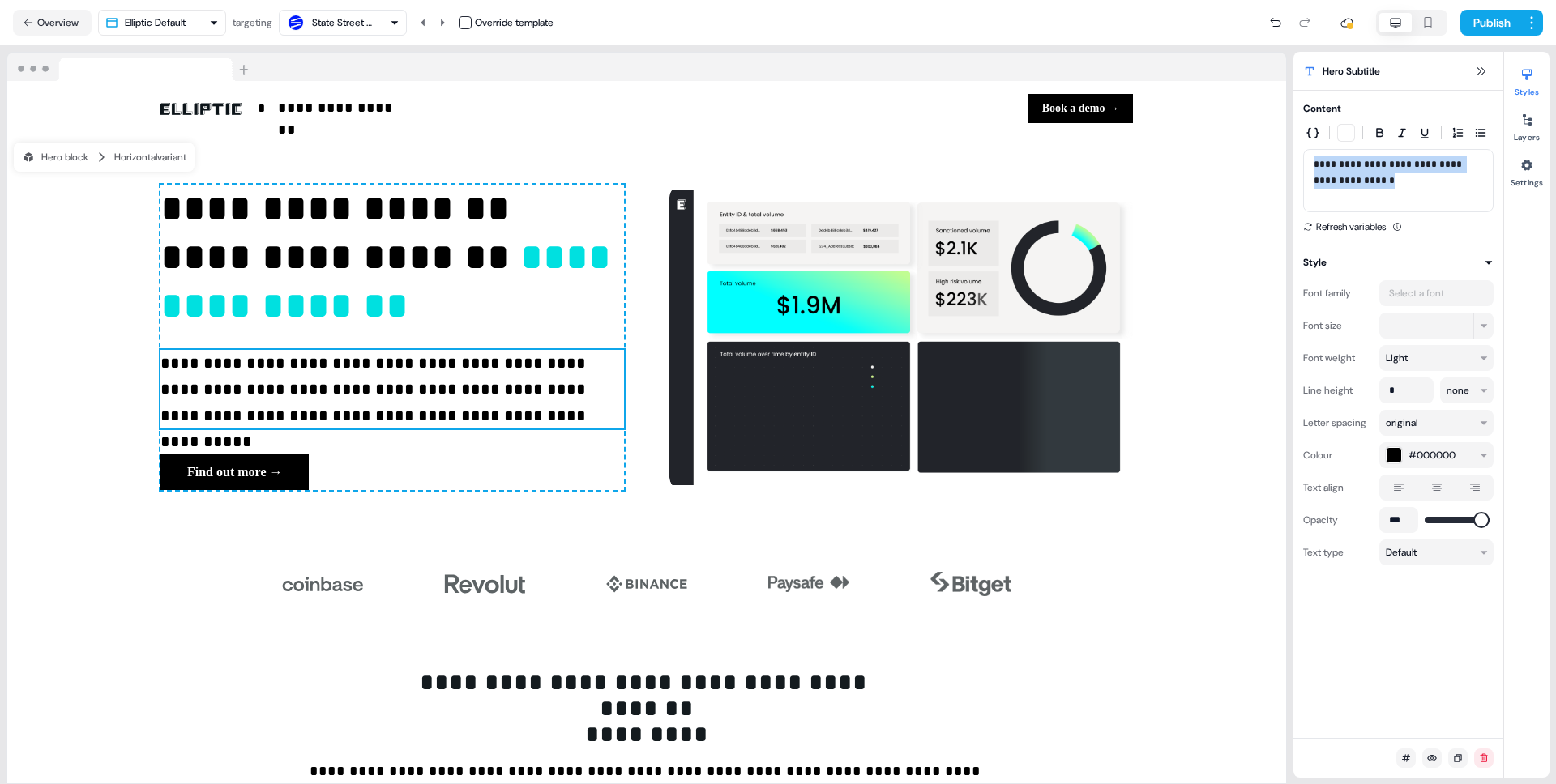
click at [1391, 207] on div "**********" at bounding box center [1398, 180] width 191 height 64
click at [1530, 29] on html "**********" at bounding box center [778, 392] width 1556 height 784
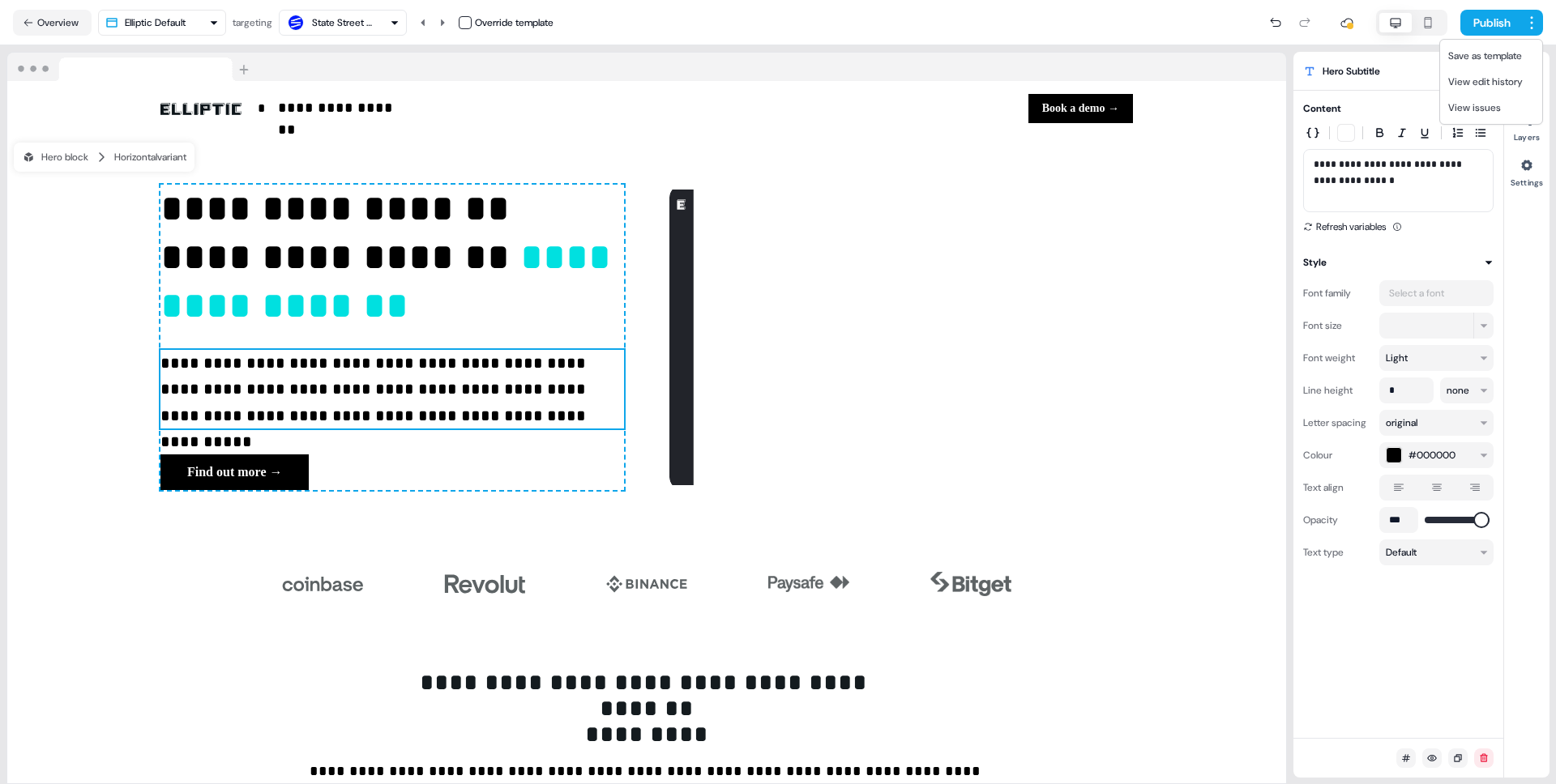
click at [783, 26] on html "**********" at bounding box center [778, 392] width 1556 height 784
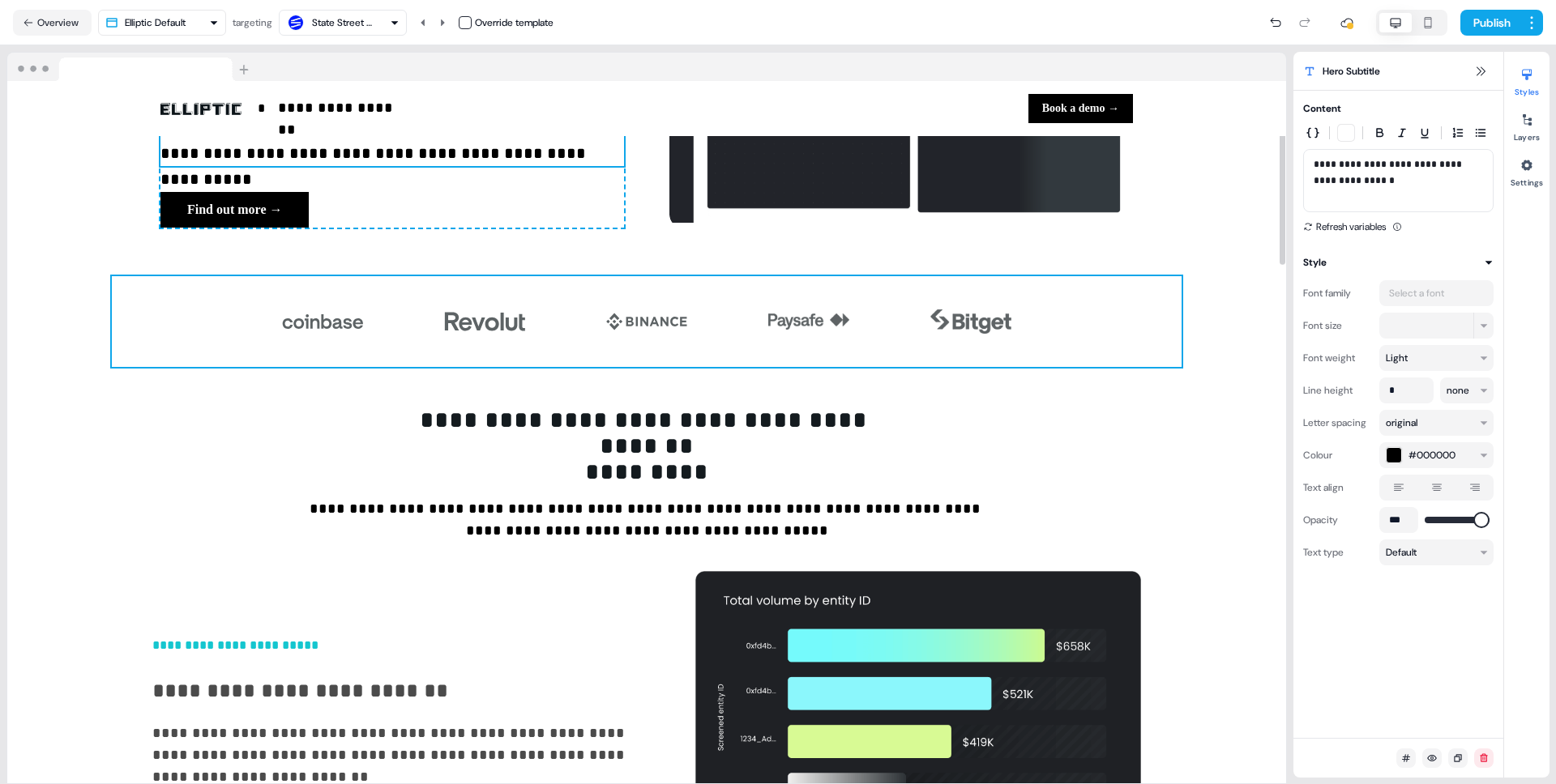
scroll to position [263, 0]
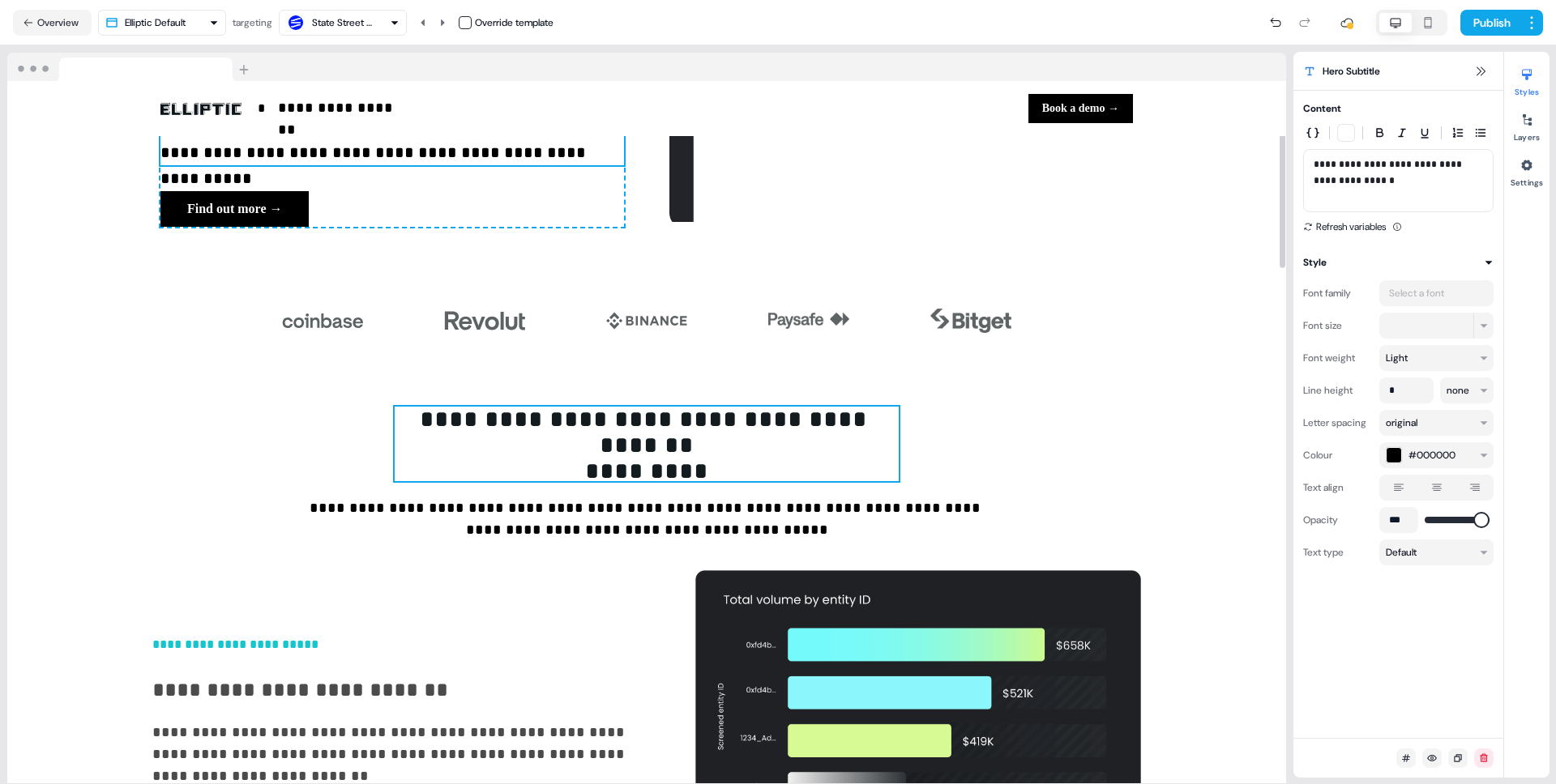
click at [716, 453] on h3 "**********" at bounding box center [646, 444] width 505 height 74
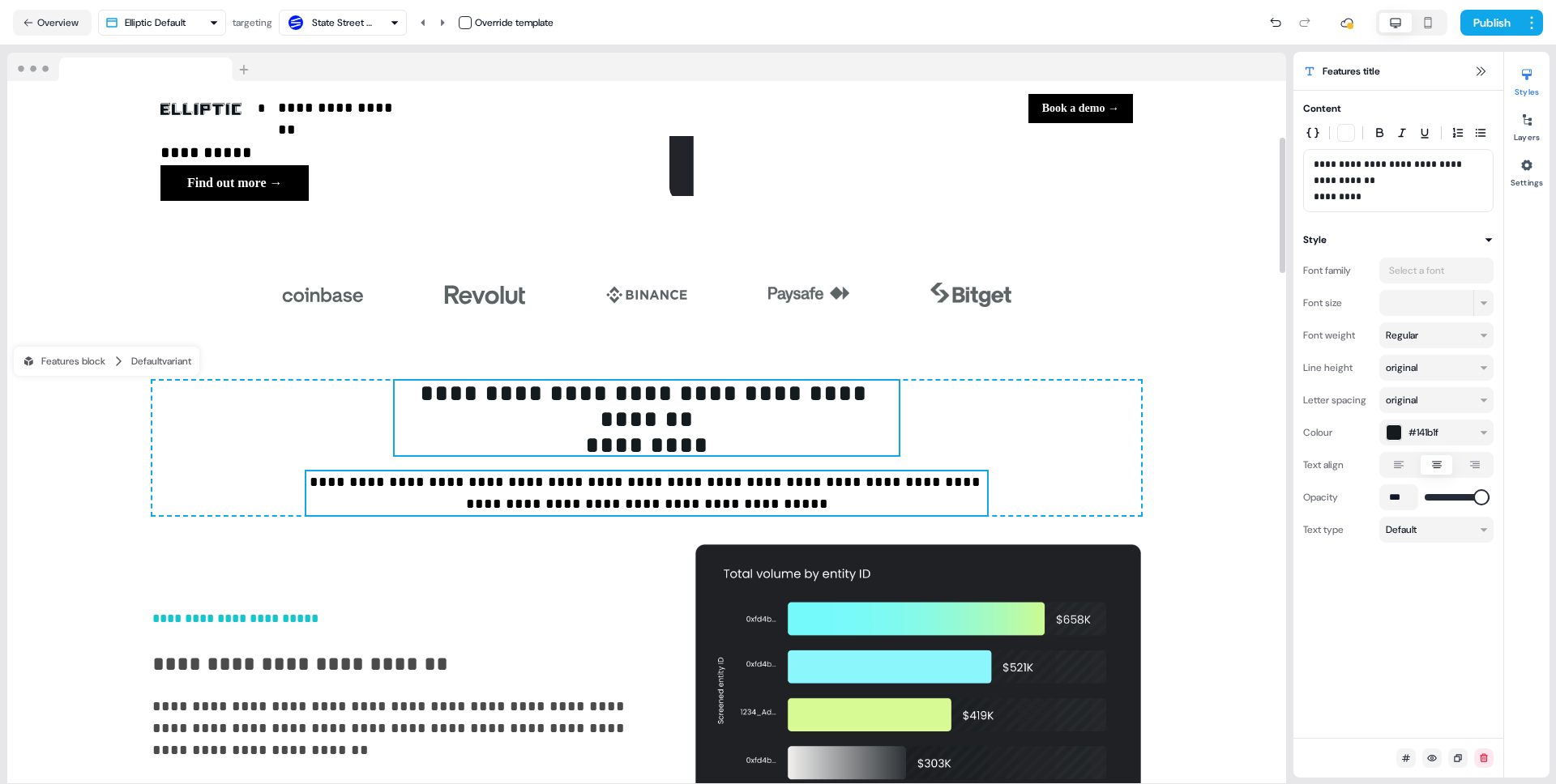
click at [652, 487] on p "**********" at bounding box center [647, 493] width 681 height 44
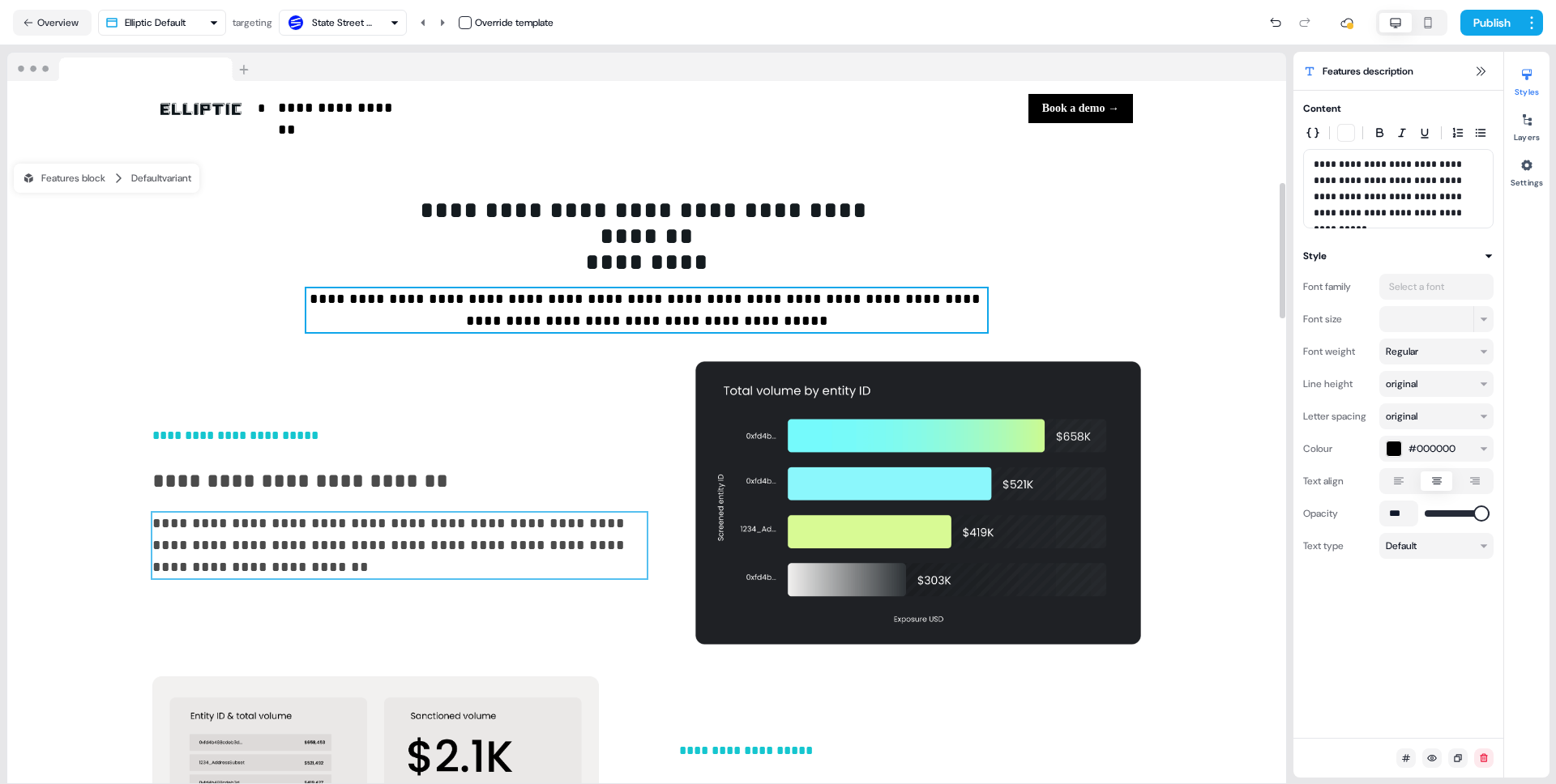
scroll to position [525, 0]
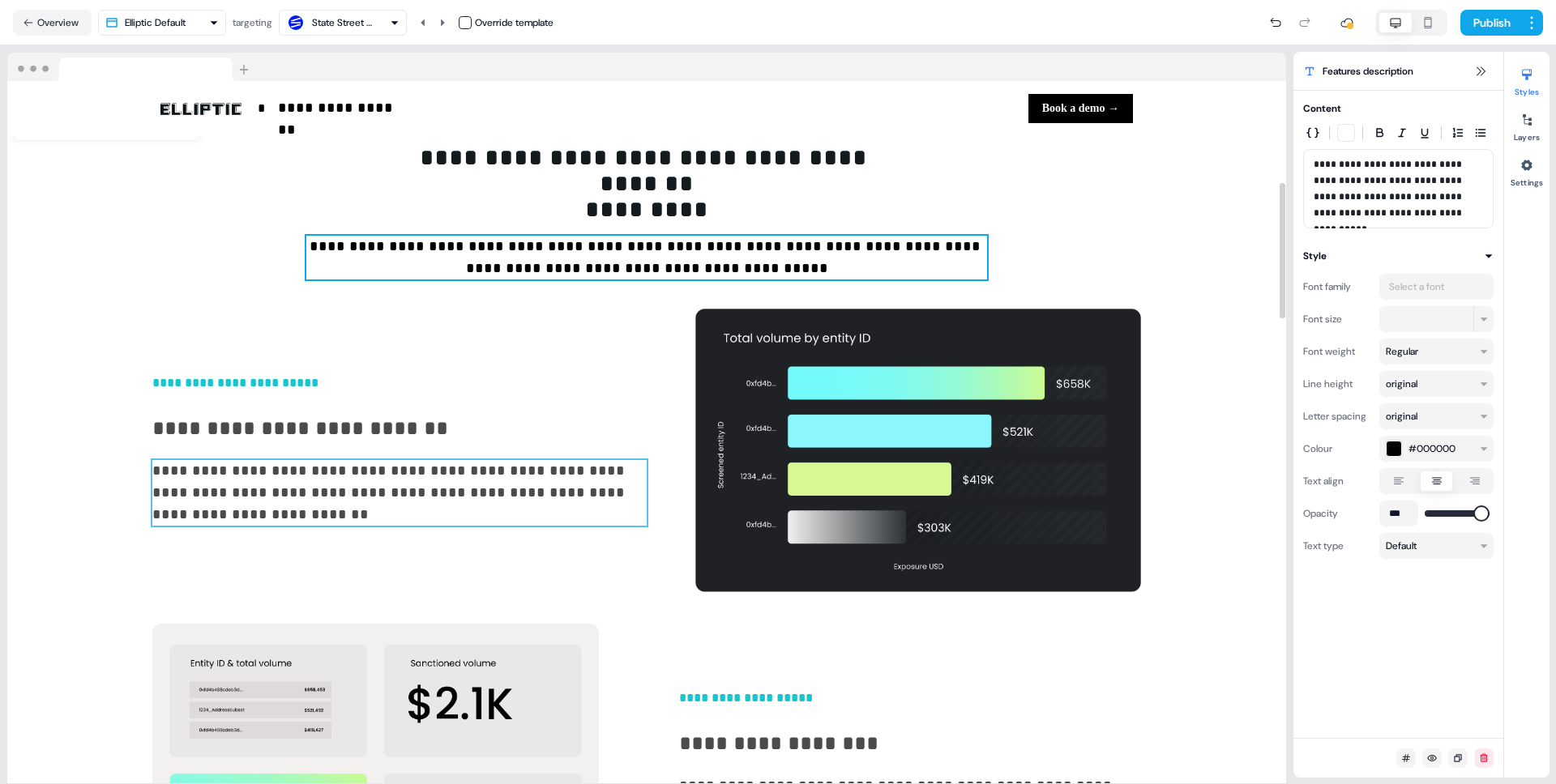
click at [401, 515] on p "**********" at bounding box center [400, 493] width 495 height 65
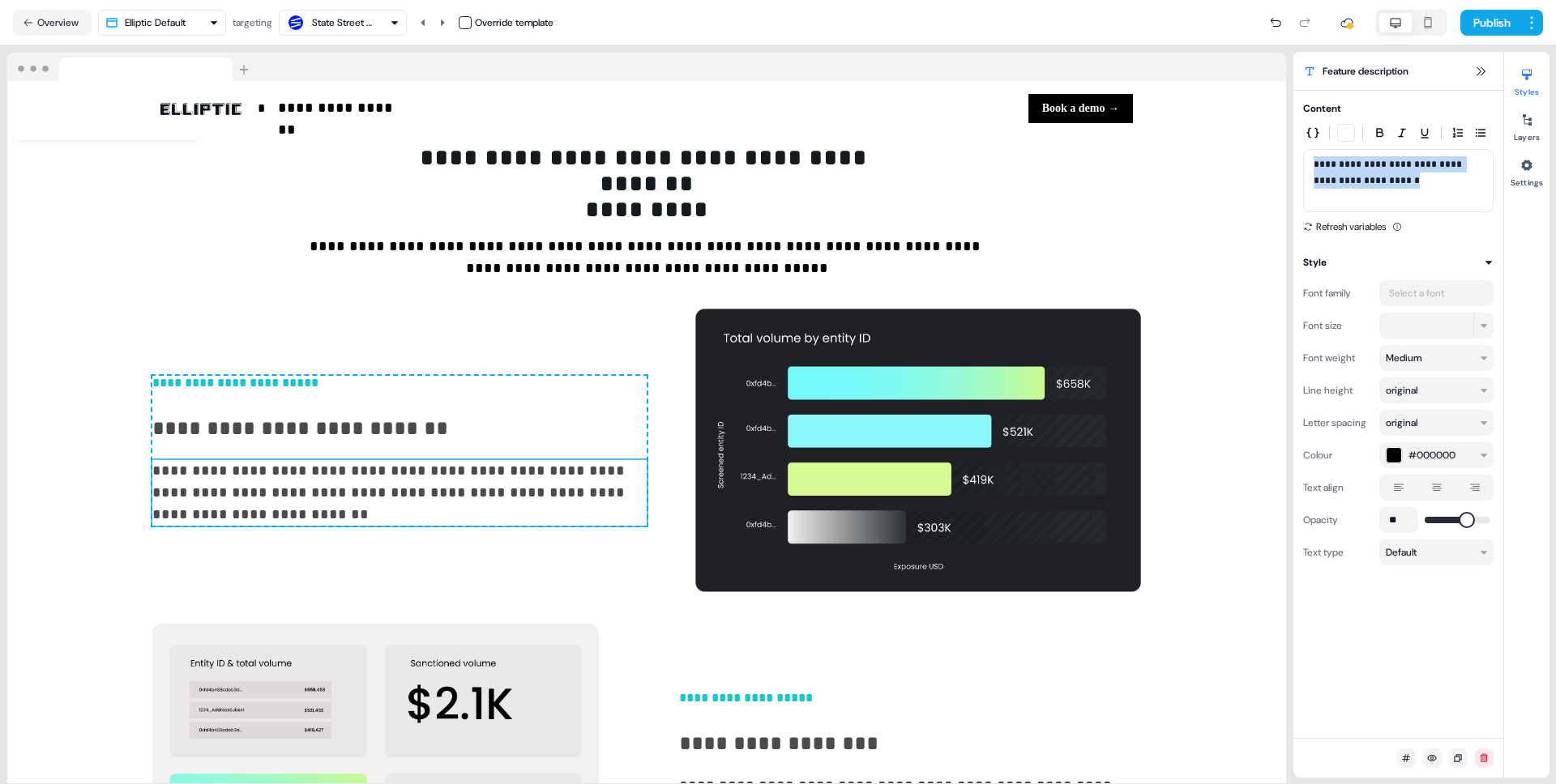
drag, startPoint x: 1363, startPoint y: 182, endPoint x: 1306, endPoint y: 165, distance: 59.5
click at [1306, 165] on div "**********" at bounding box center [1398, 180] width 191 height 64
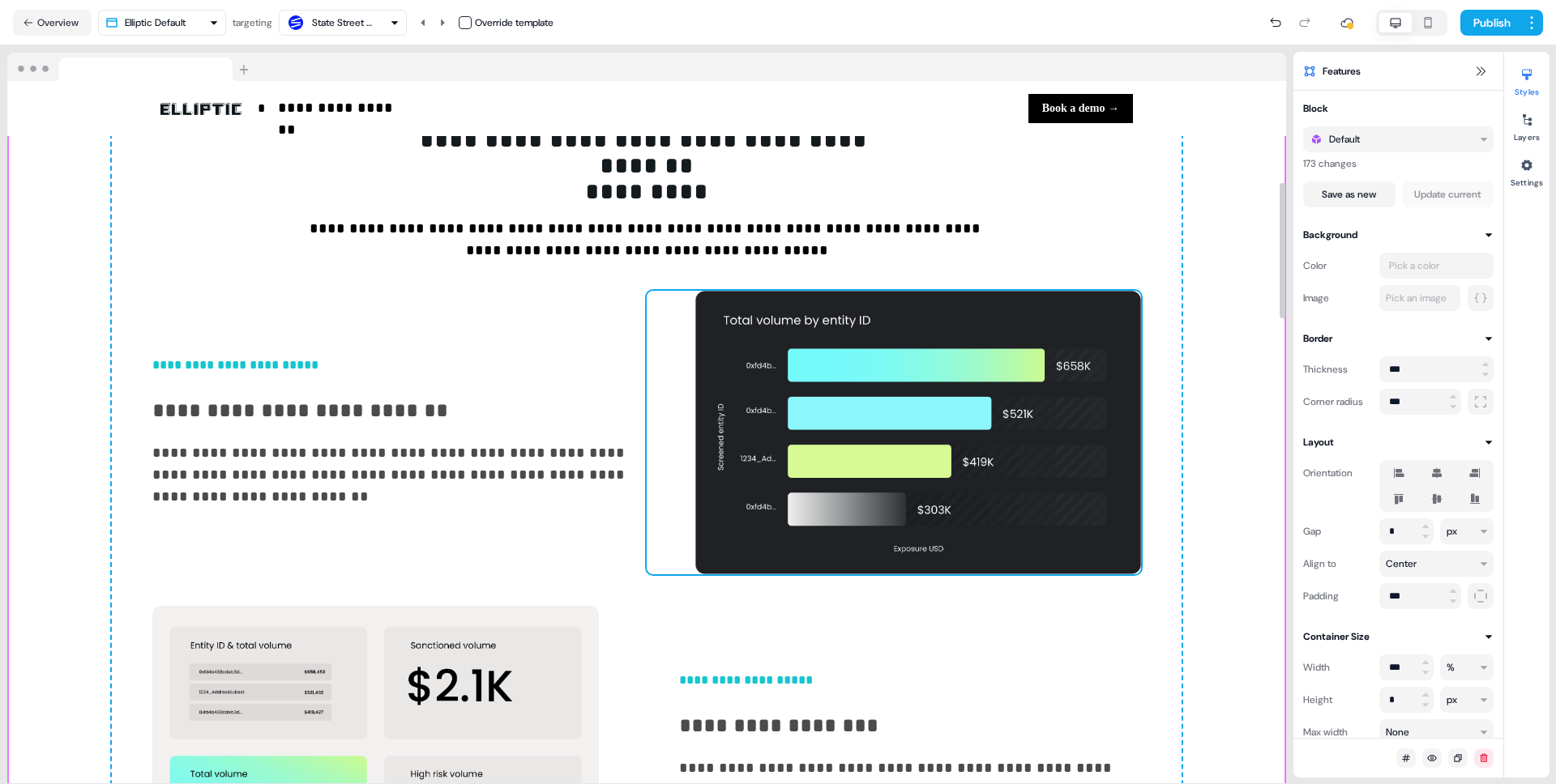
scroll to position [558, 0]
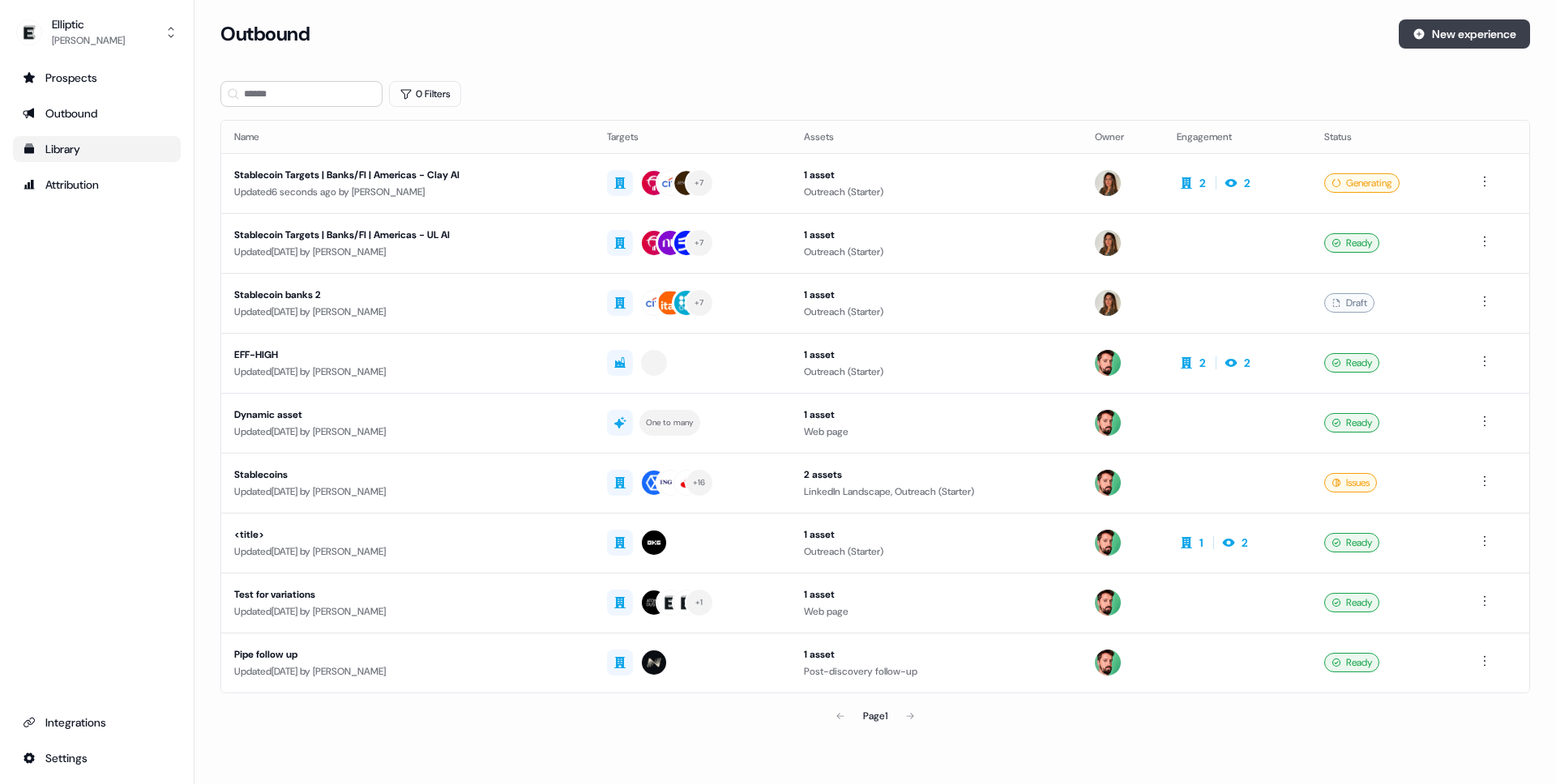
click at [1471, 40] on button "New experience" at bounding box center [1465, 34] width 132 height 30
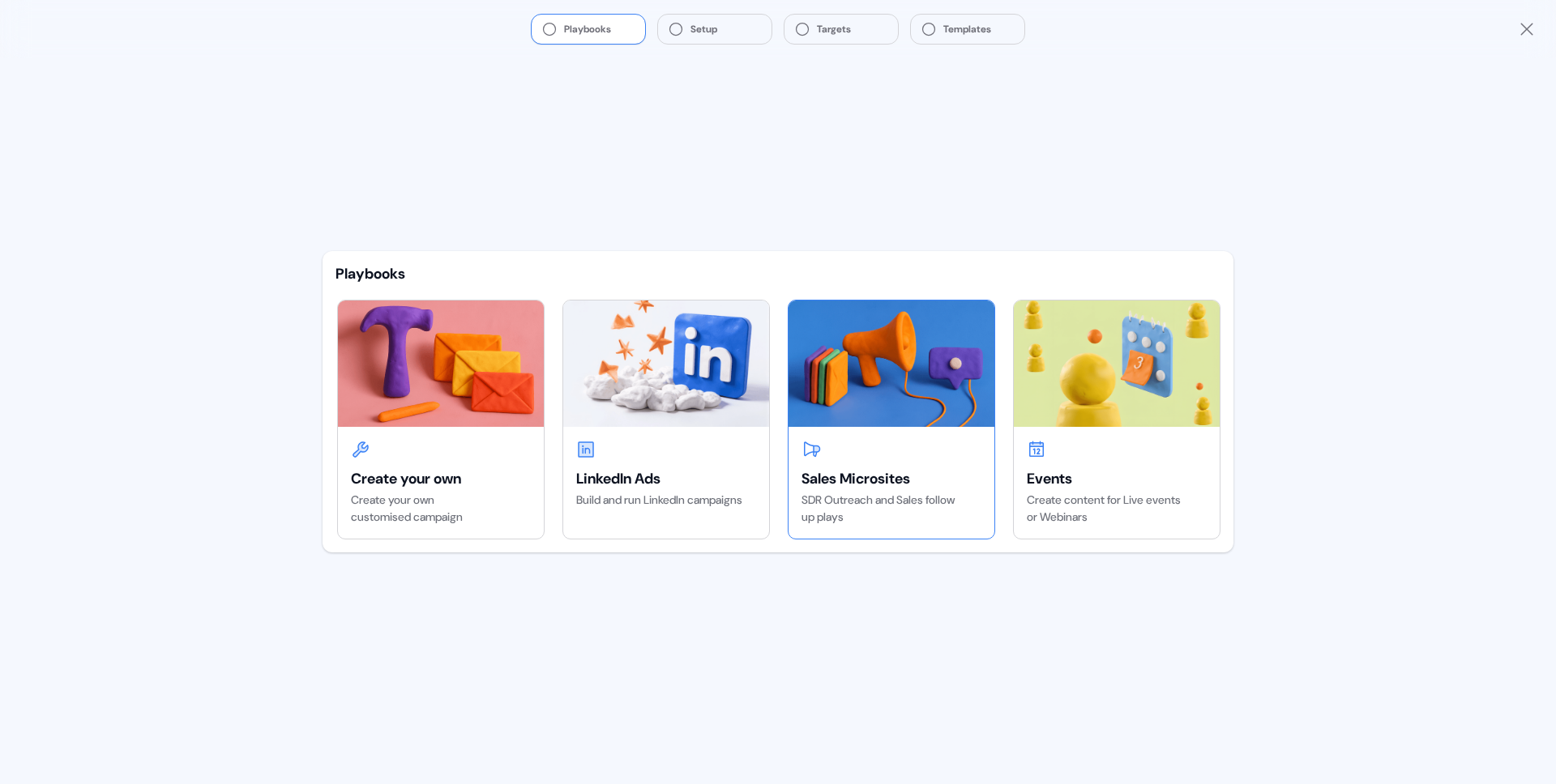
click at [897, 386] on img at bounding box center [892, 364] width 206 height 126
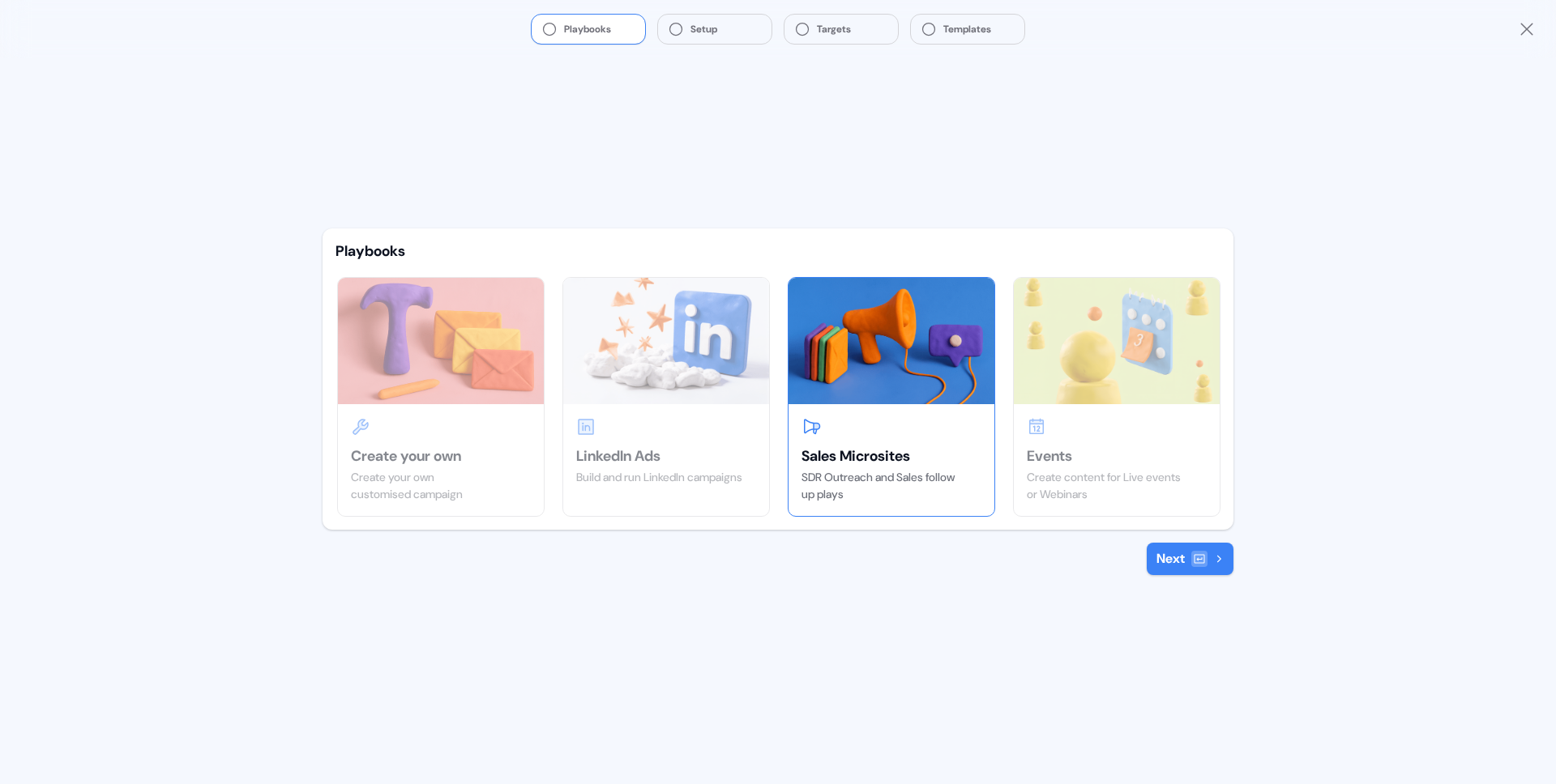
click at [1222, 559] on icon at bounding box center [1219, 559] width 10 height 10
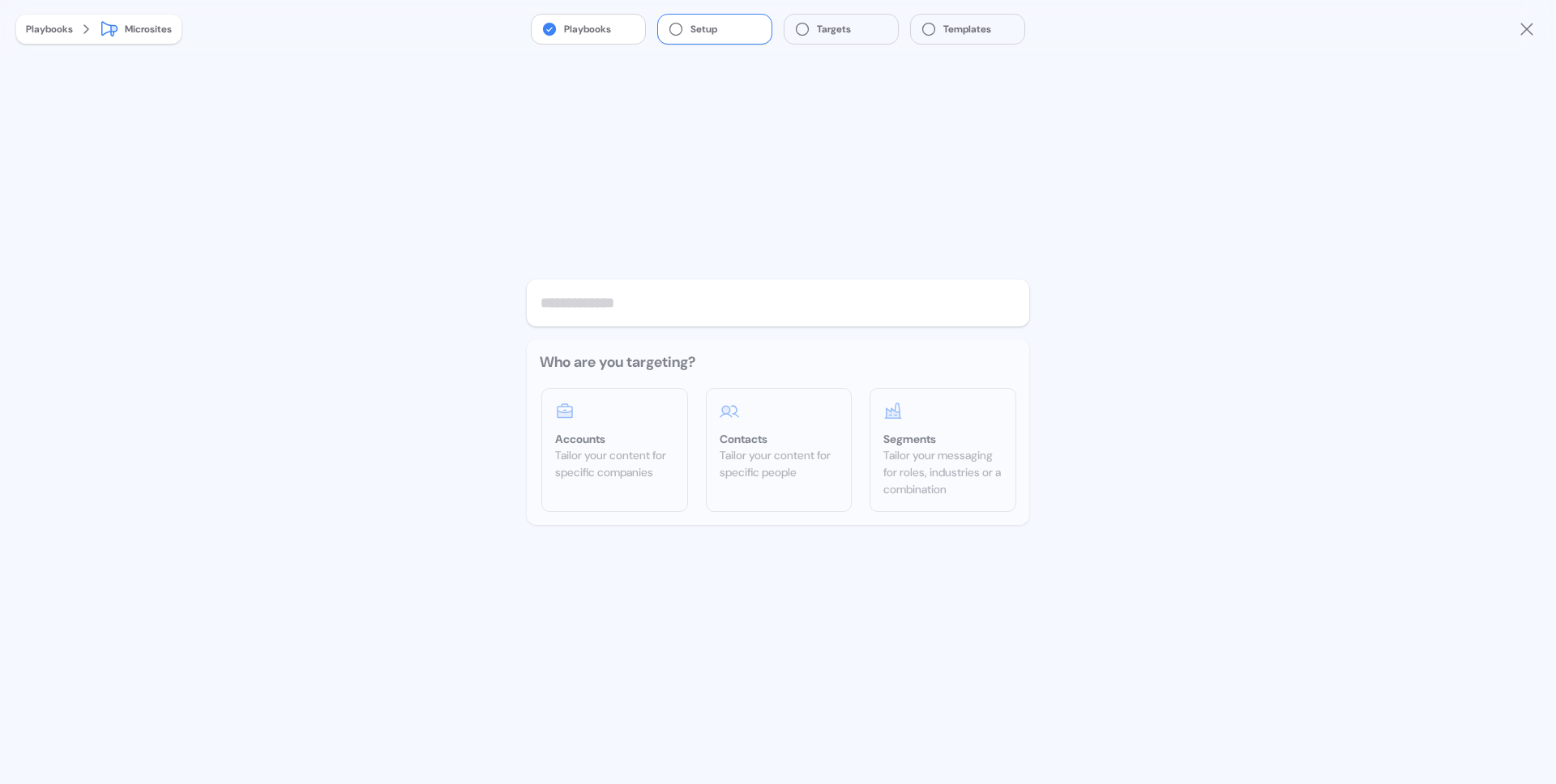
click at [633, 297] on input "text" at bounding box center [778, 303] width 503 height 47
type input "*"
type input "*******"
click at [660, 472] on div "Tailor your content for specific companies" at bounding box center [615, 464] width 119 height 34
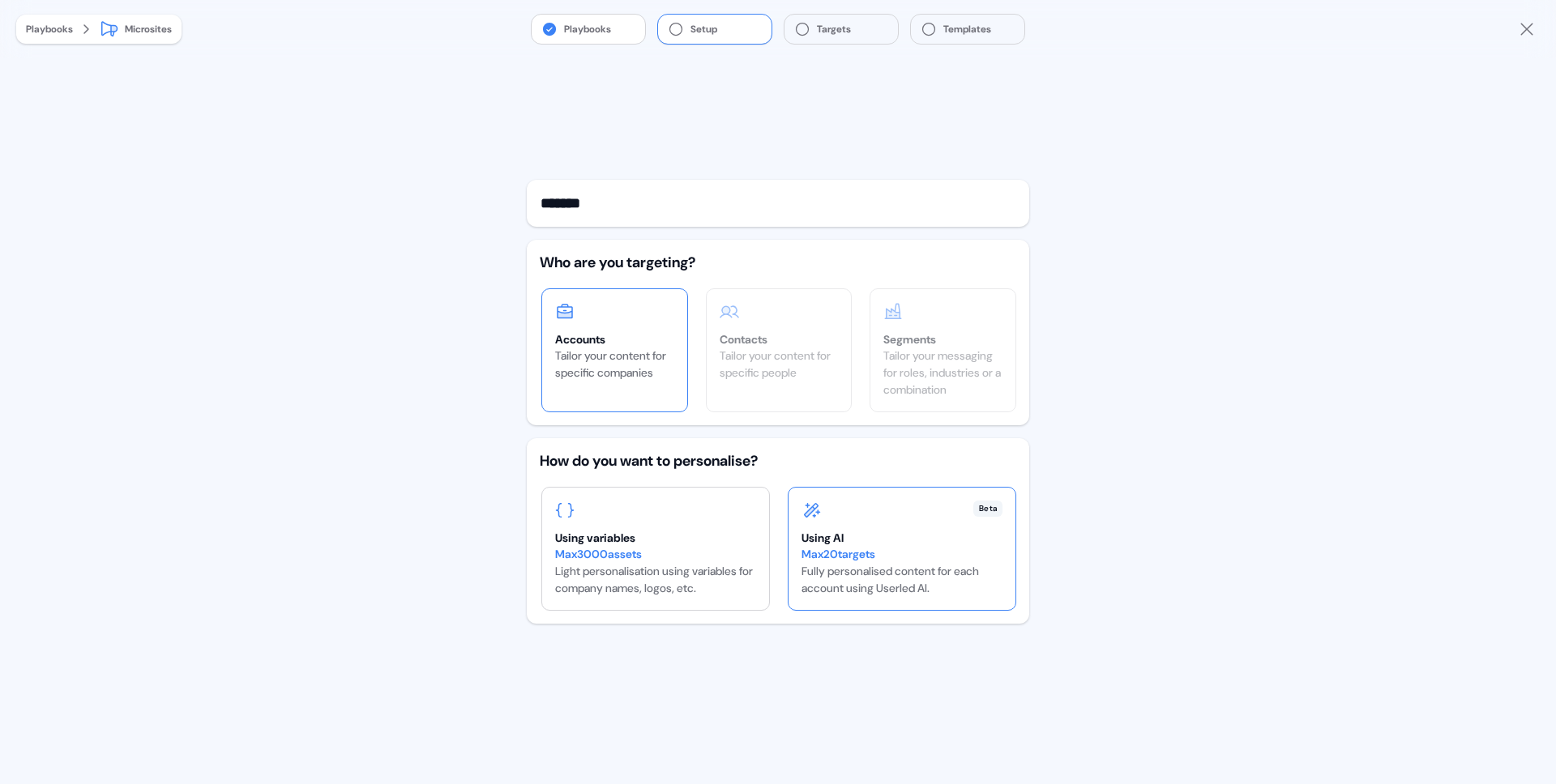
click at [936, 551] on div "Max 20 targets" at bounding box center [902, 555] width 201 height 17
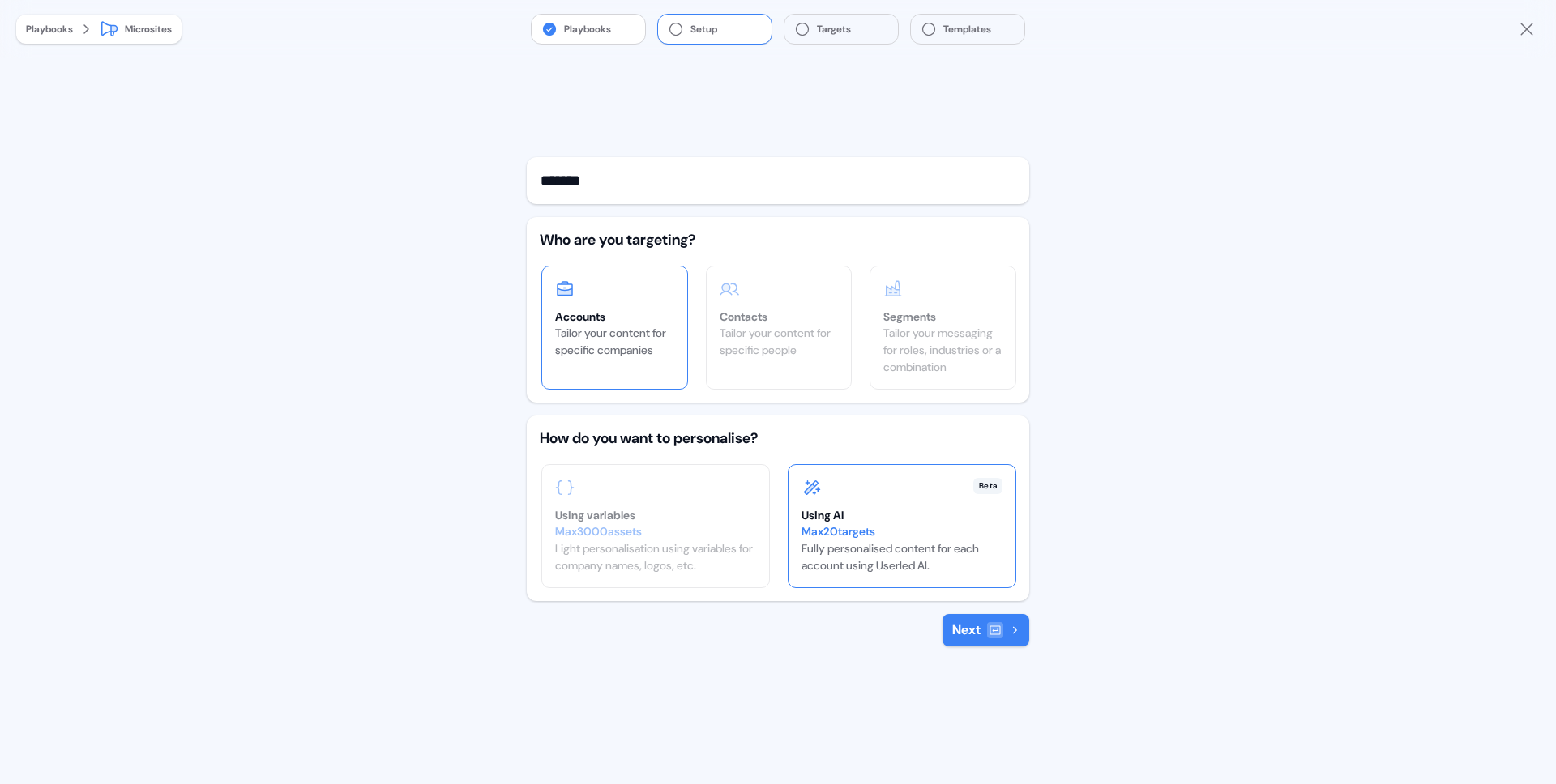
click at [971, 632] on button "Next" at bounding box center [986, 631] width 87 height 32
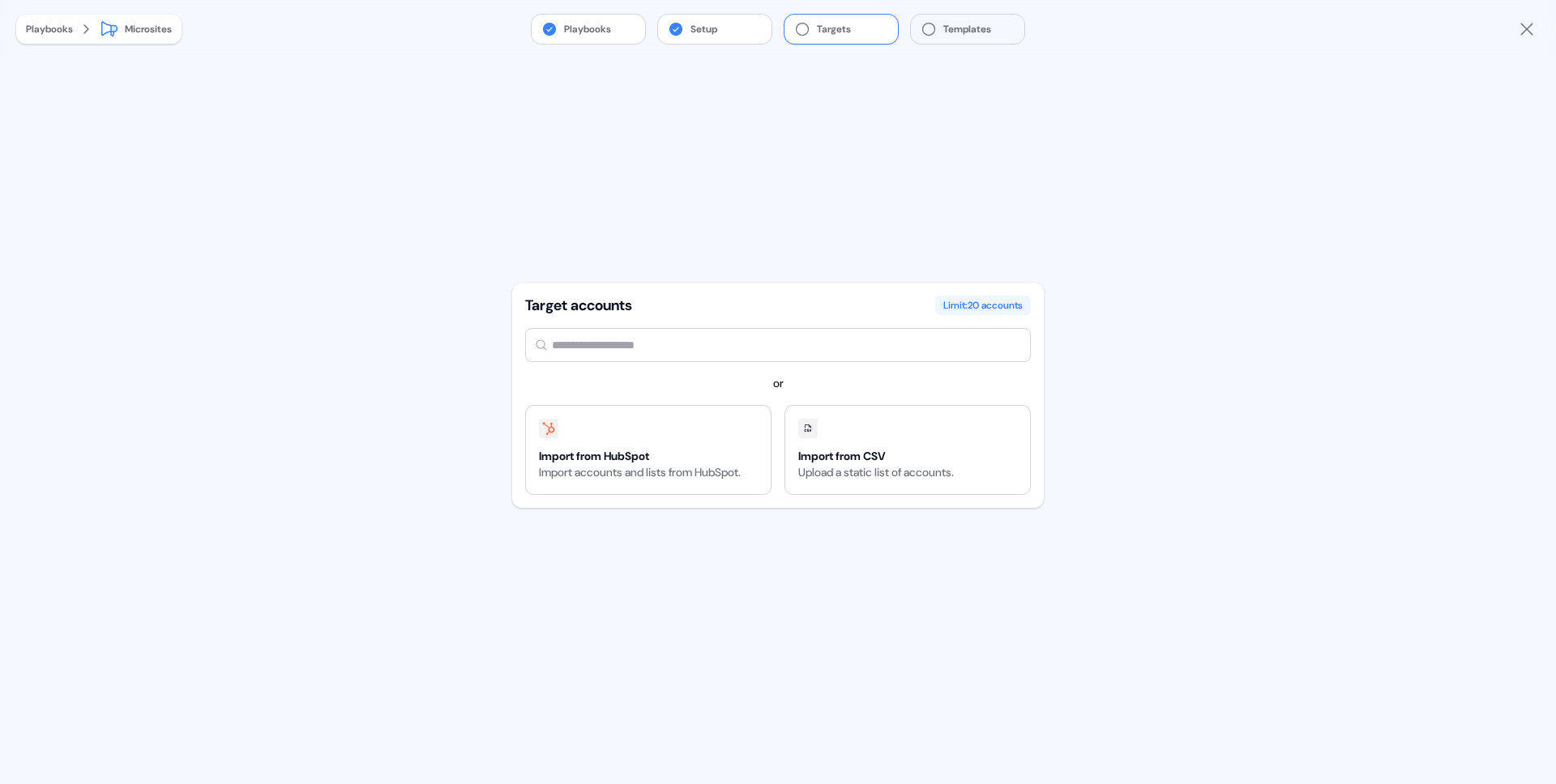
click at [732, 347] on input "text" at bounding box center [778, 345] width 506 height 34
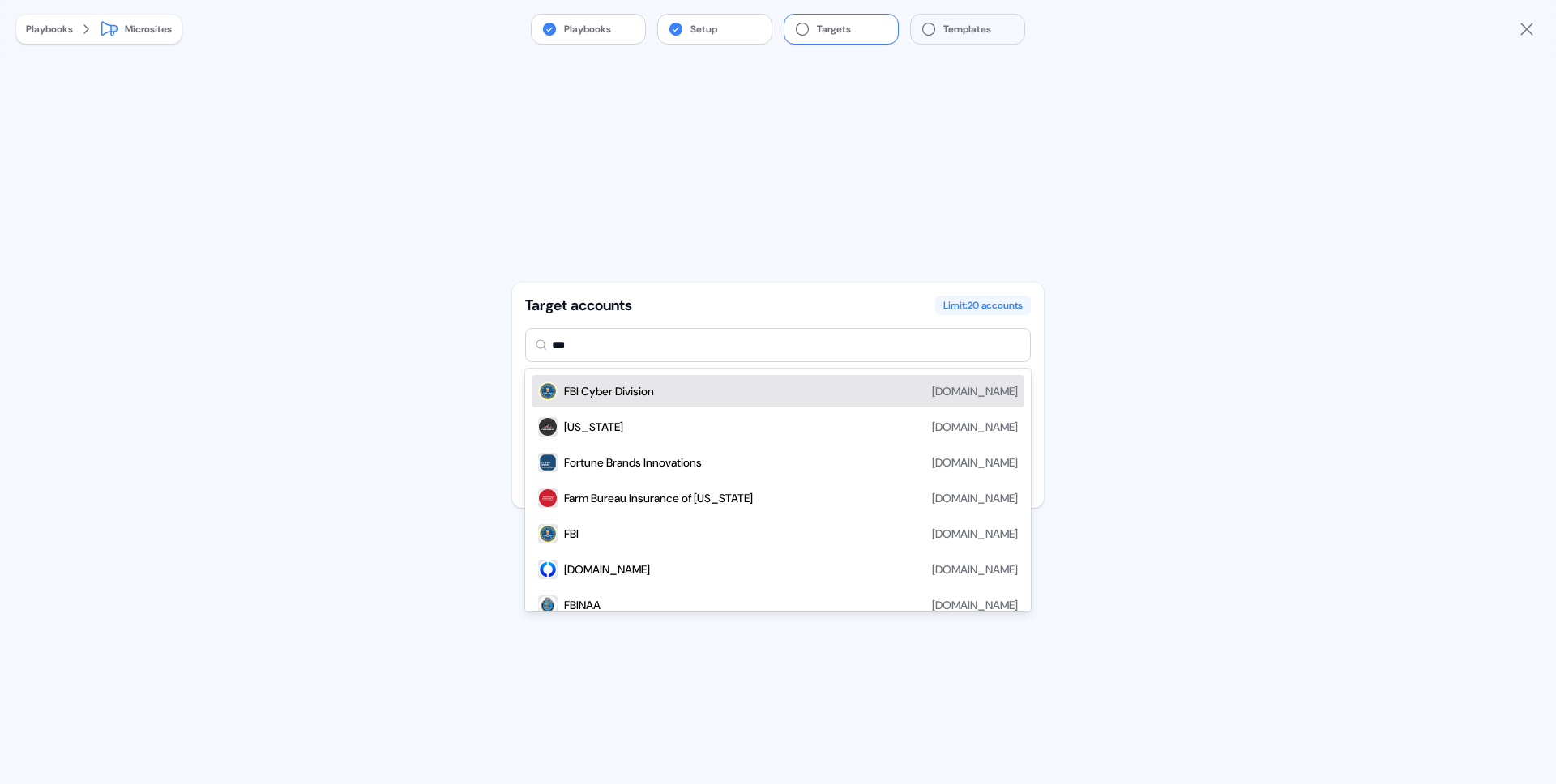
type input "***"
click at [1491, 454] on div "Playbooks Setup Targets Templates Playbooks Microsites Target accounts Limit: 2…" at bounding box center [778, 392] width 1556 height 784
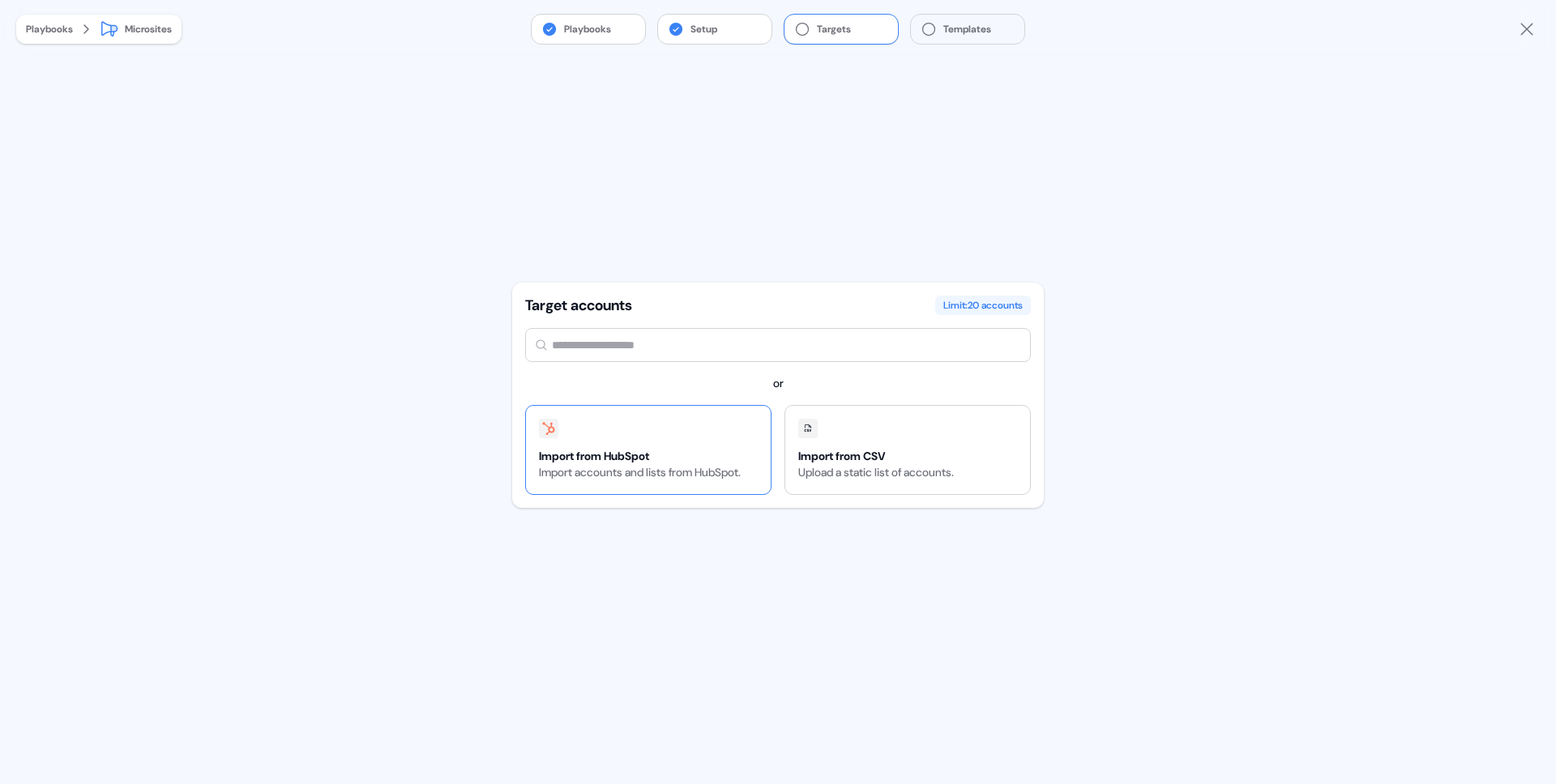
click at [721, 446] on div "Import from HubSpot Import accounts and lists from HubSpot." at bounding box center [640, 450] width 228 height 89
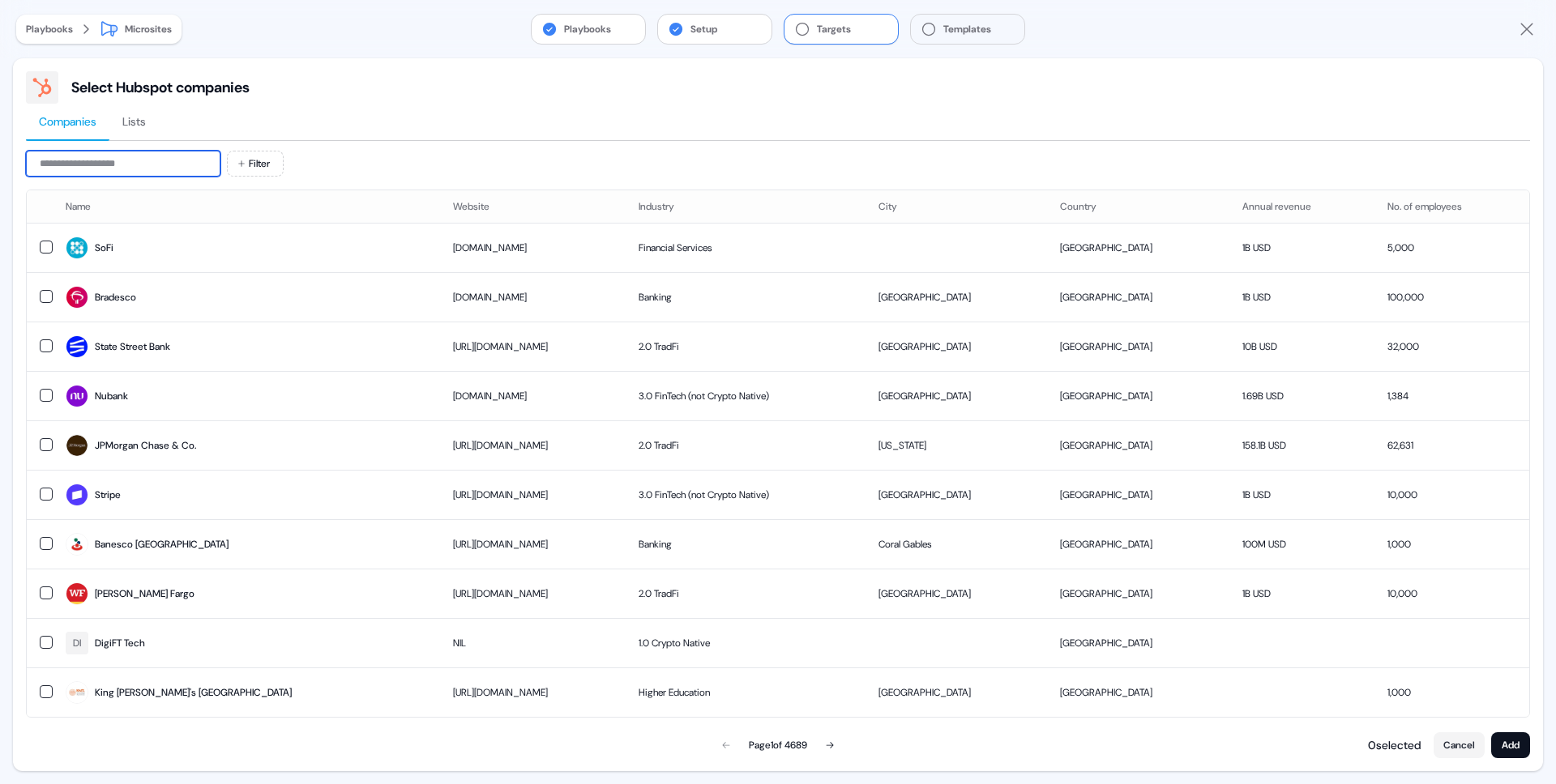
click at [108, 166] on input at bounding box center [123, 163] width 194 height 26
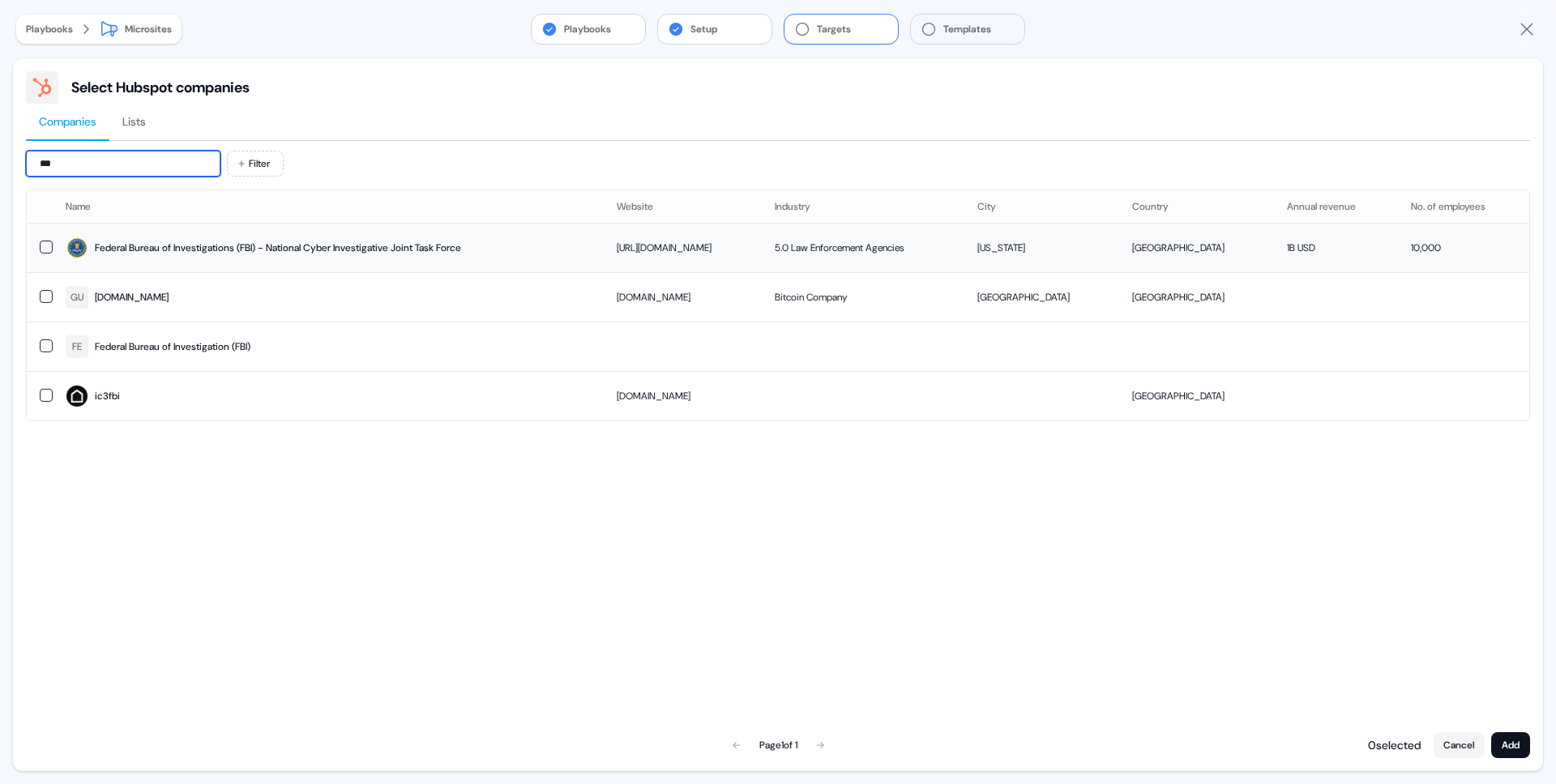
type input "***"
click at [45, 249] on button "button" at bounding box center [46, 247] width 13 height 13
click at [1500, 744] on button "Add" at bounding box center [1510, 745] width 39 height 26
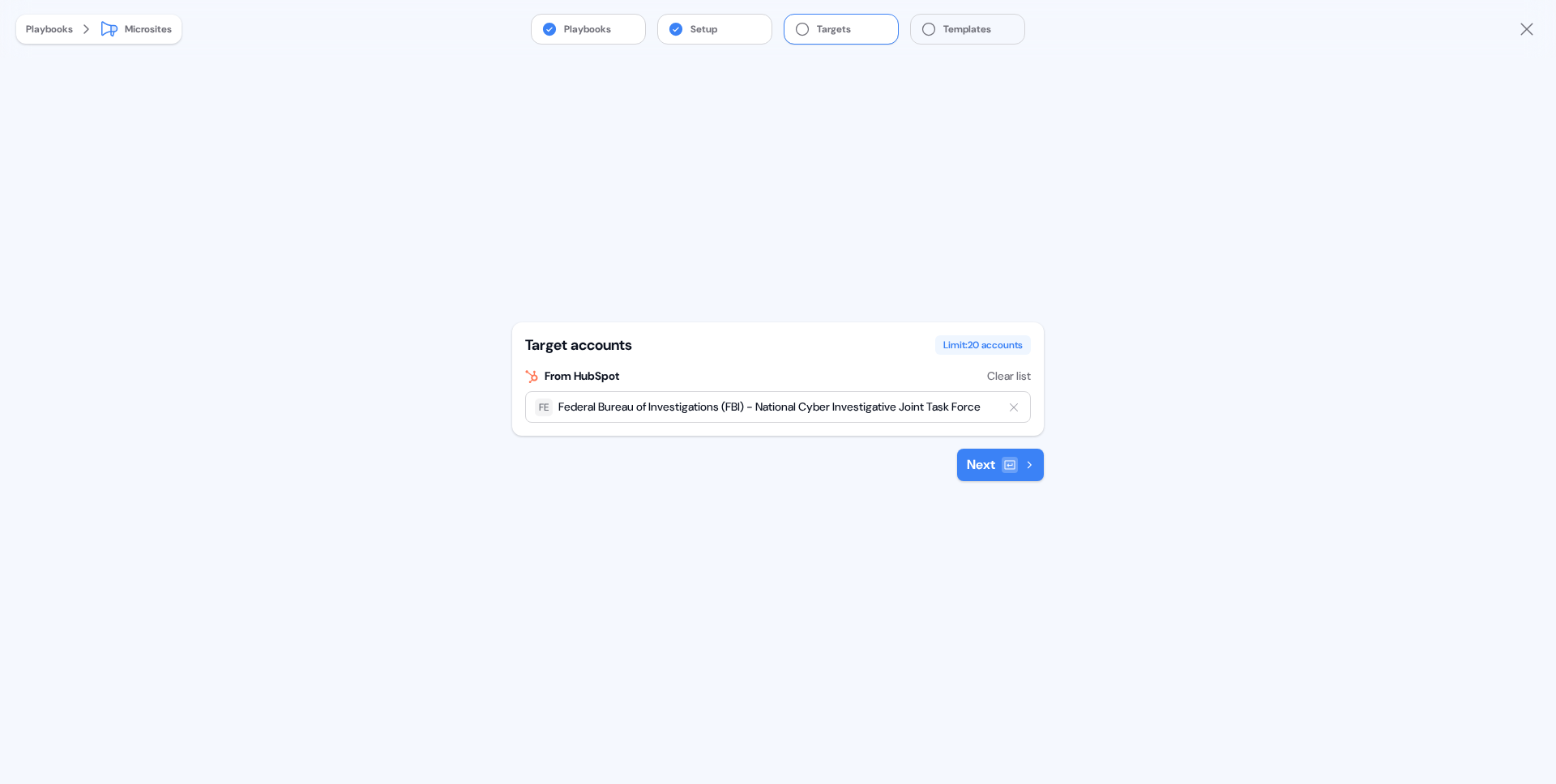
click at [978, 474] on button "Next" at bounding box center [1000, 465] width 87 height 32
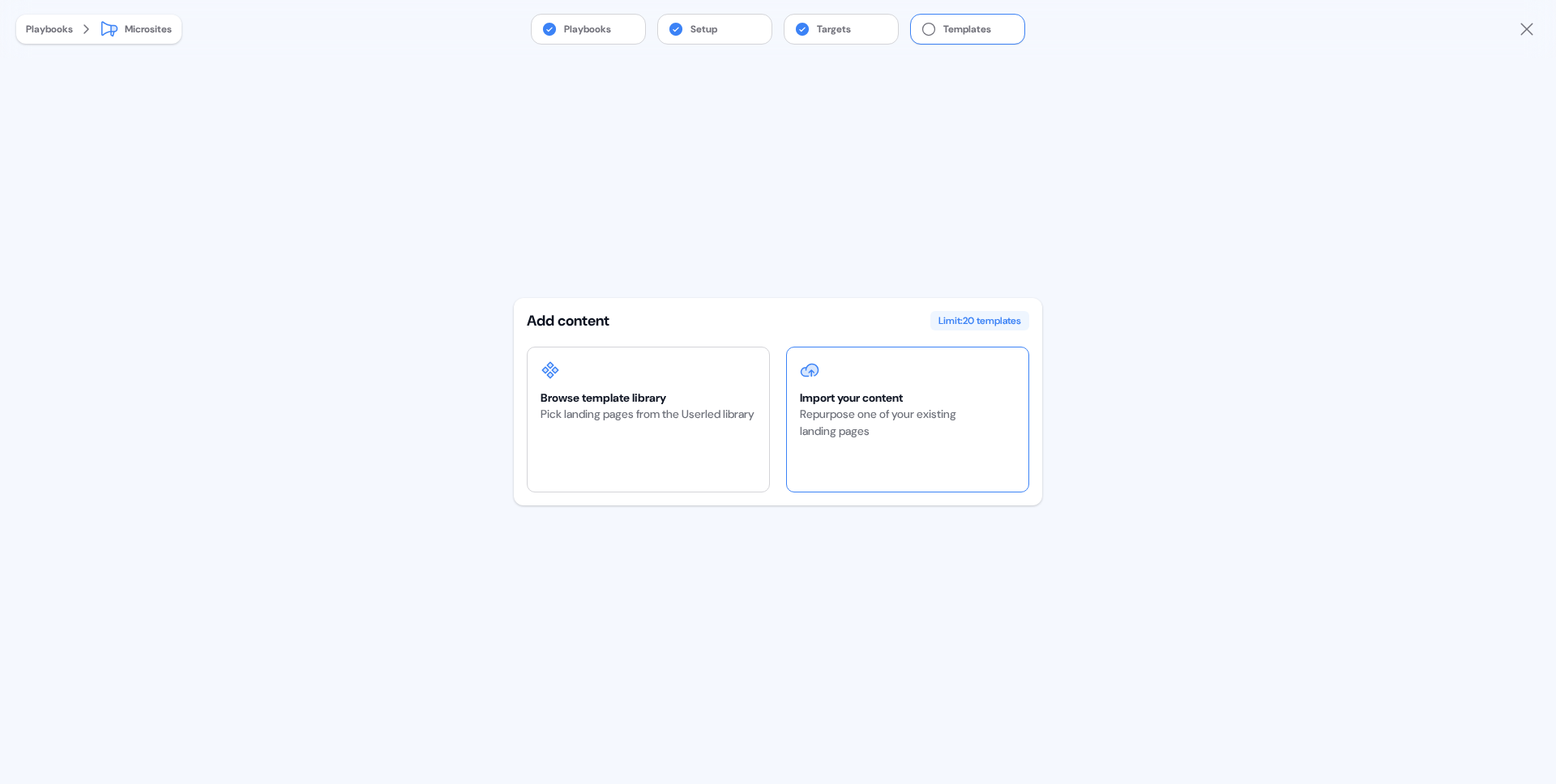
click at [930, 427] on div "Repurpose one of your existing landing pages" at bounding box center [908, 423] width 216 height 34
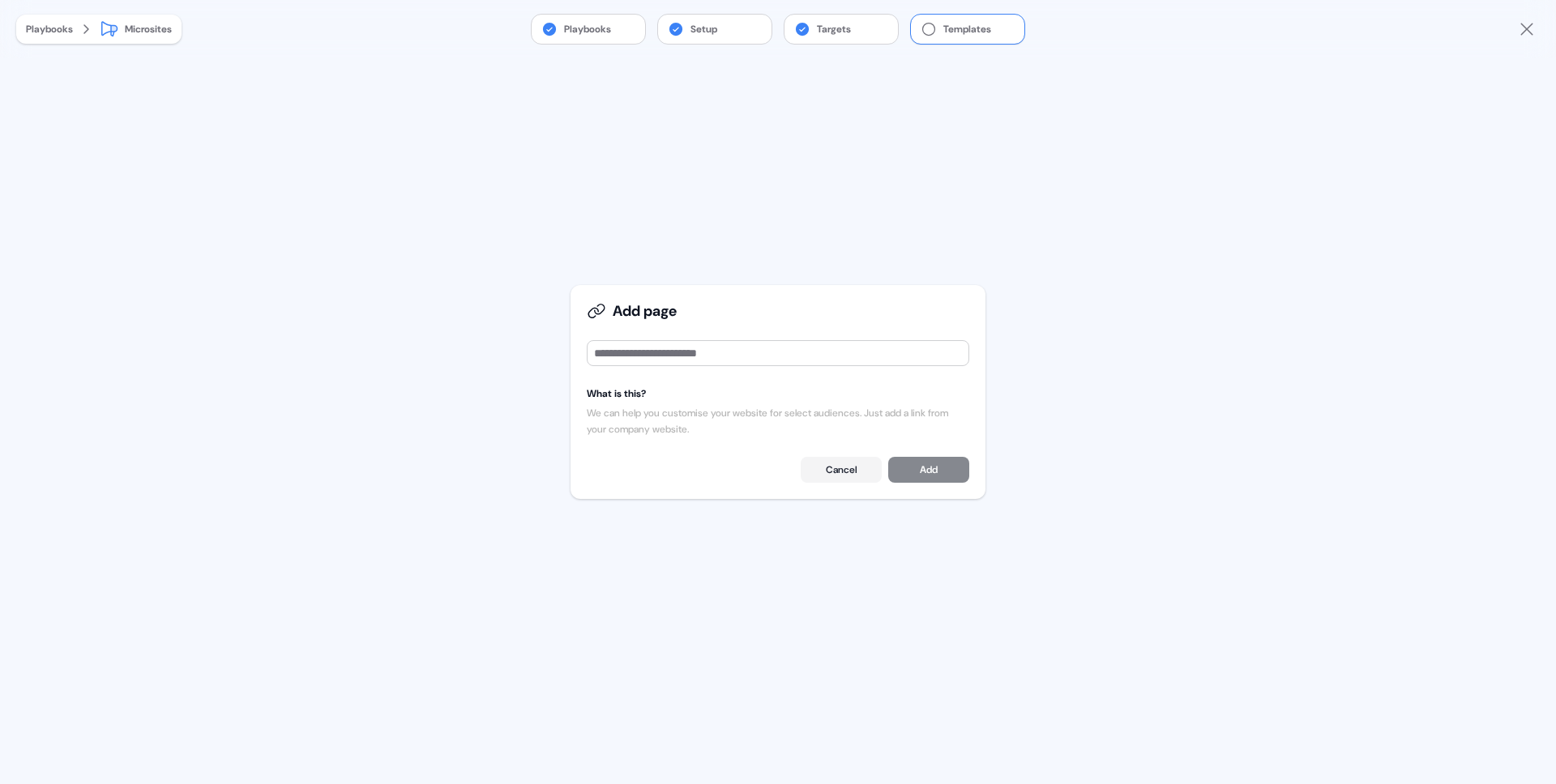
click at [803, 454] on div "Add page What is this? We can help you customise your website for select audien…" at bounding box center [778, 392] width 395 height 194
click at [820, 463] on button "Cancel" at bounding box center [842, 470] width 81 height 26
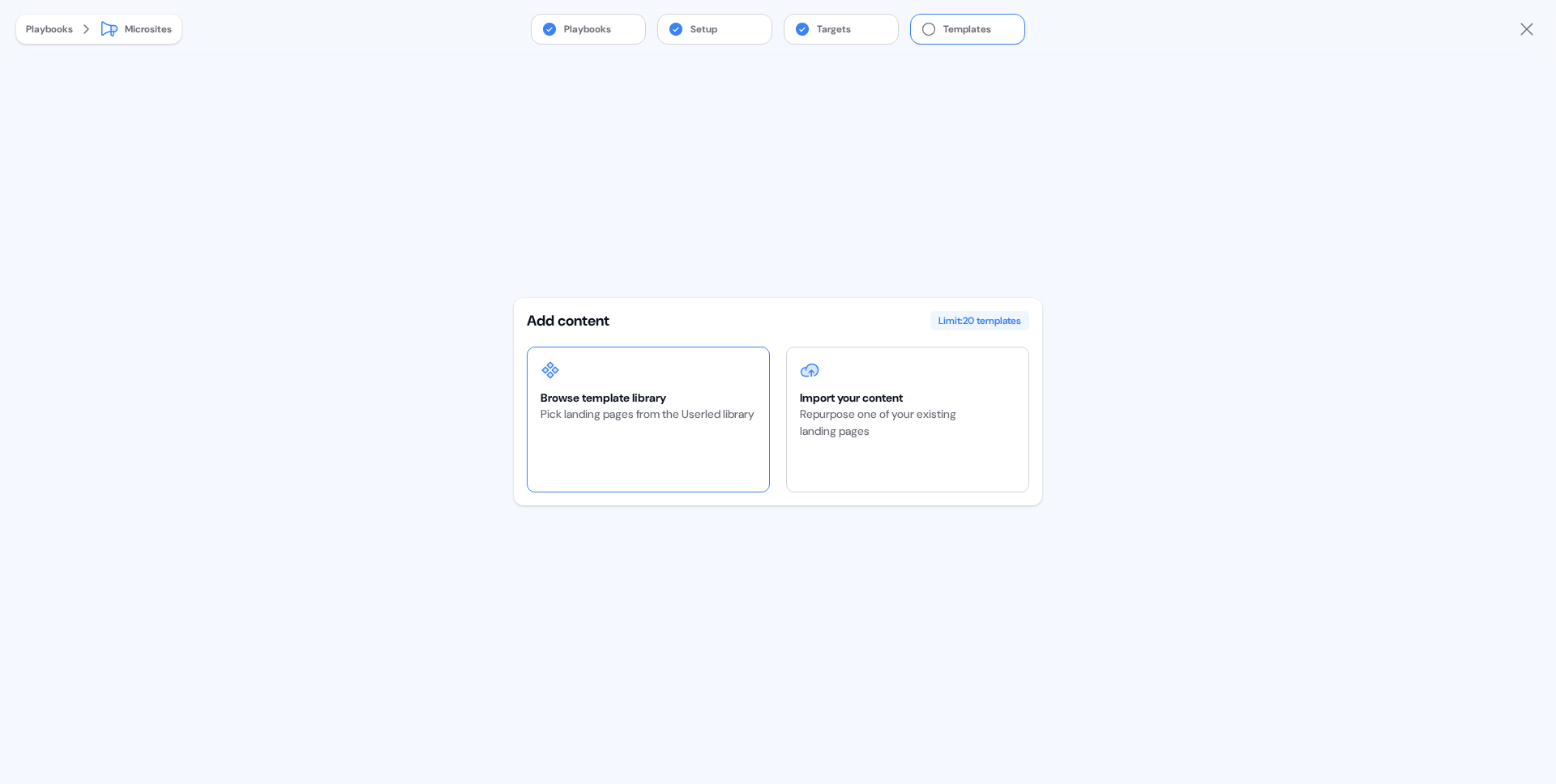
click at [611, 379] on div at bounding box center [647, 370] width 214 height 20
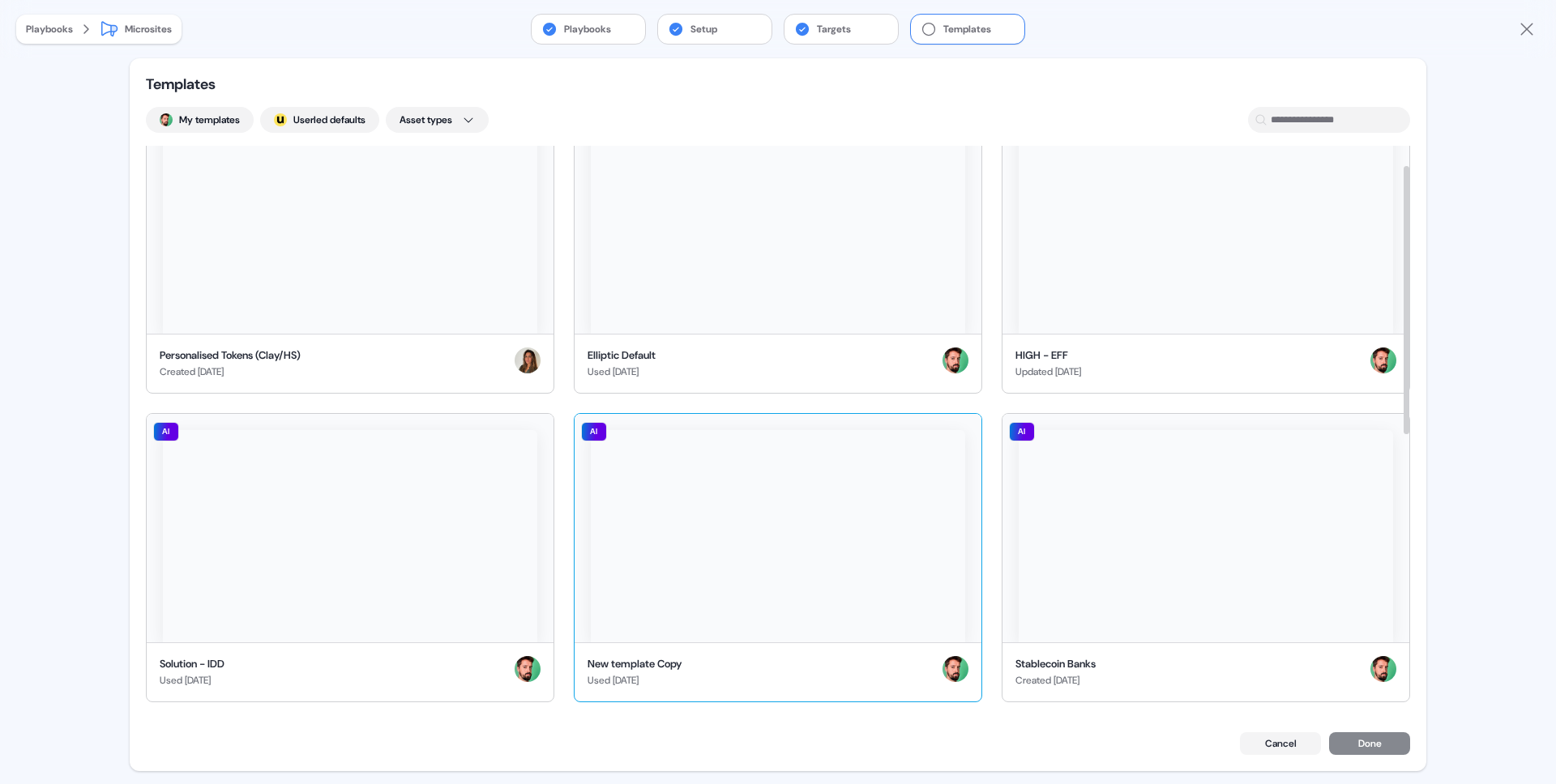
scroll to position [112, 0]
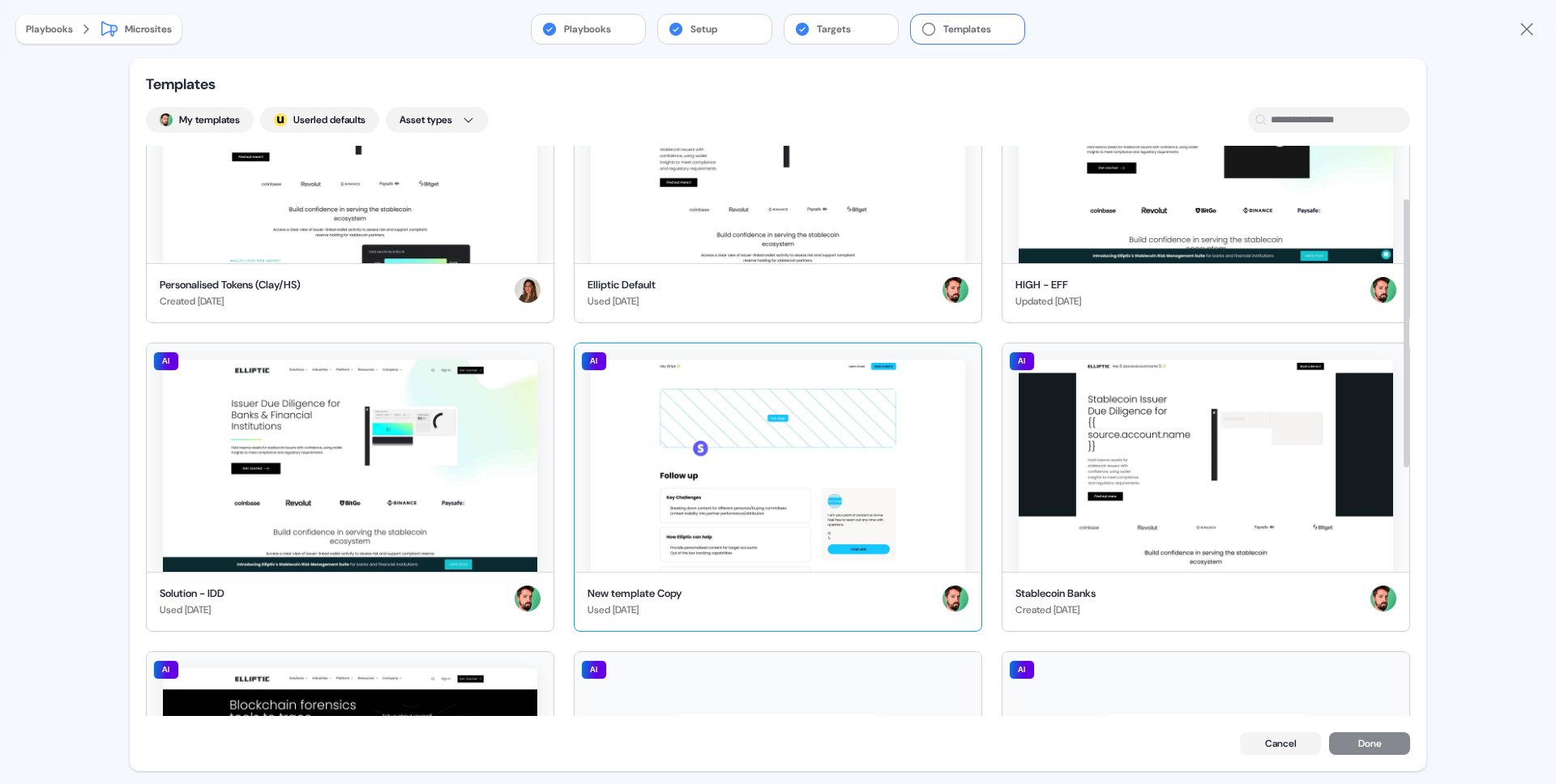
click at [789, 582] on div "New template Copy Used [DATE]" at bounding box center [778, 601] width 407 height 59
click at [1369, 738] on button "Done" at bounding box center [1370, 745] width 81 height 22
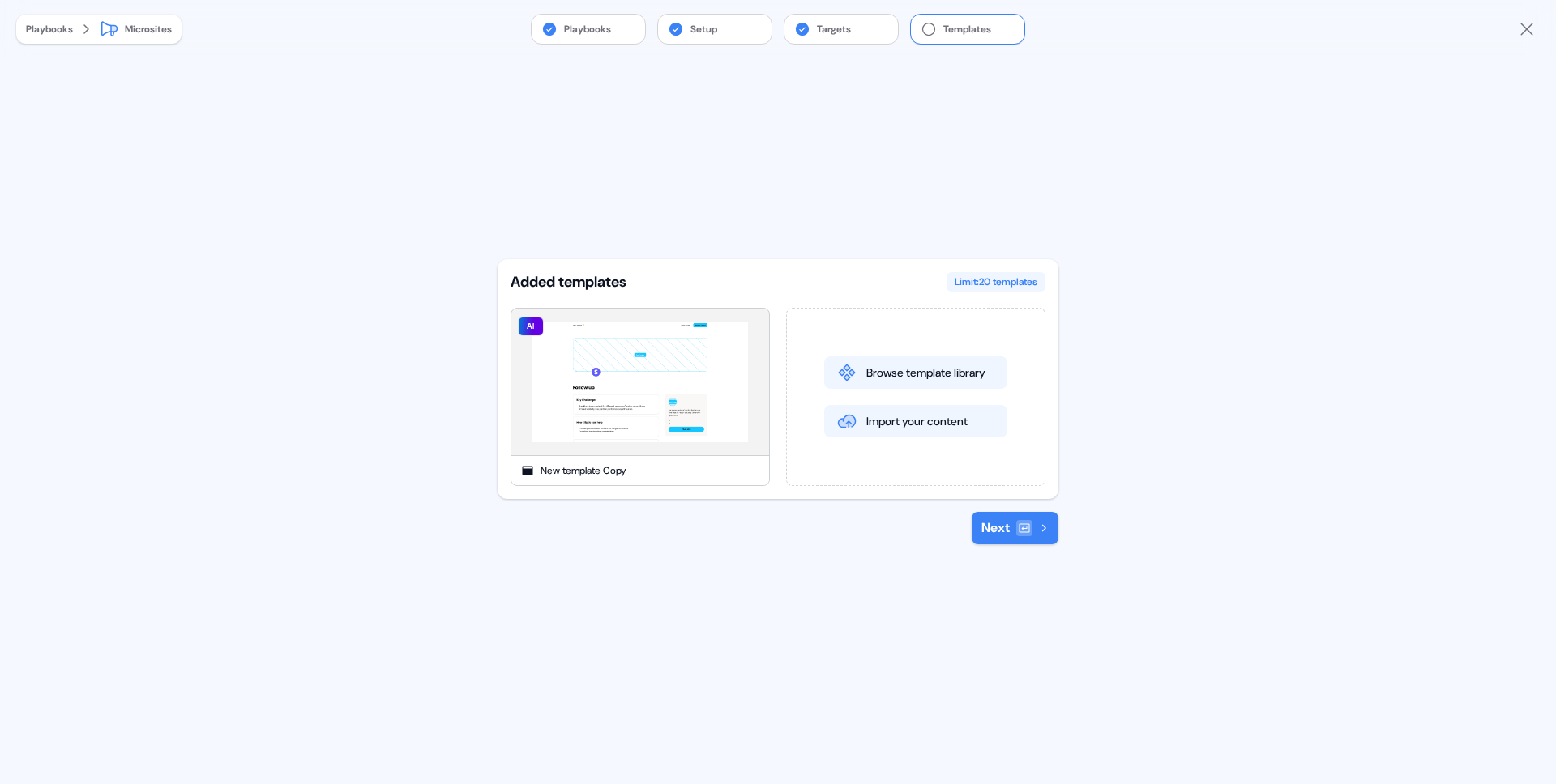
click at [1006, 515] on button "Next" at bounding box center [1015, 529] width 87 height 32
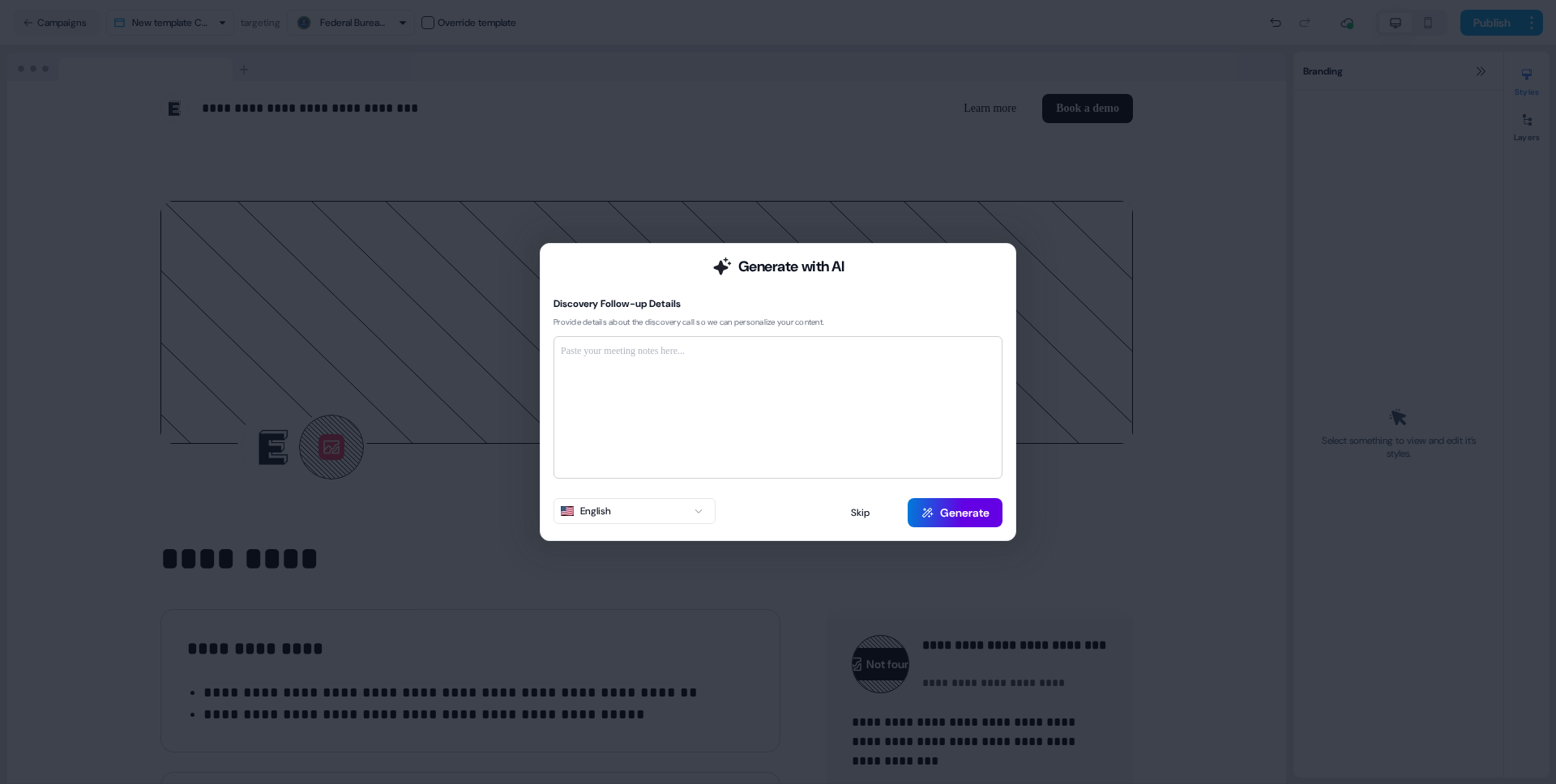
click at [759, 344] on p at bounding box center [778, 351] width 435 height 16
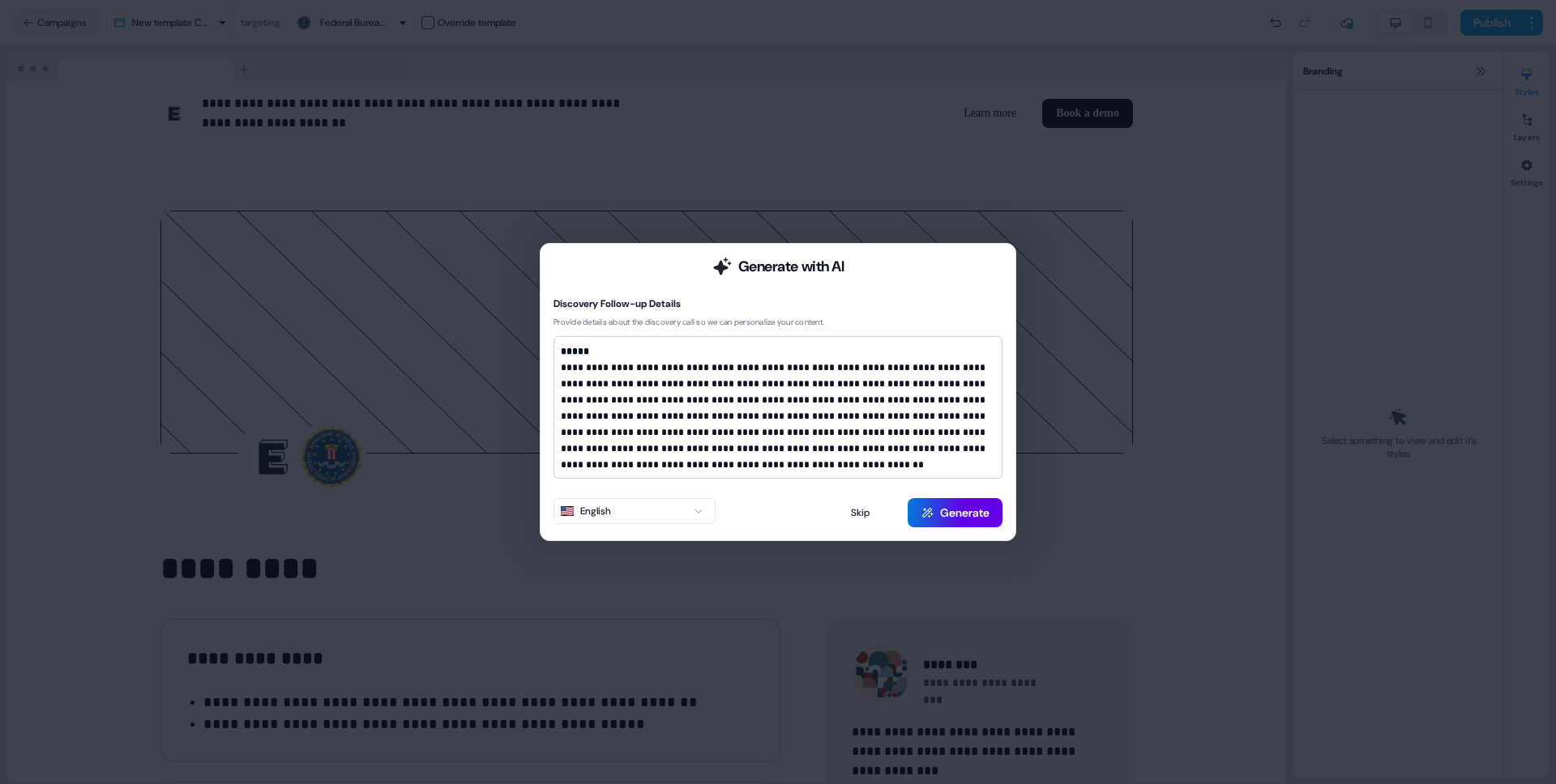
scroll to position [676, 0]
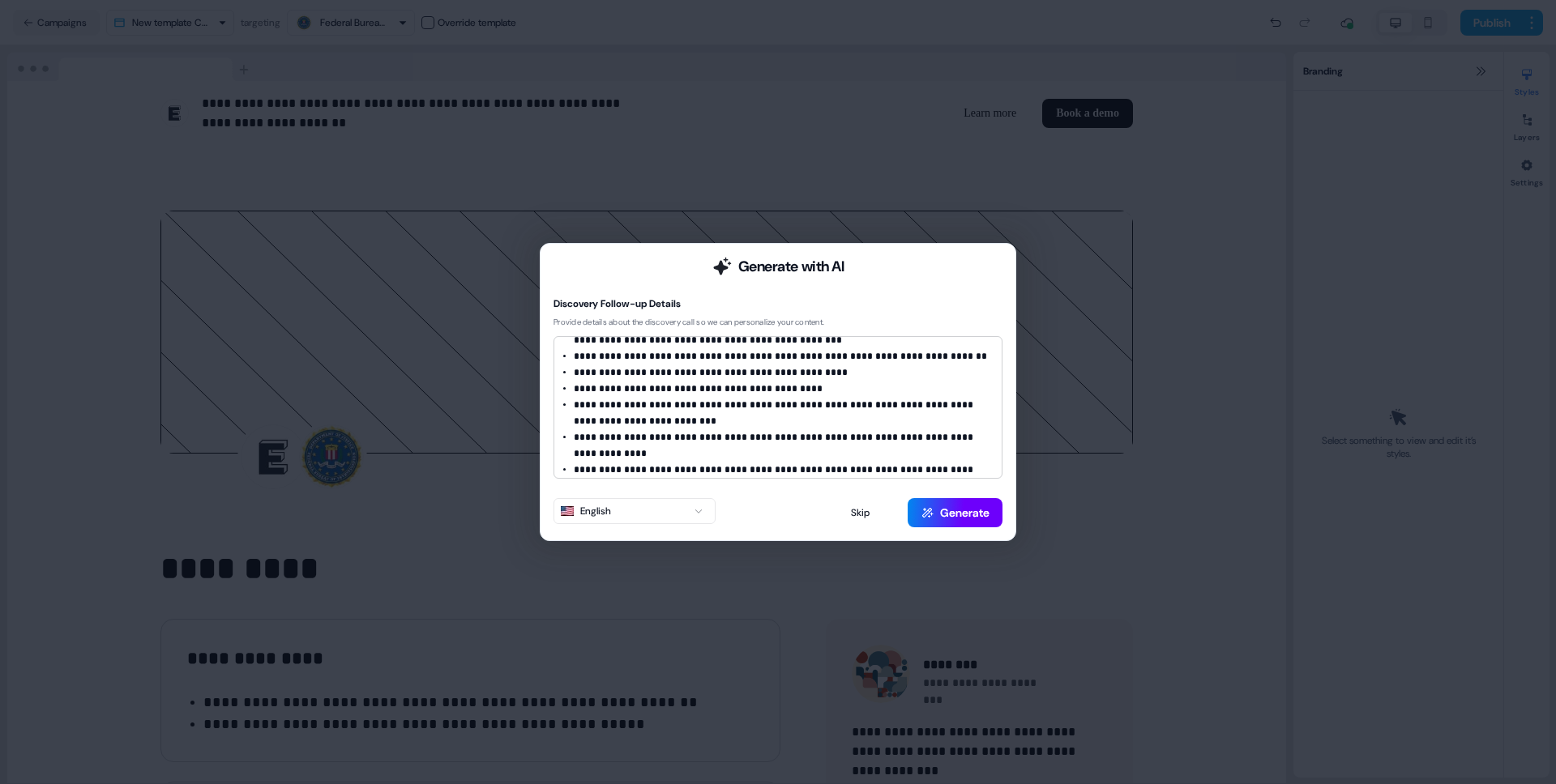
click at [956, 517] on button "Generate" at bounding box center [955, 513] width 95 height 30
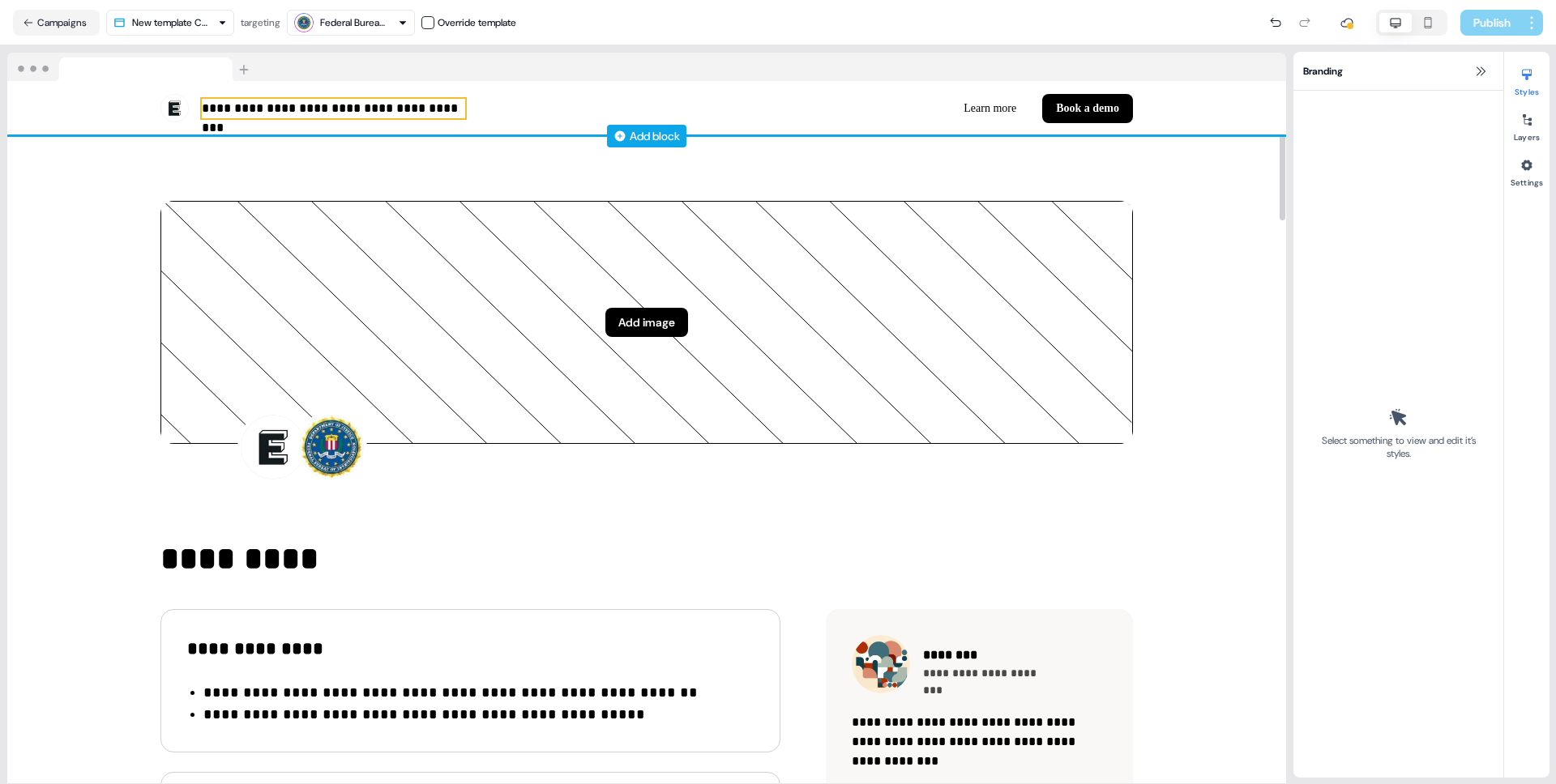
click at [264, 101] on p "**********" at bounding box center [333, 108] width 264 height 20
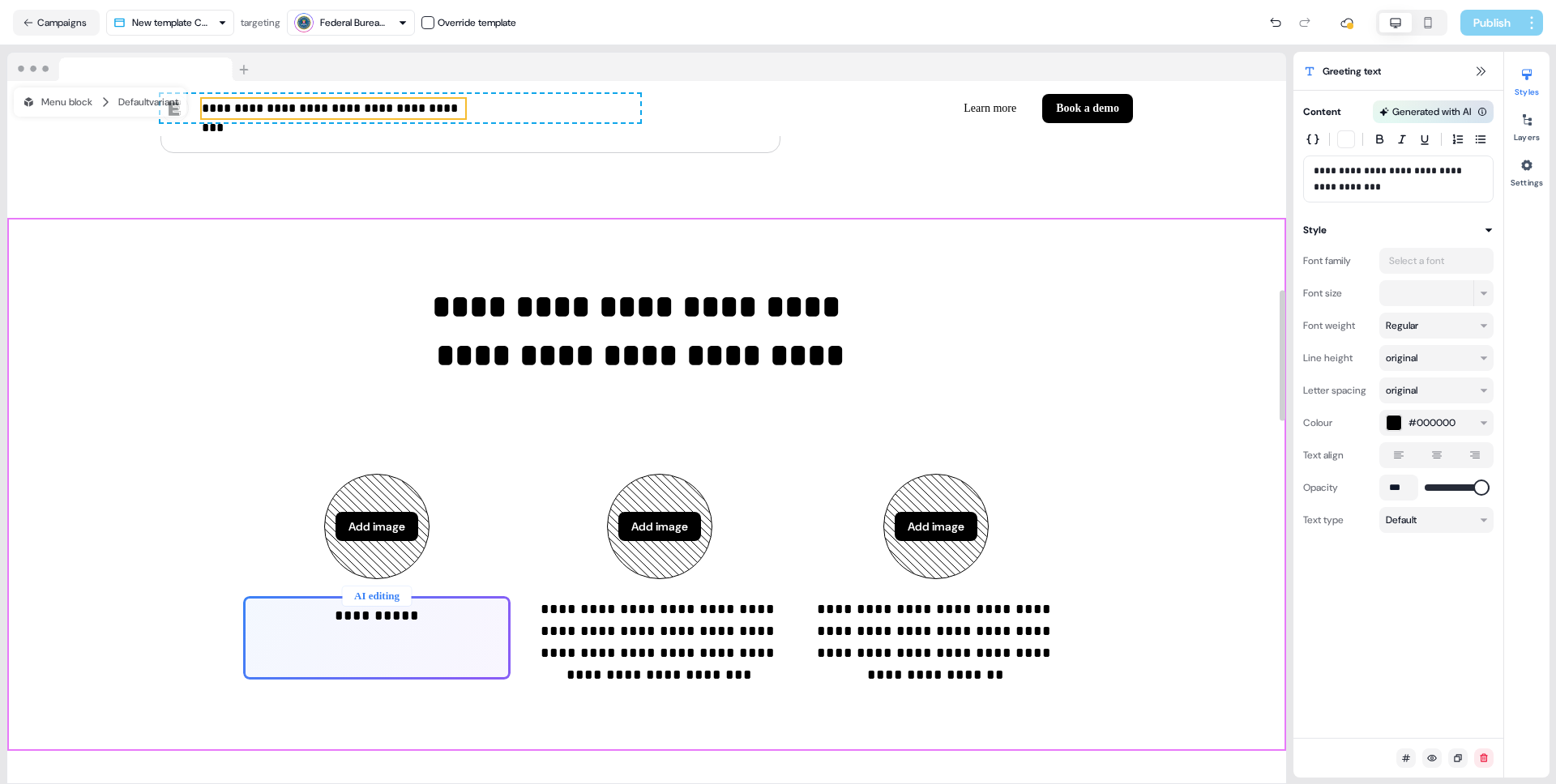
scroll to position [1168, 0]
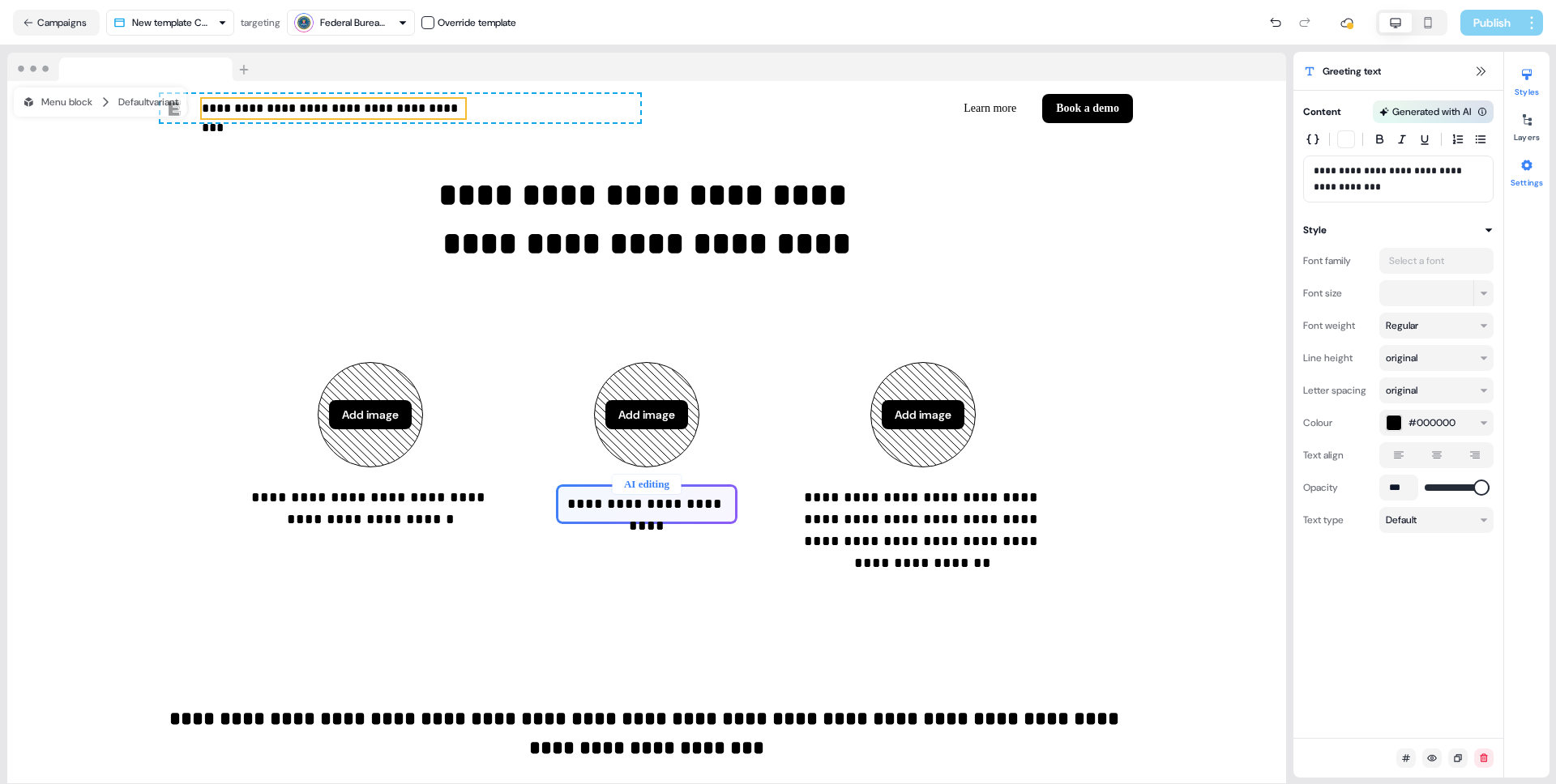
click at [1534, 184] on button "Settings" at bounding box center [1527, 170] width 46 height 36
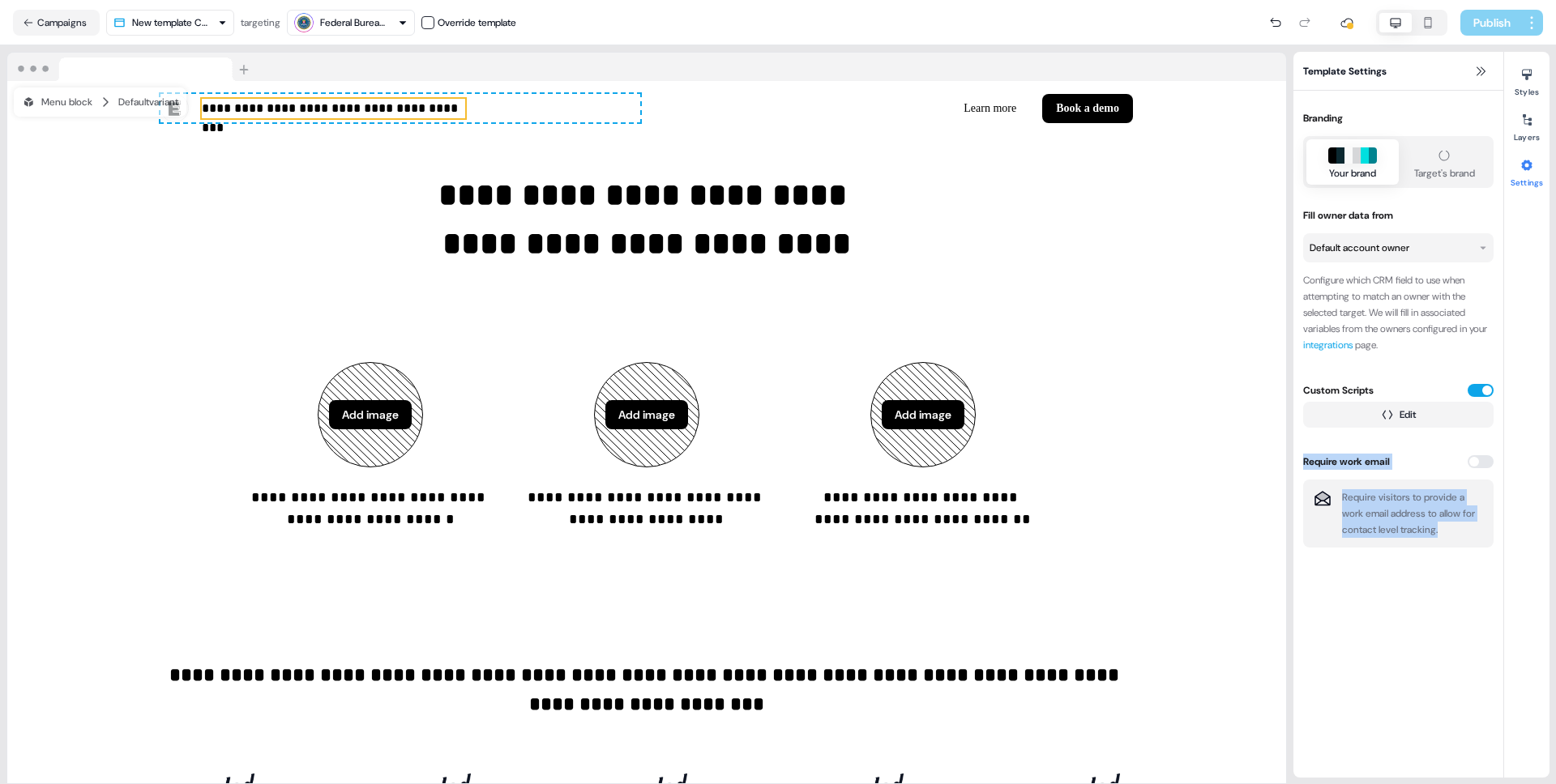
drag, startPoint x: 1466, startPoint y: 533, endPoint x: 1303, endPoint y: 466, distance: 176.2
click at [1303, 466] on div "Require work email Require visitors to provide a work email address to allow fo…" at bounding box center [1398, 500] width 191 height 94
click at [1477, 458] on button "button" at bounding box center [1481, 461] width 26 height 13
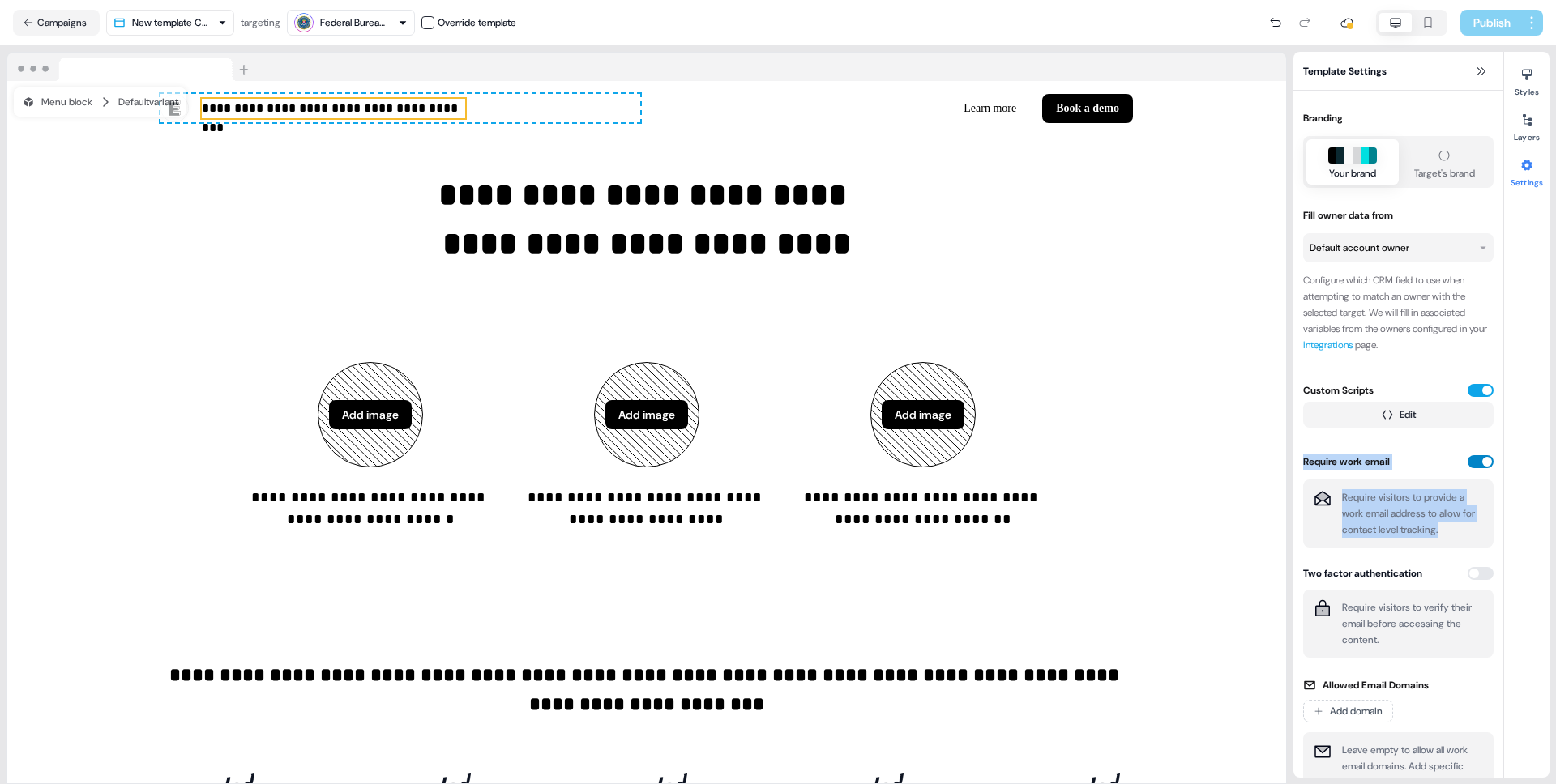
click at [1485, 467] on button "button" at bounding box center [1481, 461] width 26 height 13
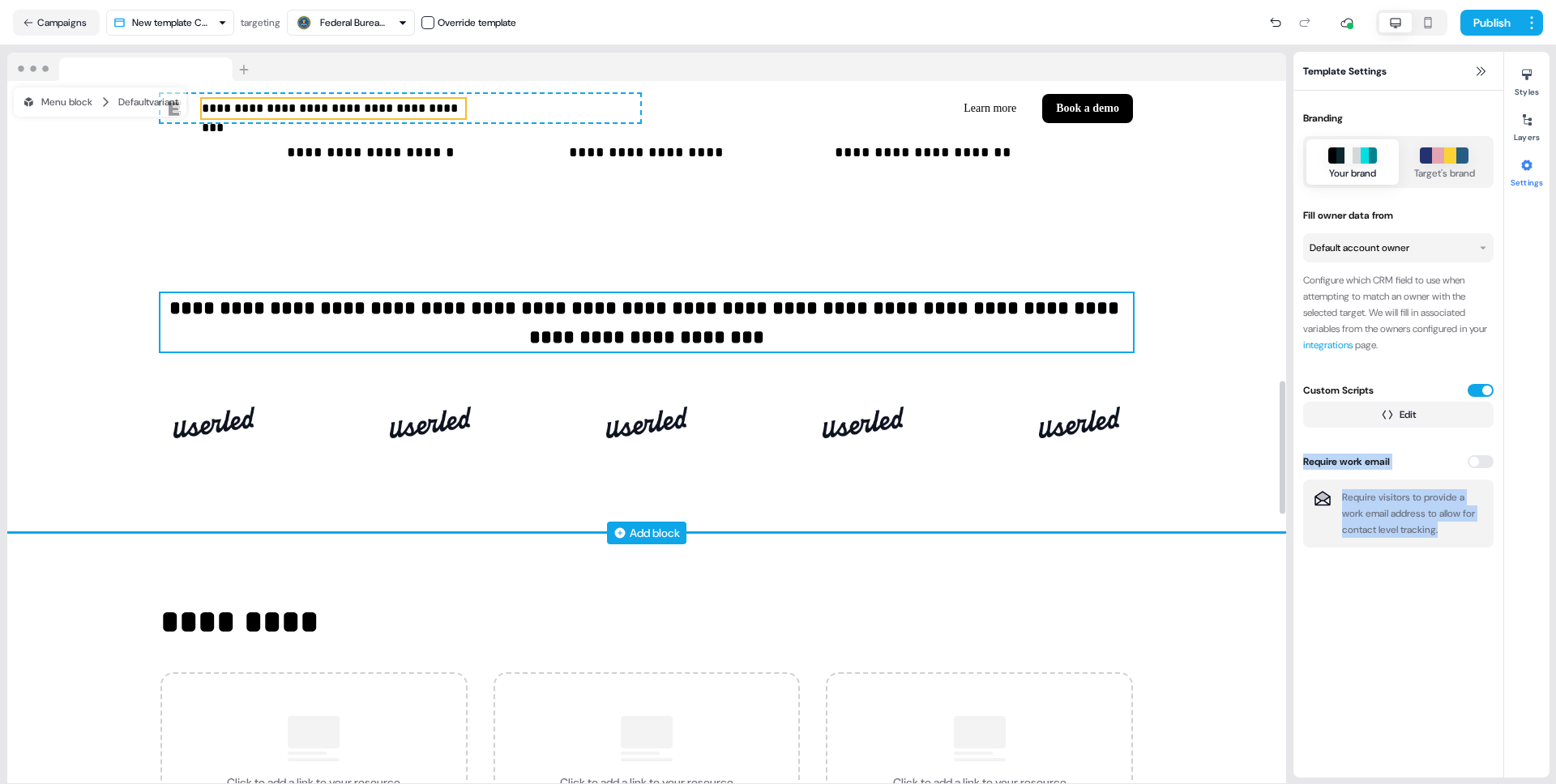
scroll to position [1761, 0]
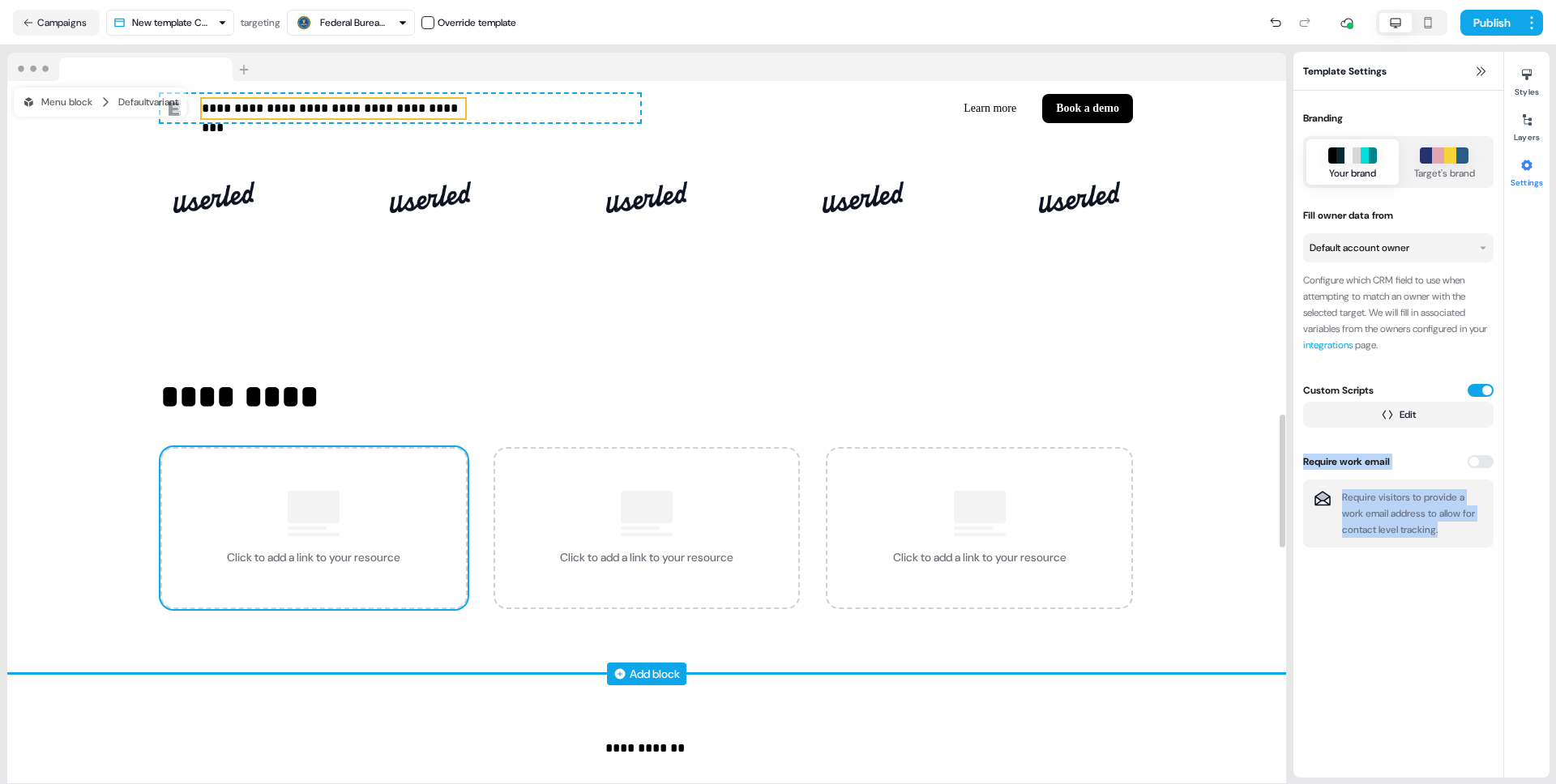
click at [366, 507] on div "Click to add a link to your resource" at bounding box center [314, 528] width 307 height 162
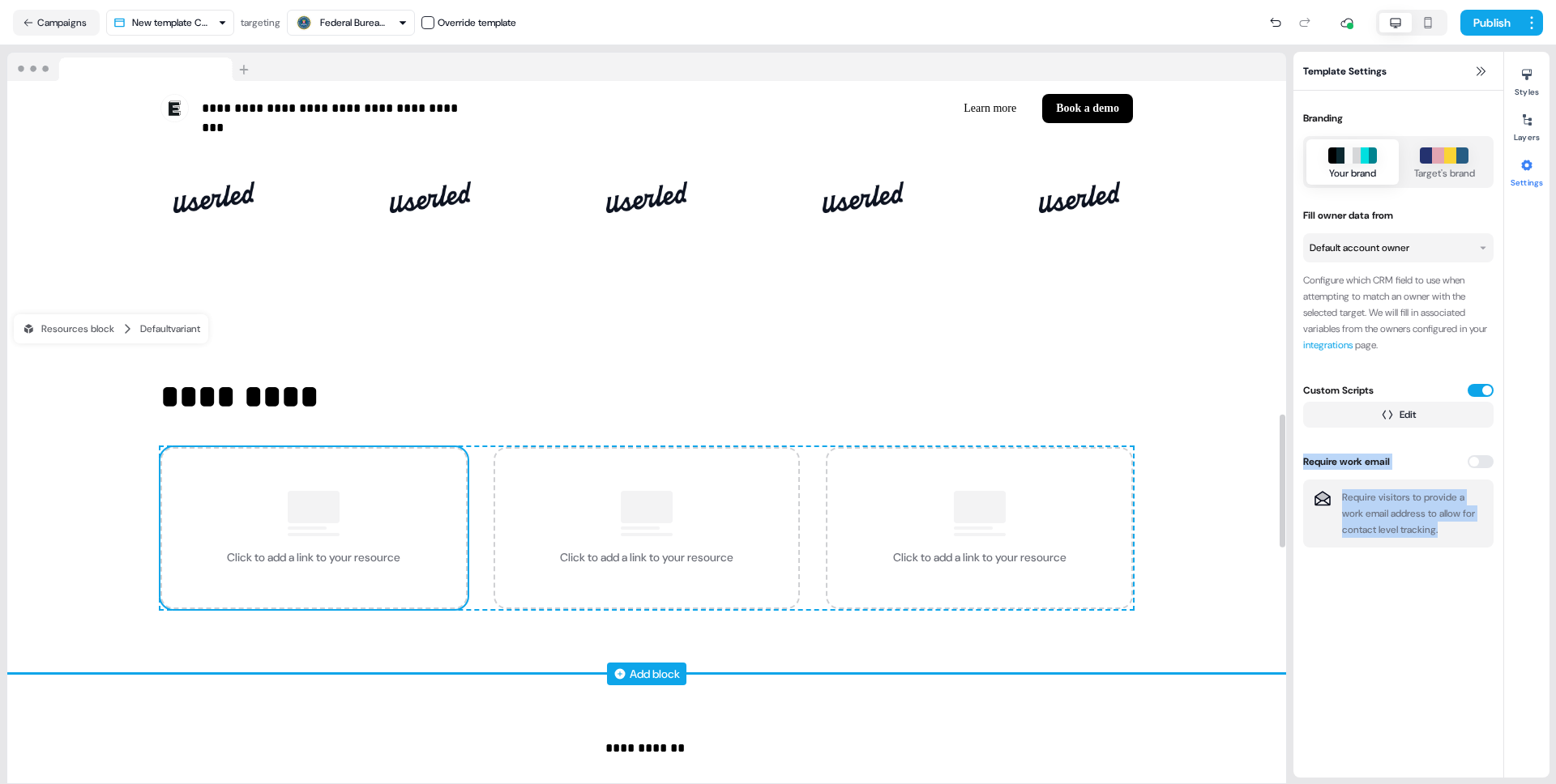
click at [371, 545] on div "Click to add a link to your resource" at bounding box center [314, 528] width 307 height 162
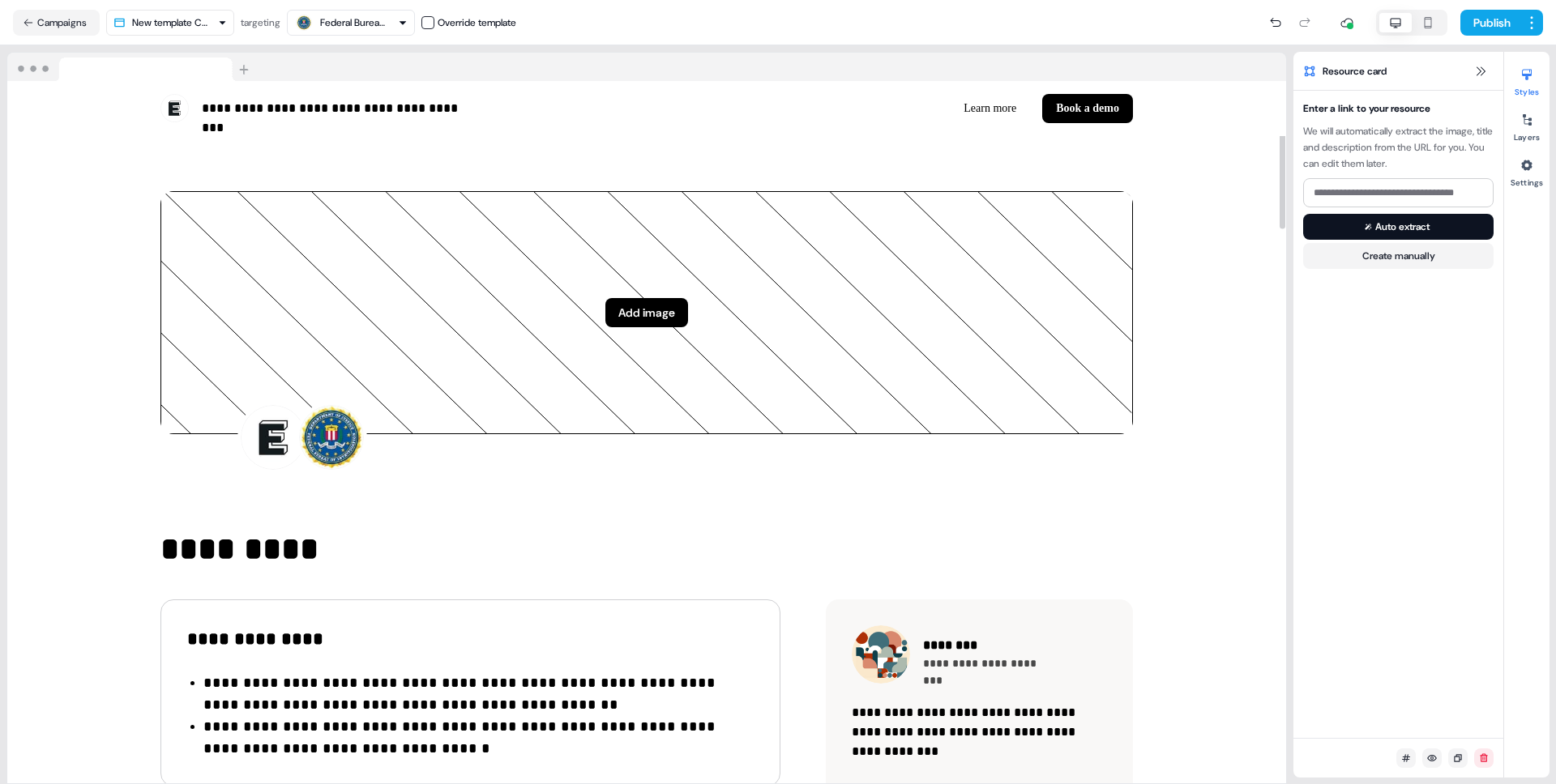
scroll to position [0, 0]
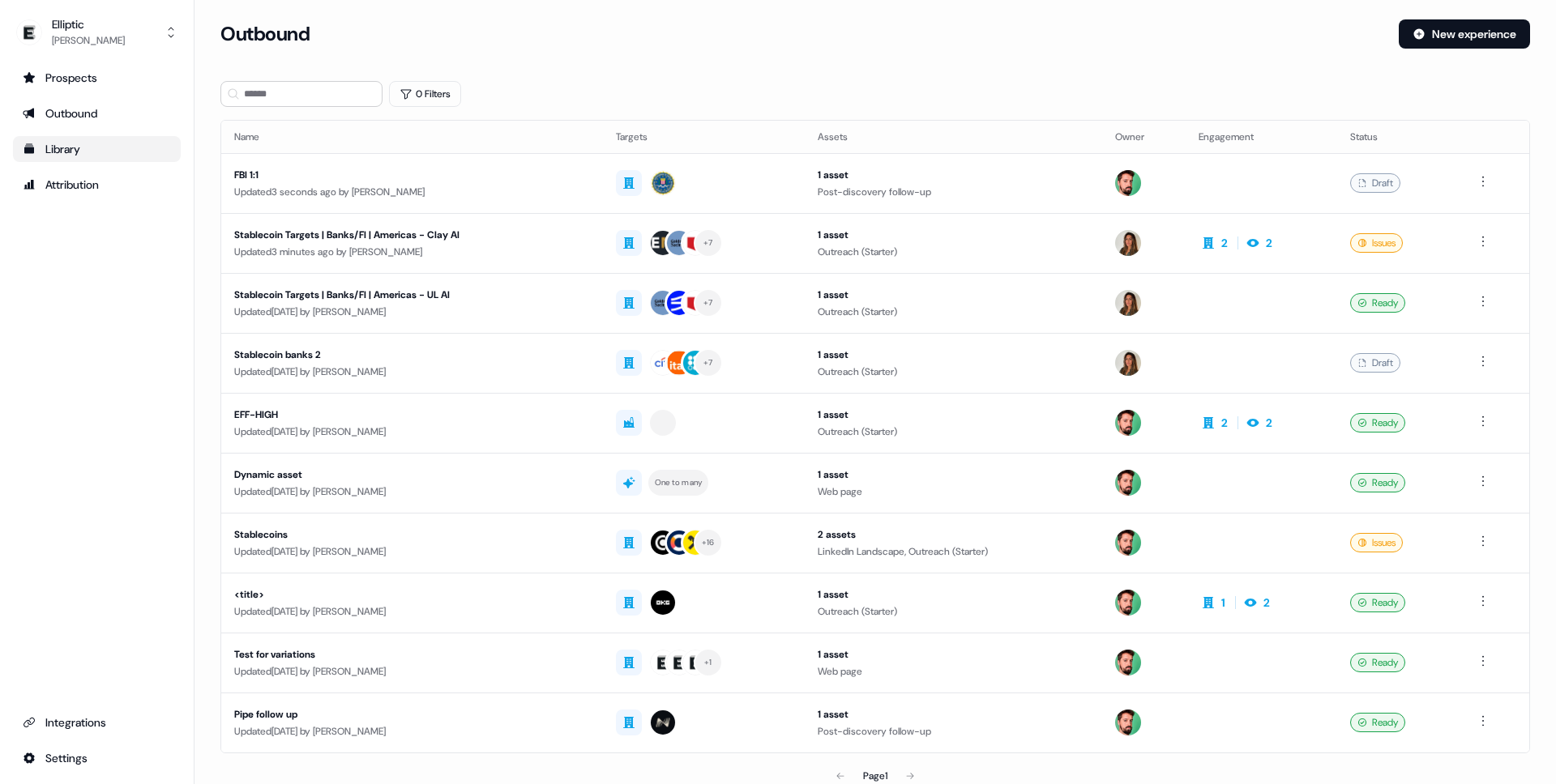
click at [83, 151] on div "Library" at bounding box center [97, 149] width 149 height 16
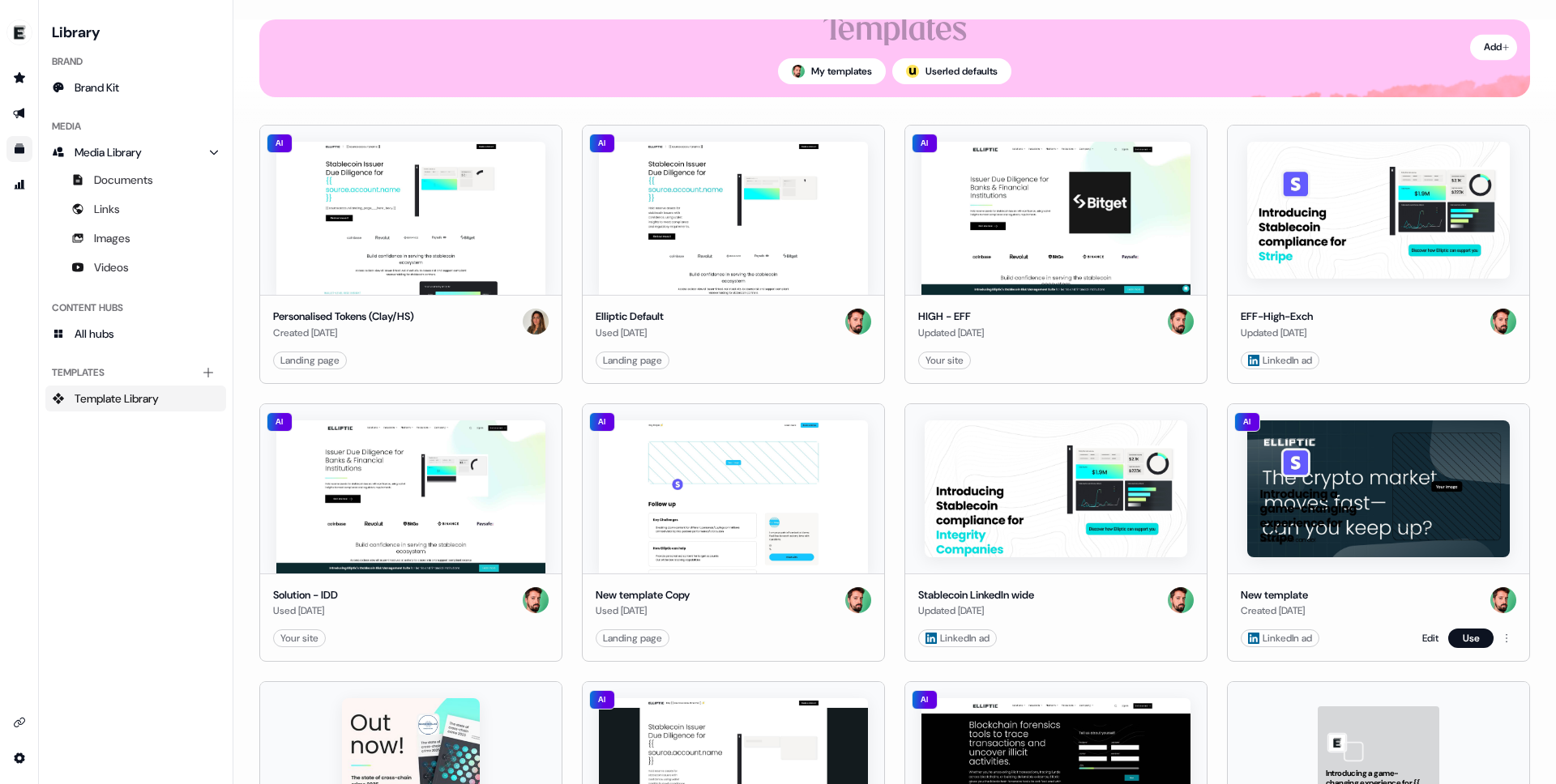
scroll to position [125, 0]
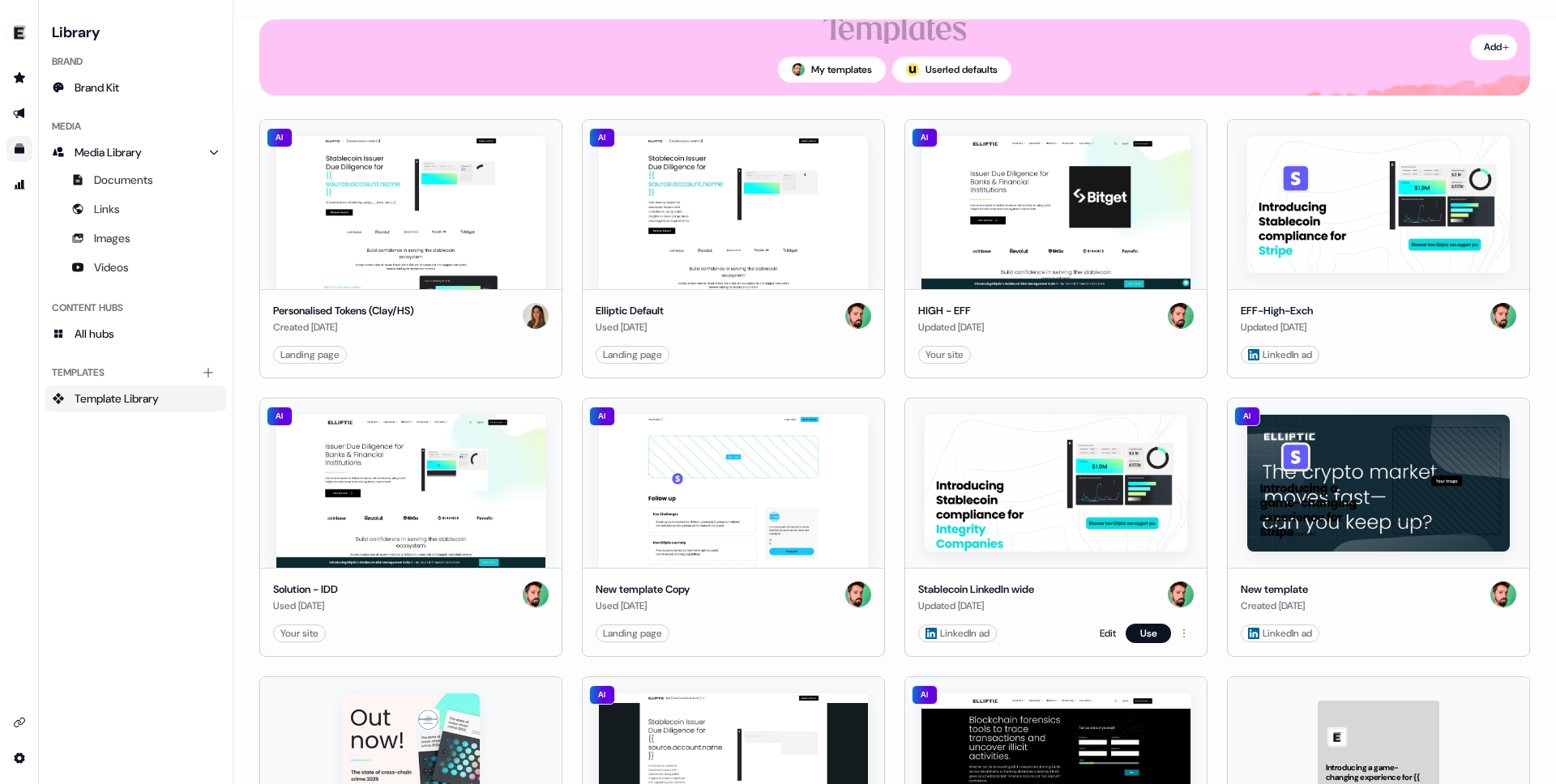
click at [1015, 529] on img at bounding box center [1056, 483] width 262 height 137
click at [988, 537] on img at bounding box center [1056, 483] width 262 height 137
click at [988, 639] on div "LinkedIn ad" at bounding box center [957, 633] width 64 height 16
click at [1155, 634] on button "Use" at bounding box center [1148, 633] width 46 height 20
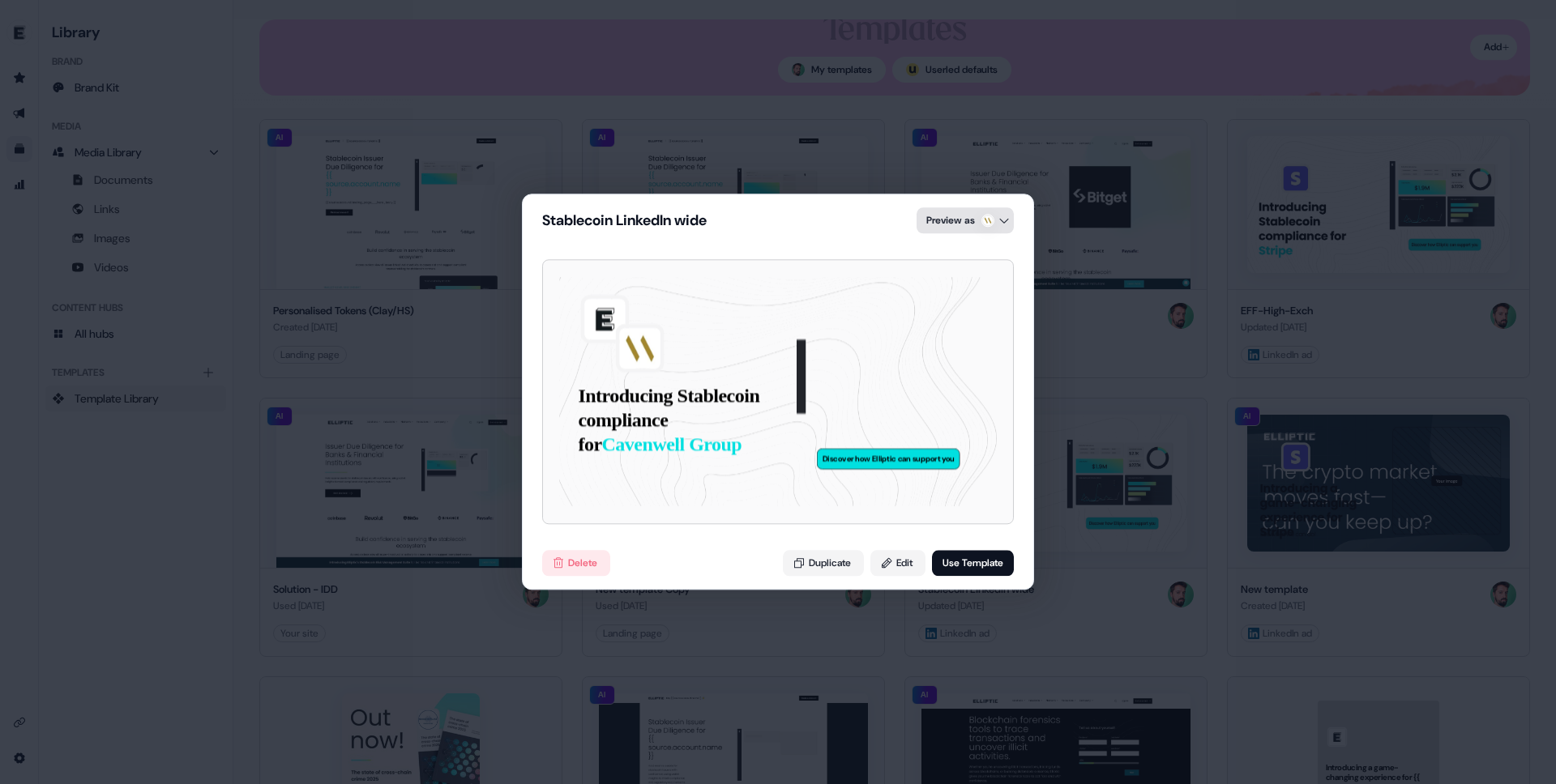
click at [942, 225] on div "Stablecoin LinkedIn wide Preview as Introducing Stablecoin compliance for Caven…" at bounding box center [778, 392] width 1556 height 784
click at [957, 263] on div "Cavenwell Group" at bounding box center [975, 257] width 74 height 16
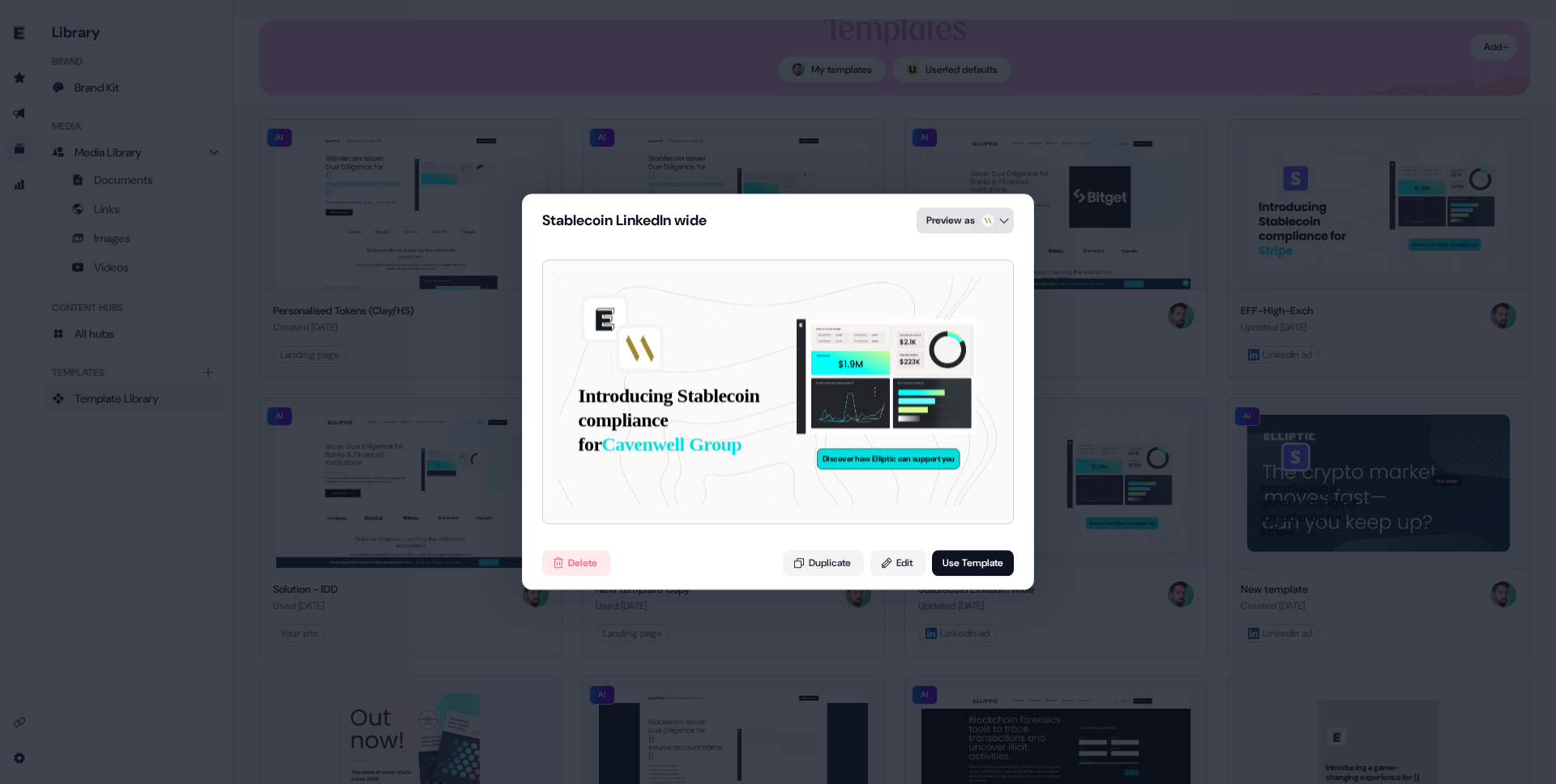
click at [962, 207] on div "Stablecoin LinkedIn wide Preview as Introducing Stablecoin compliance for Caven…" at bounding box center [778, 392] width 1556 height 784
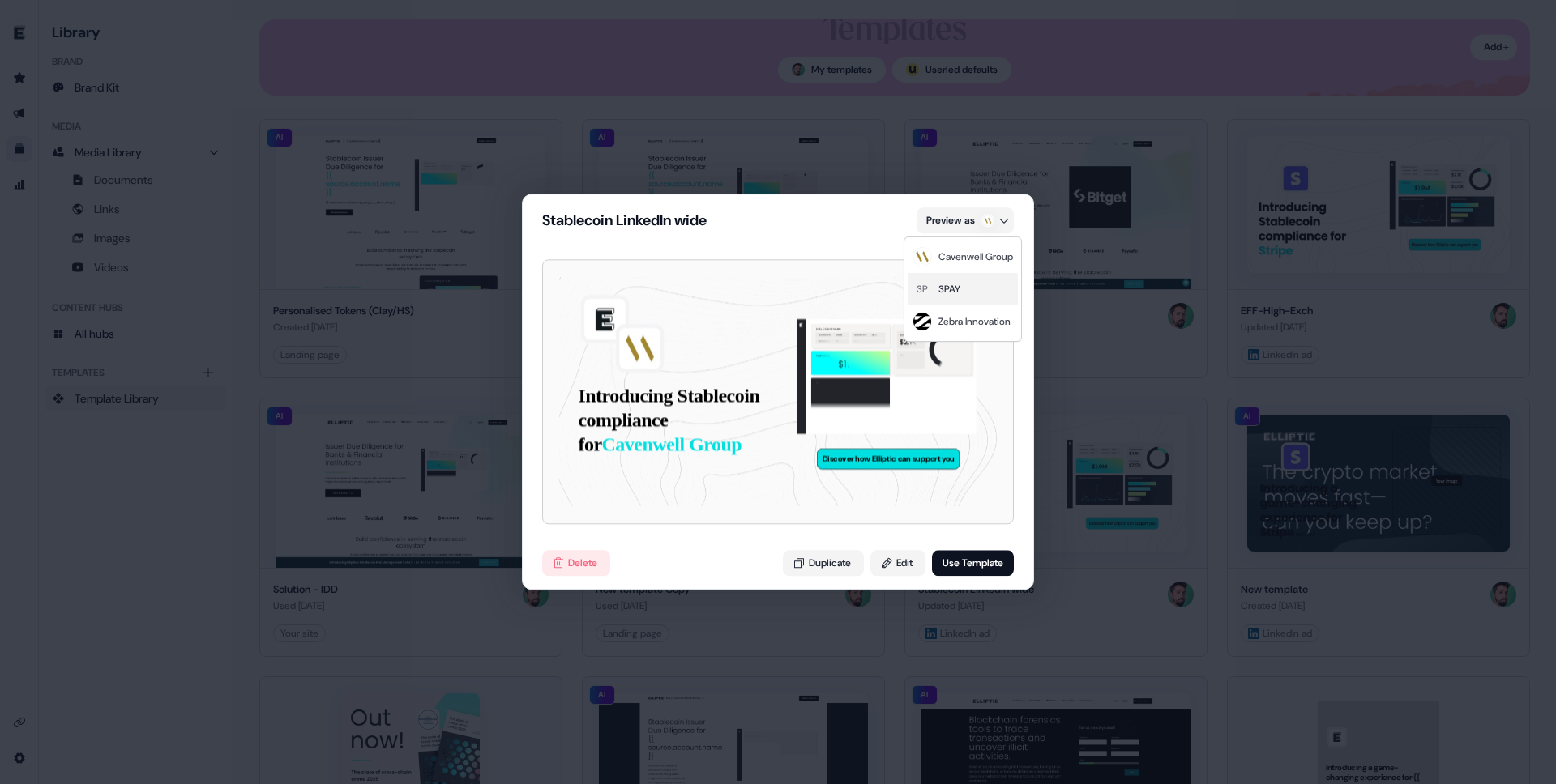
click at [971, 289] on div "3P 3PAY" at bounding box center [963, 289] width 110 height 32
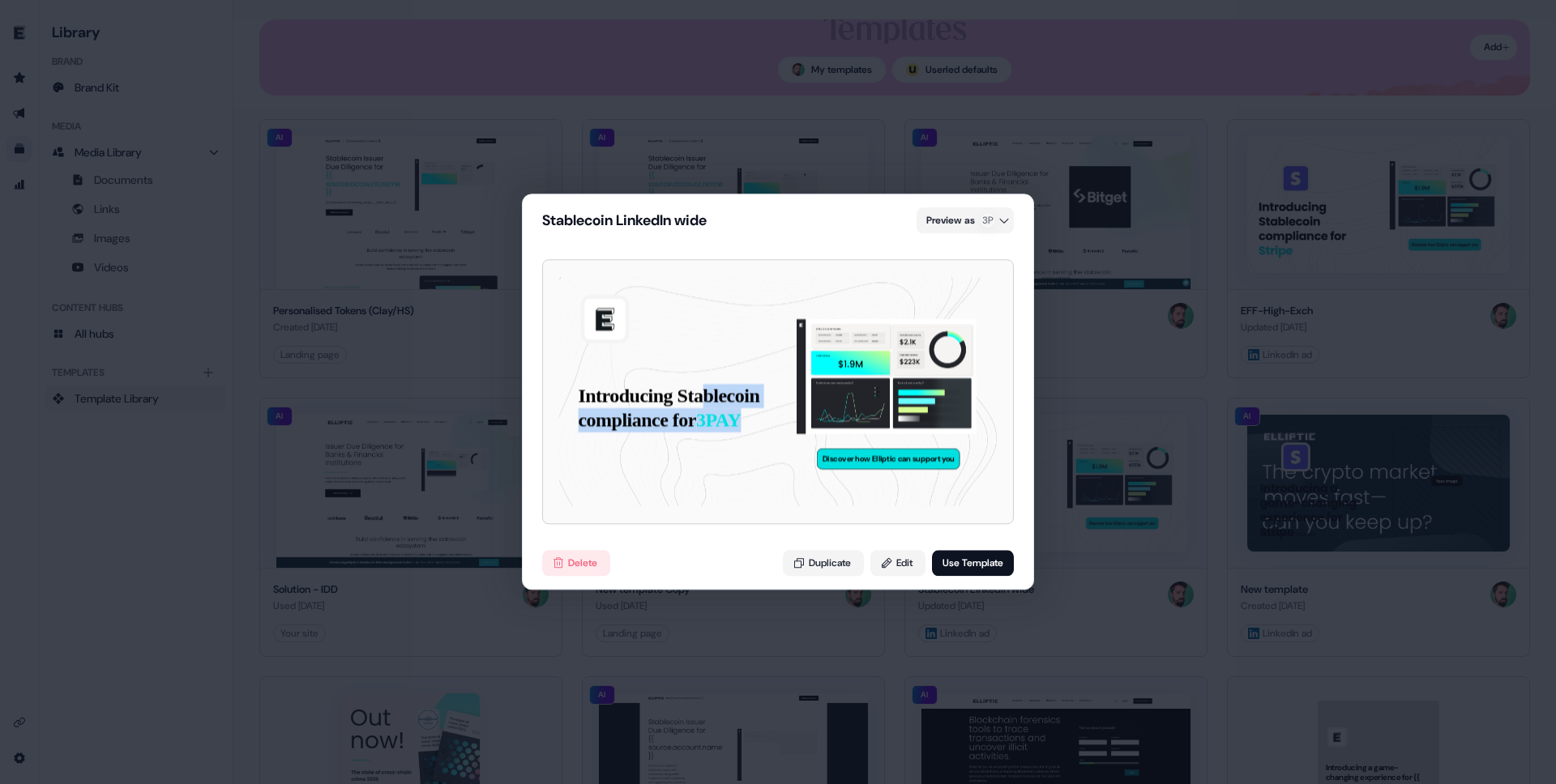
drag, startPoint x: 623, startPoint y: 471, endPoint x: 604, endPoint y: 407, distance: 66.8
click at [605, 410] on p "Introducing Stablecoin compliance for 3PAY" at bounding box center [677, 409] width 198 height 48
click at [623, 419] on p "Introducing Stablecoin compliance for 3PAY" at bounding box center [677, 409] width 198 height 48
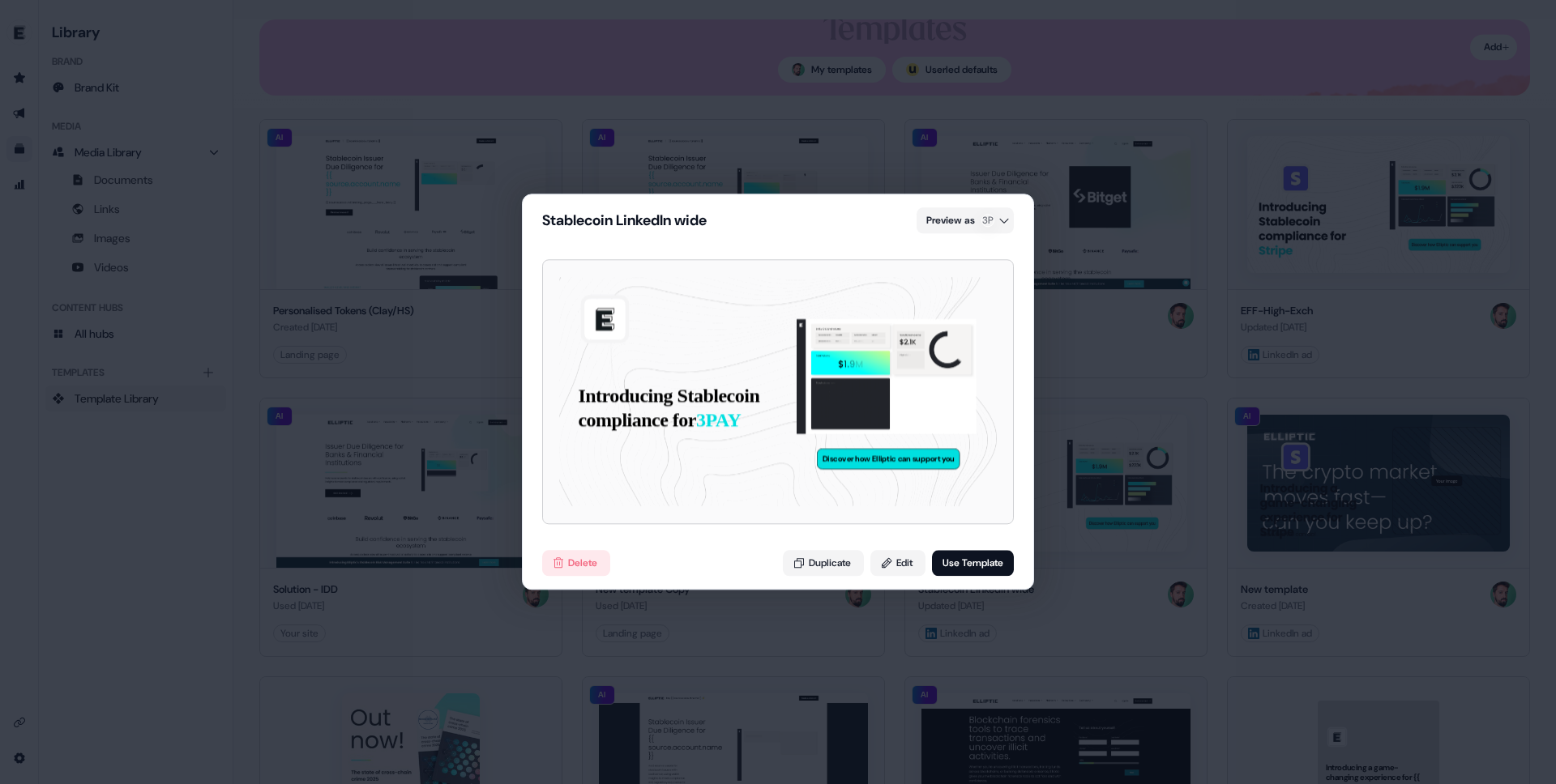
drag, startPoint x: 685, startPoint y: 80, endPoint x: 693, endPoint y: 112, distance: 33.0
click at [685, 80] on div "Stablecoin LinkedIn wide Preview as 3P Introducing Stablecoin compliance for 3P…" at bounding box center [778, 392] width 1556 height 784
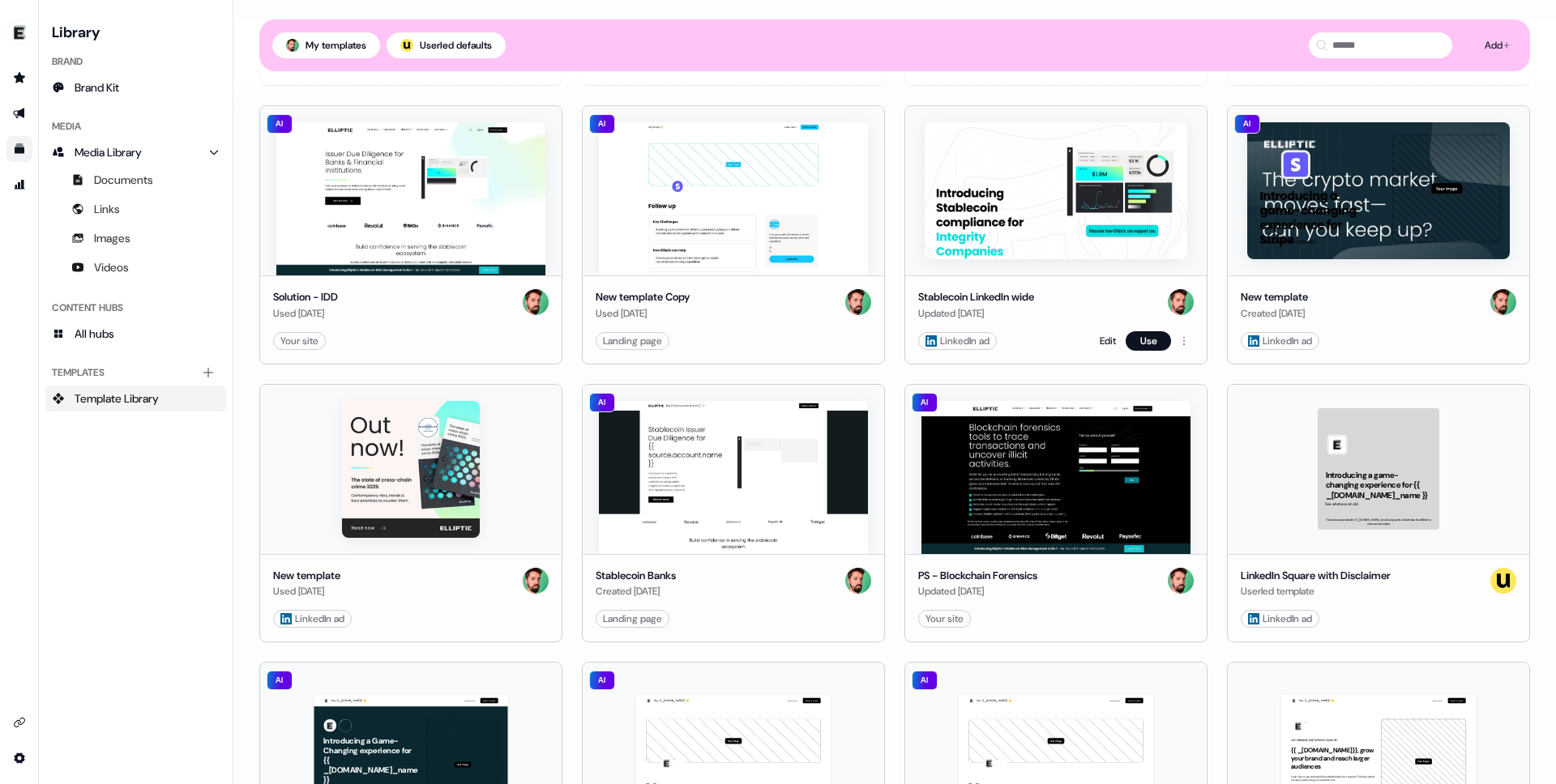
scroll to position [0, 0]
